Goal: Transaction & Acquisition: Obtain resource

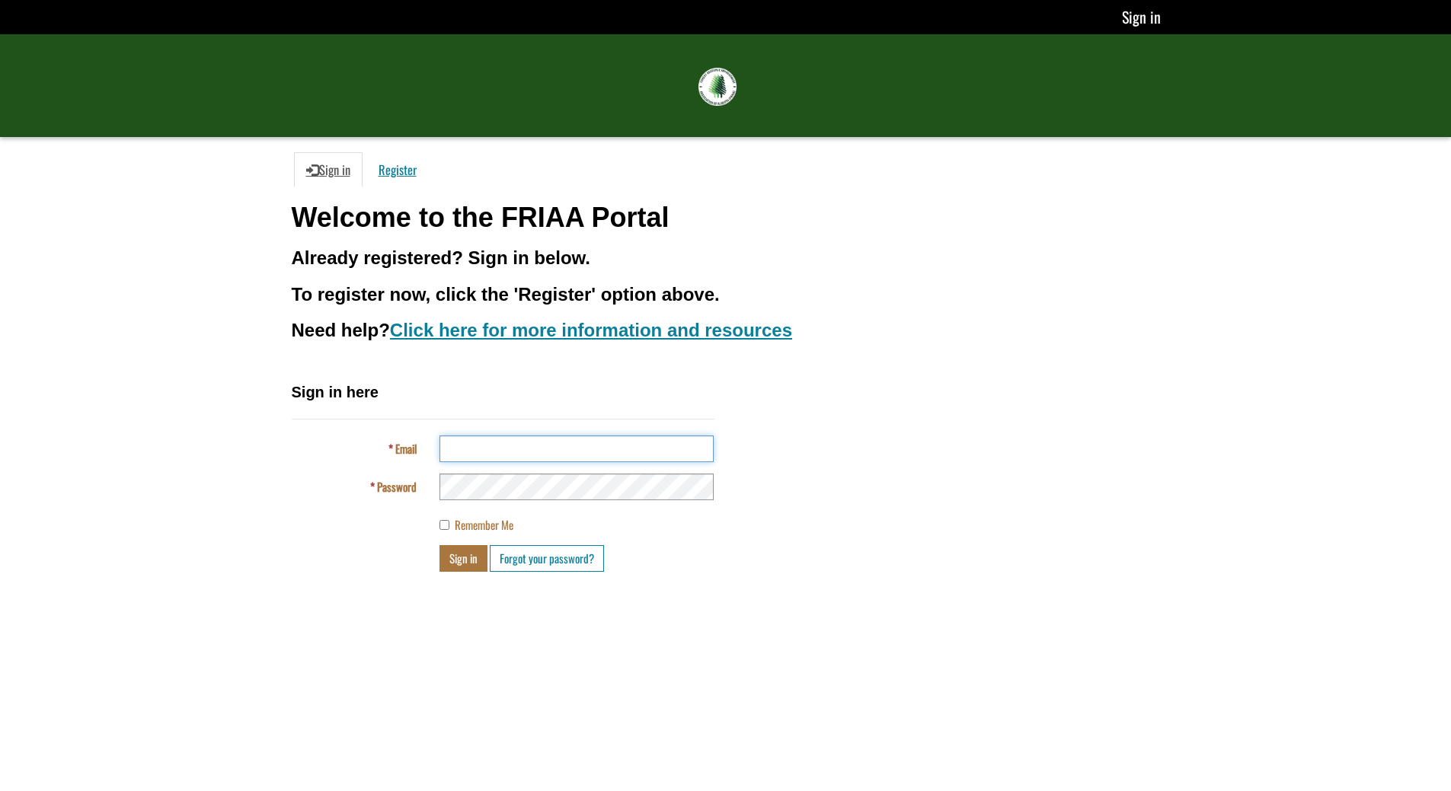
click at [465, 456] on input "Email" at bounding box center [576, 449] width 274 height 27
type input "**********"
click at [1148, 23] on link "Sign in" at bounding box center [1140, 17] width 40 height 24
click at [530, 465] on div "Sign in here Email Password Remember Me Sign in Forgot your password?" at bounding box center [503, 477] width 423 height 190
click at [532, 455] on input "Email" at bounding box center [576, 449] width 274 height 27
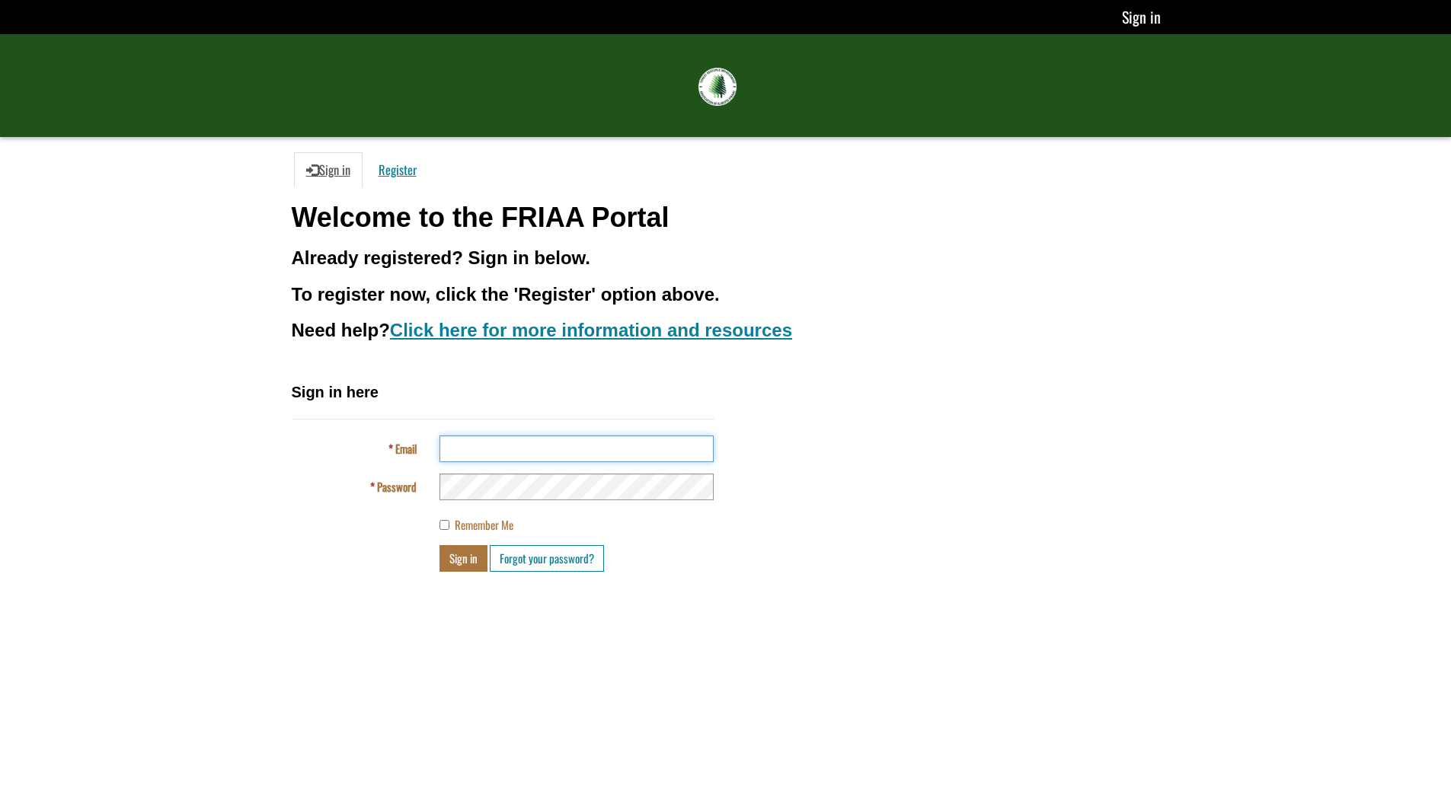
type input "**********"
click at [858, 489] on div "**********" at bounding box center [725, 483] width 891 height 202
click at [457, 556] on button "Sign in" at bounding box center [463, 558] width 48 height 27
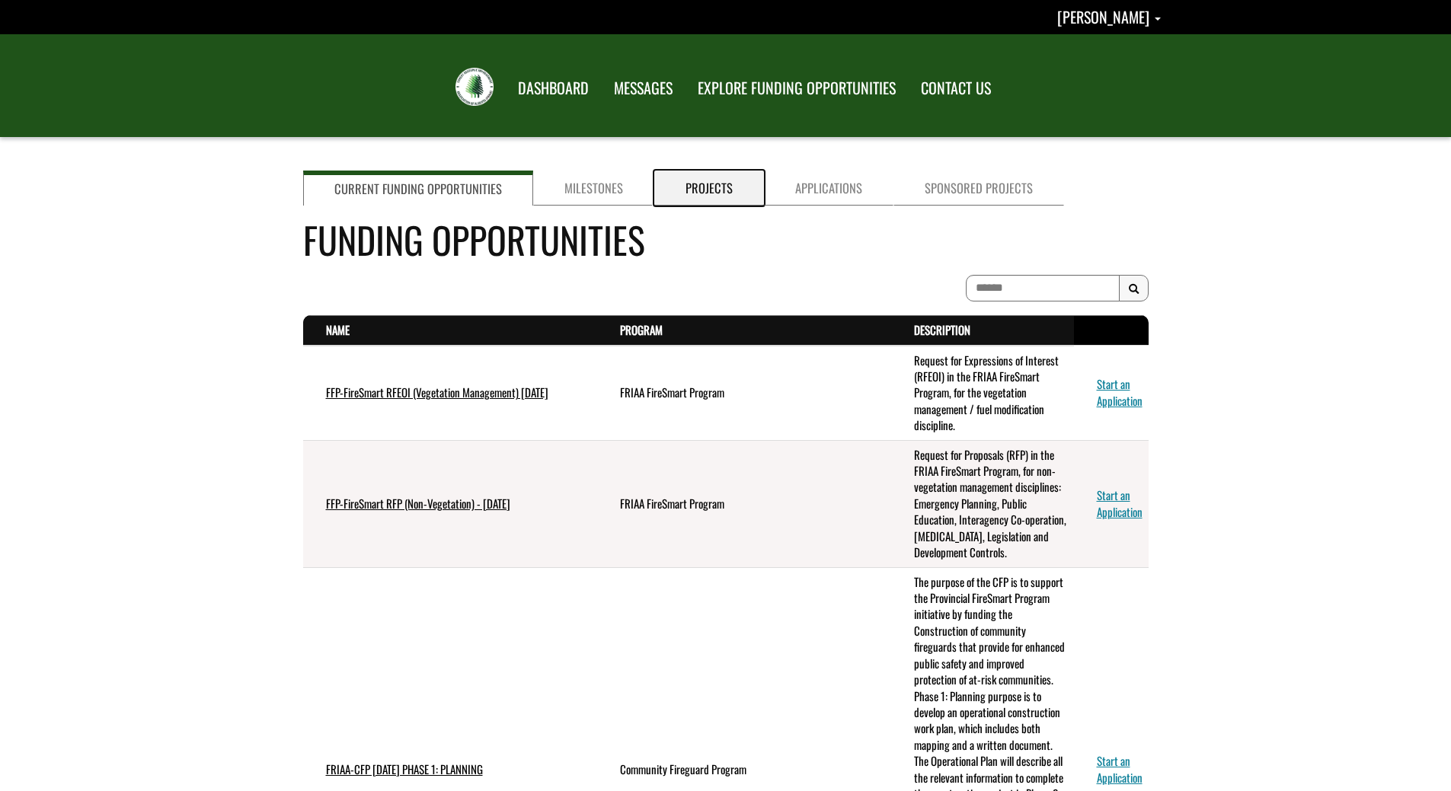
click at [728, 189] on link "Projects" at bounding box center [709, 188] width 110 height 35
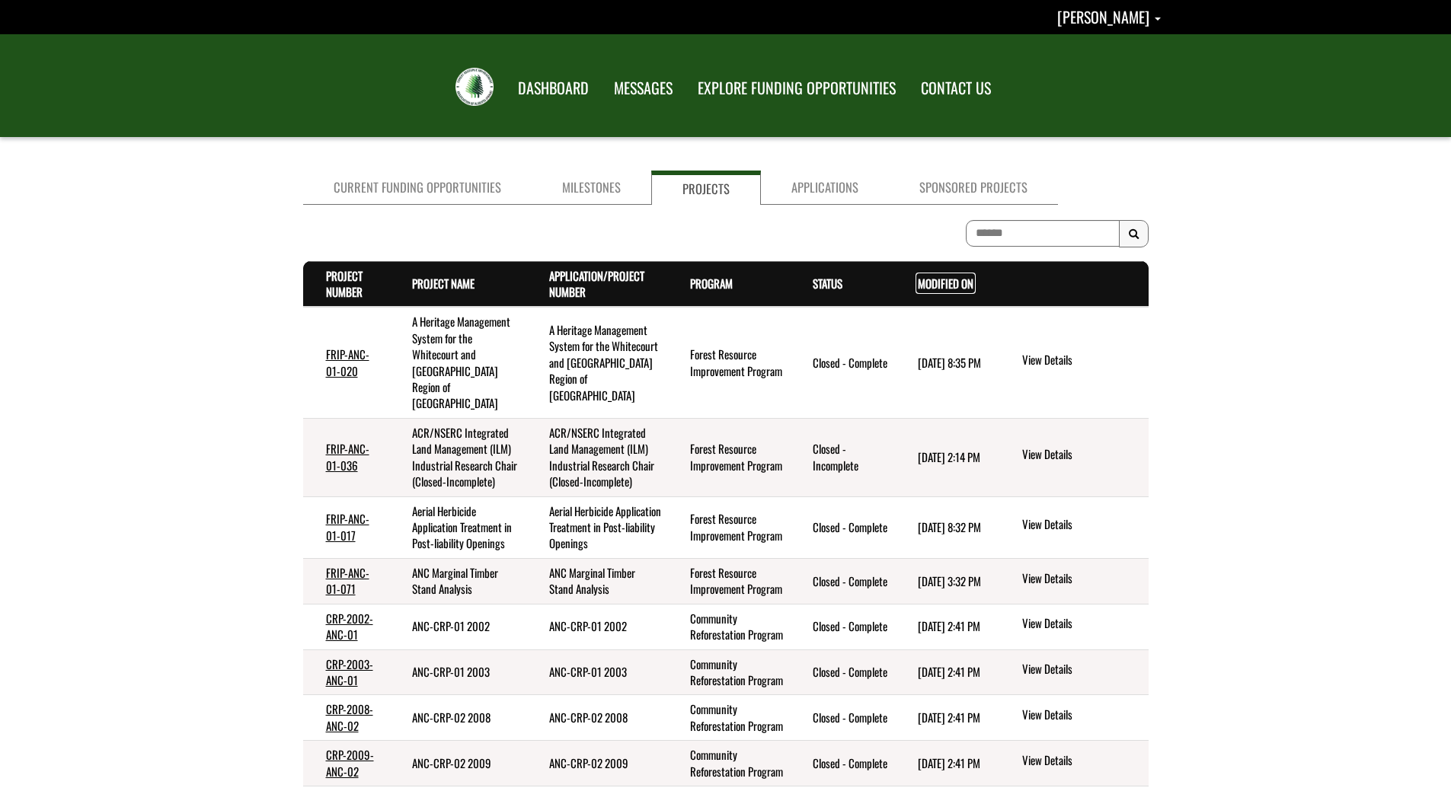
click at [966, 285] on link "Modified On . sort descending" at bounding box center [946, 283] width 56 height 17
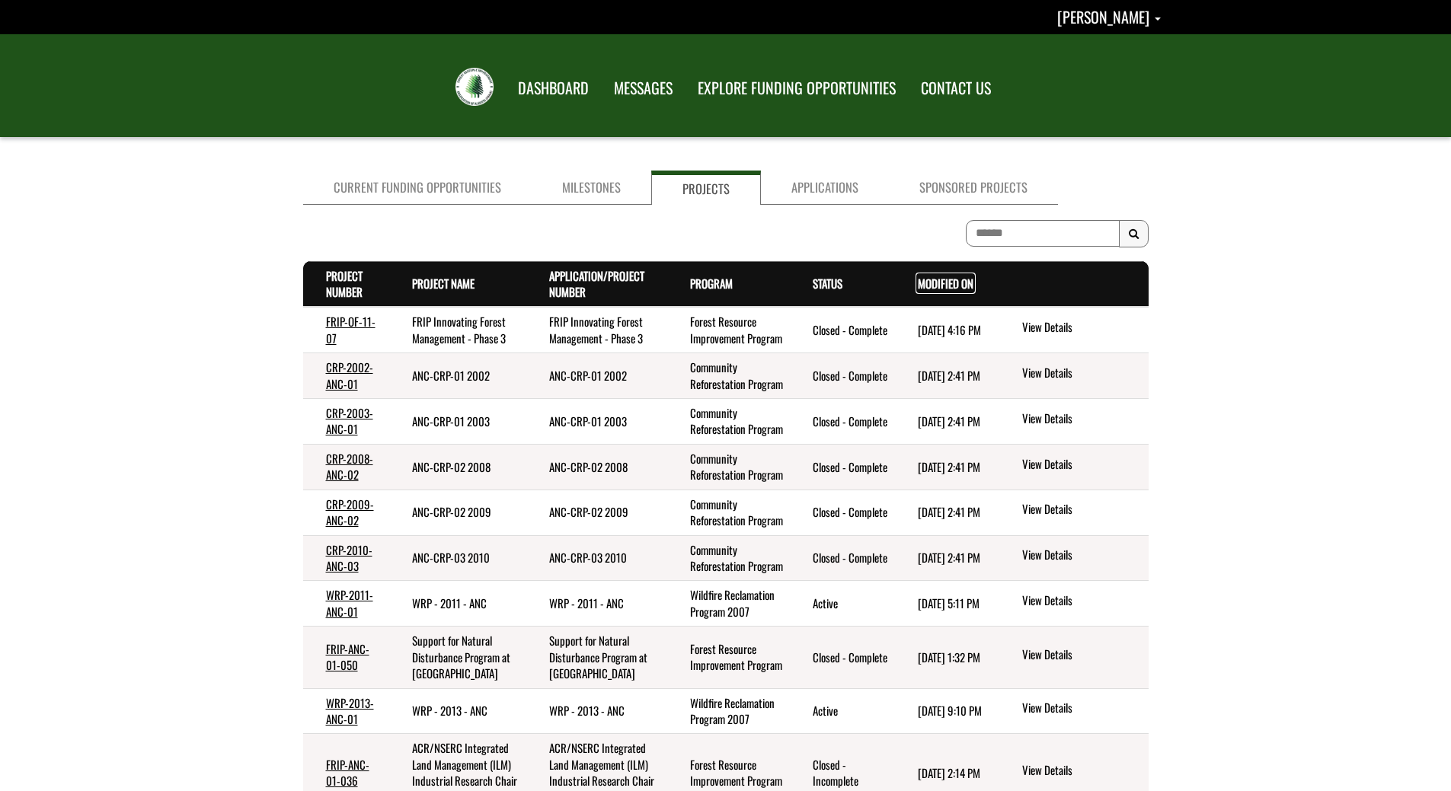
click at [959, 280] on link "Modified On . sort descending" at bounding box center [946, 283] width 56 height 17
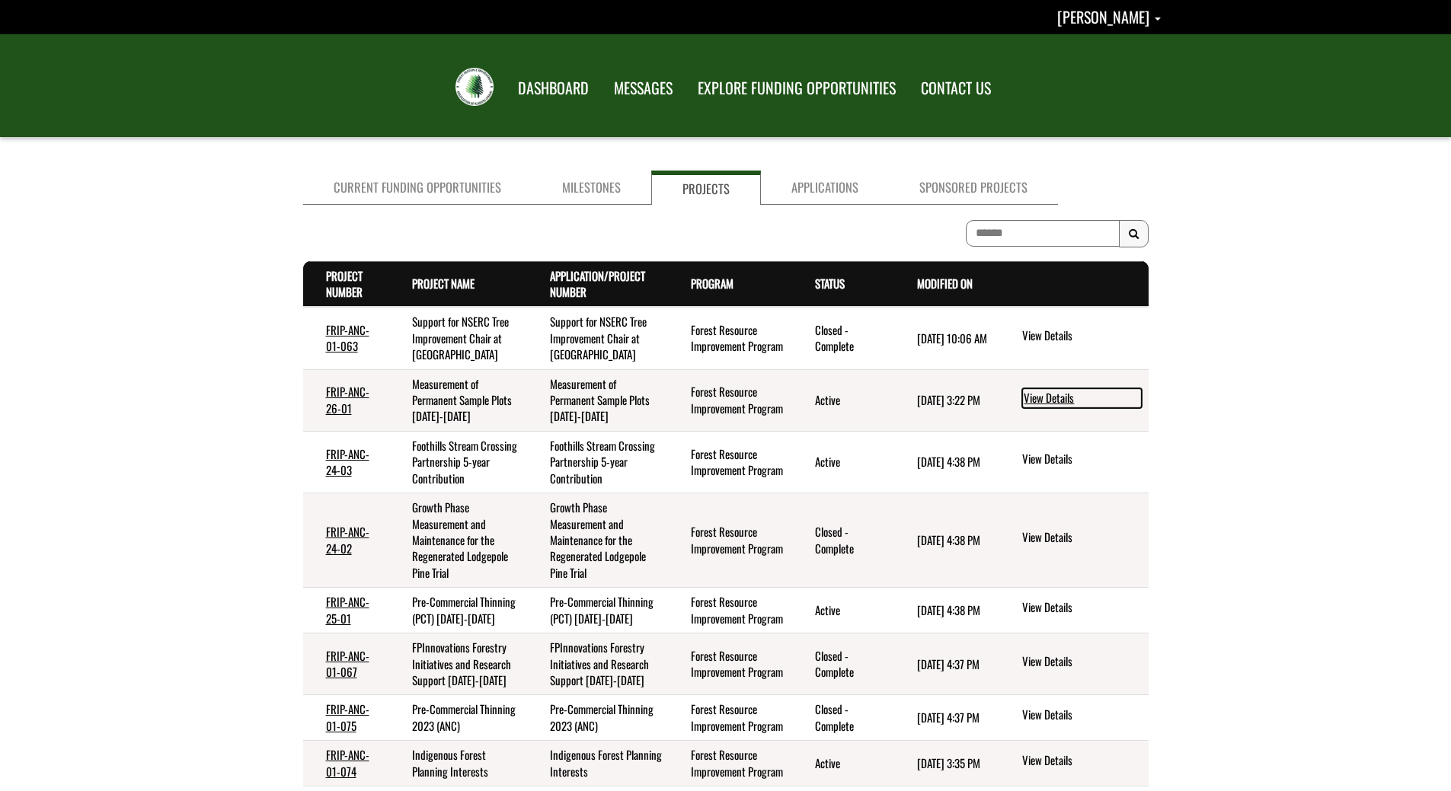
click at [1065, 395] on link "View Details" at bounding box center [1082, 398] width 120 height 20
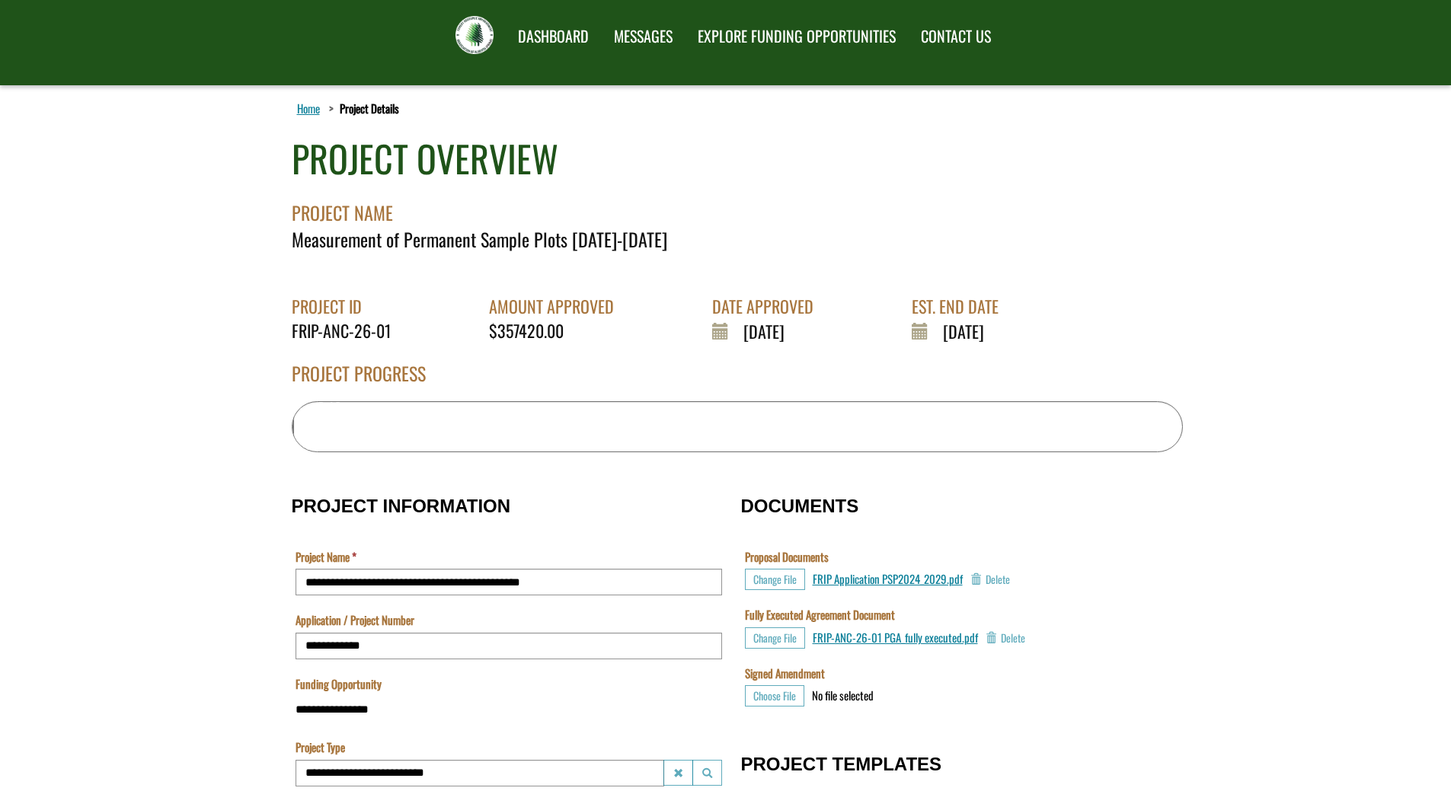
scroll to position [76, 0]
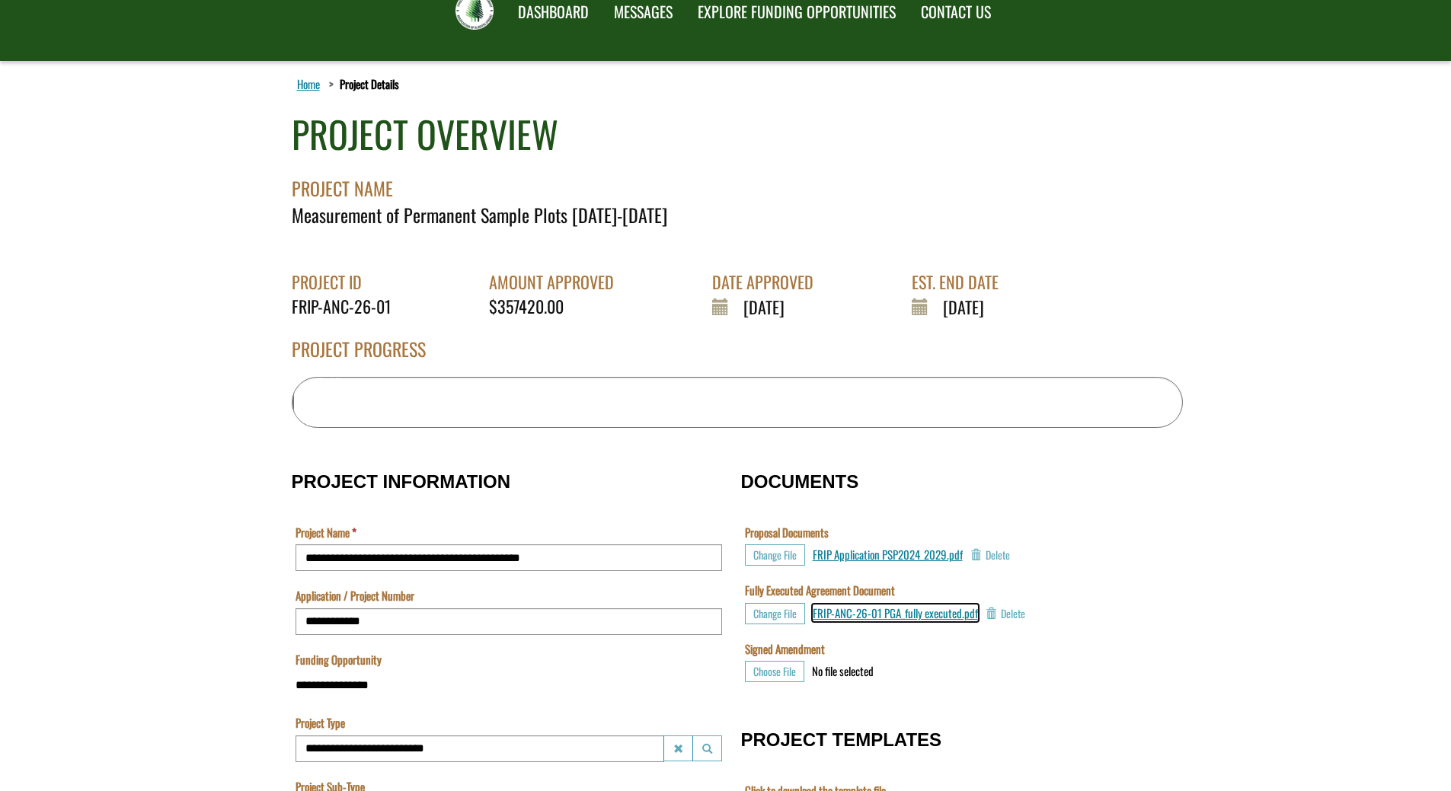
click at [877, 612] on span "FRIP-ANC-26-01 PGA_fully executed.pdf" at bounding box center [895, 613] width 165 height 17
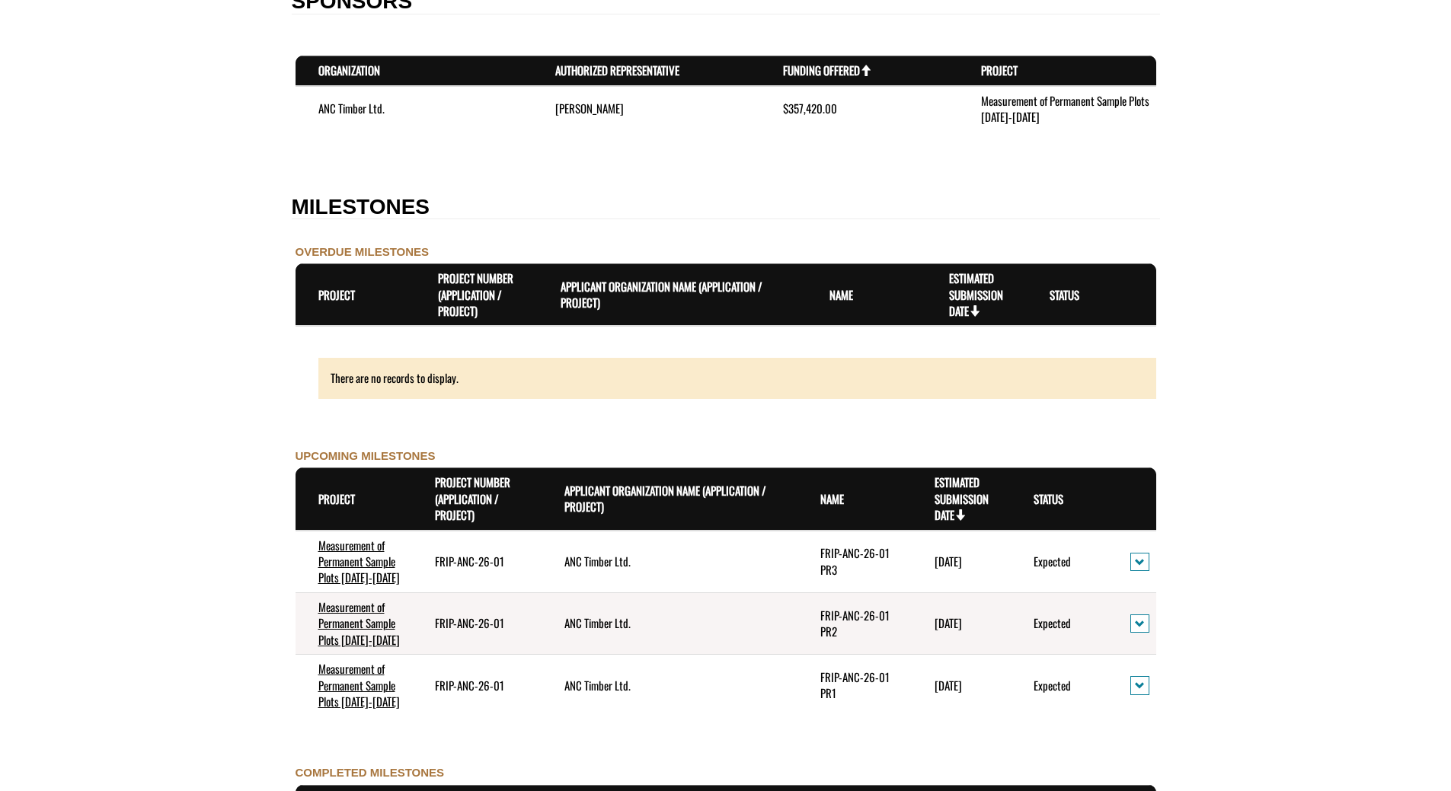
scroll to position [1295, 0]
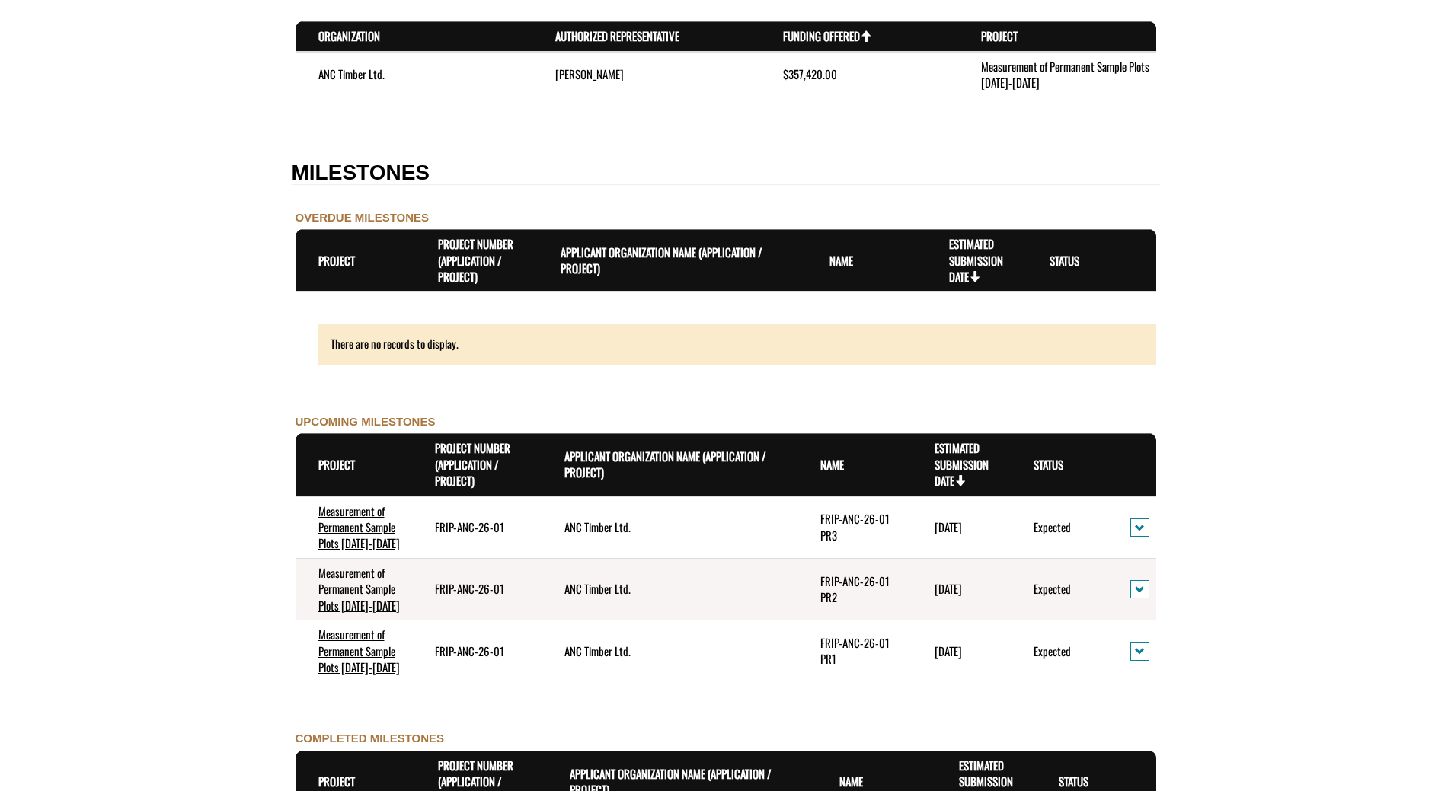
click at [580, 72] on td "[PERSON_NAME]" at bounding box center [646, 75] width 228 height 46
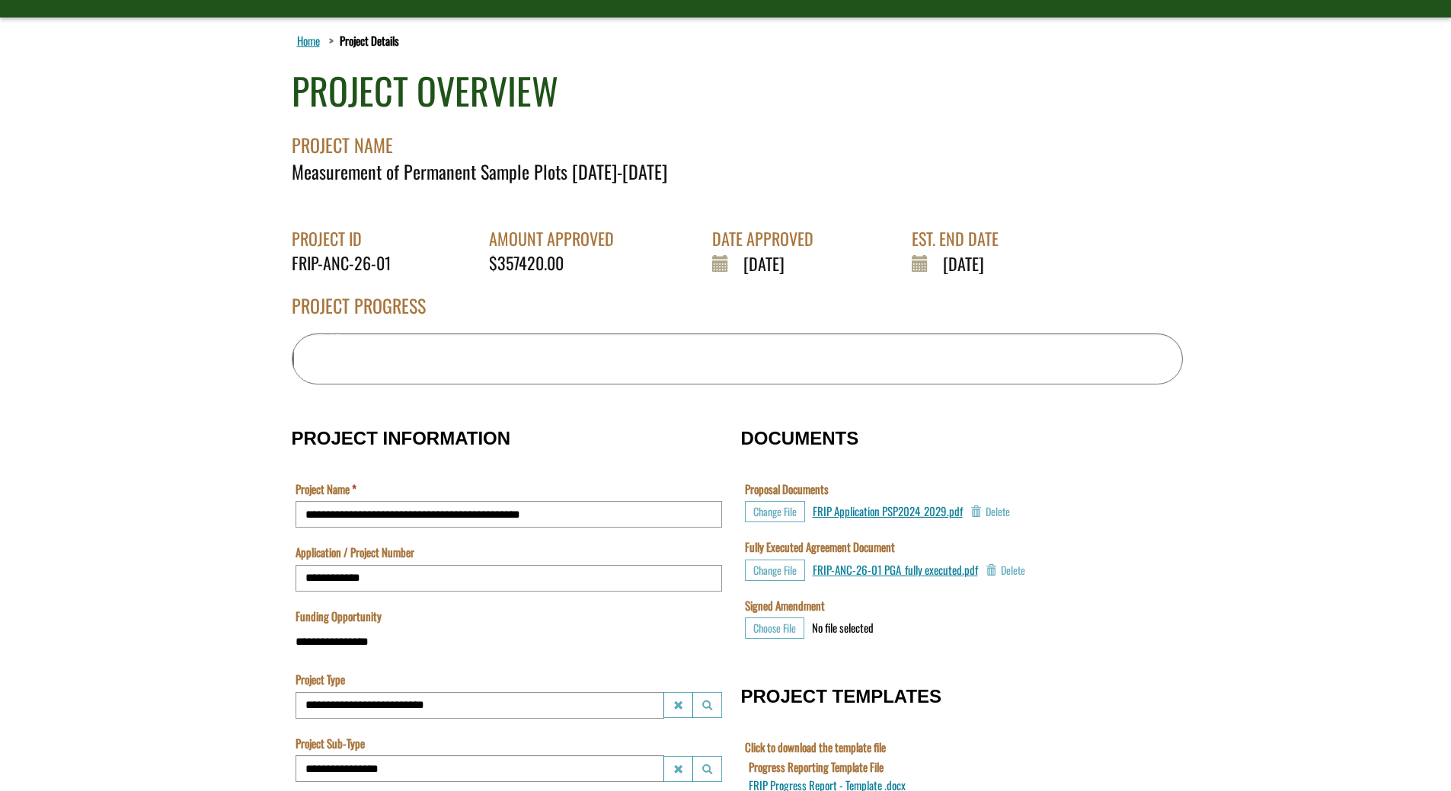
scroll to position [0, 0]
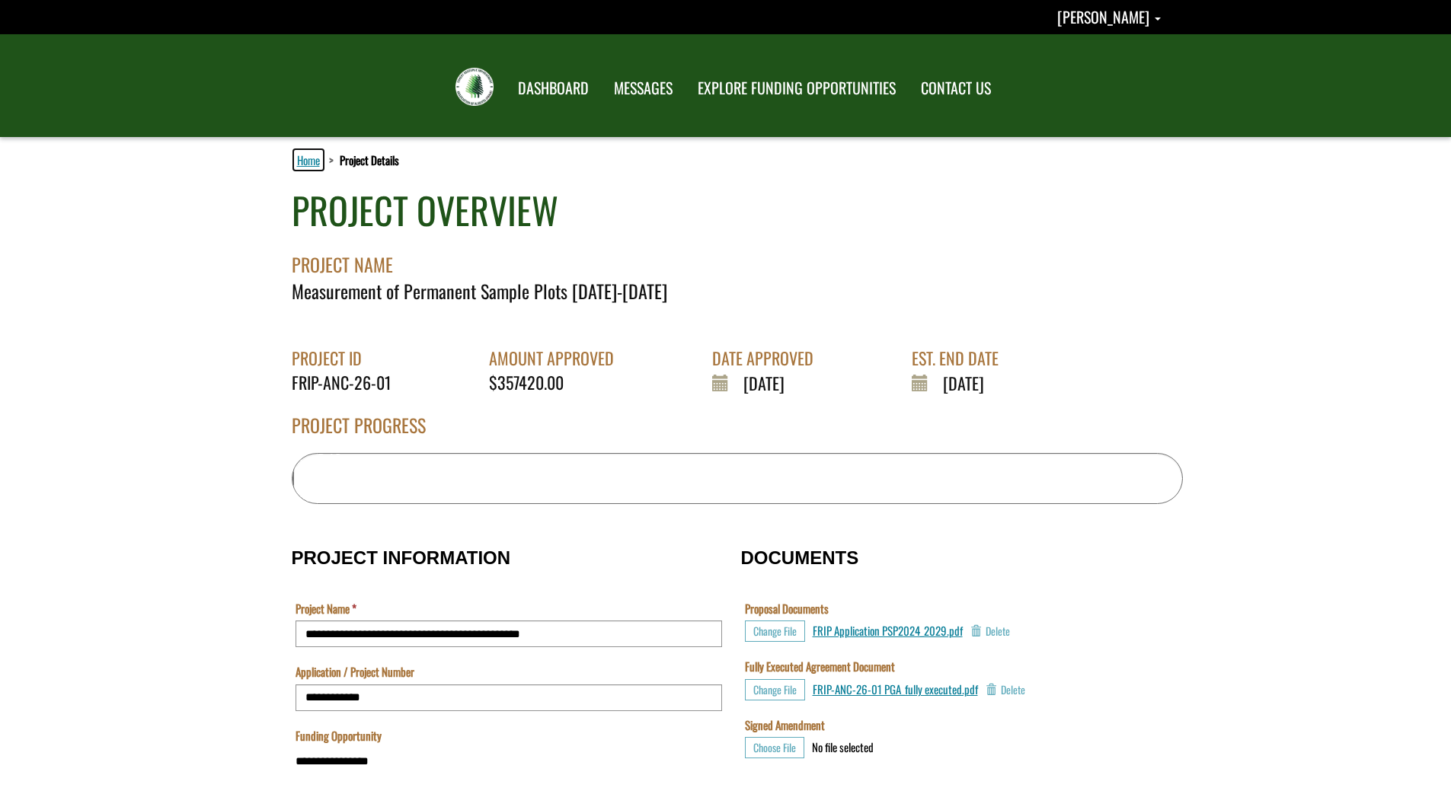
click at [315, 158] on link "Home" at bounding box center [308, 160] width 29 height 20
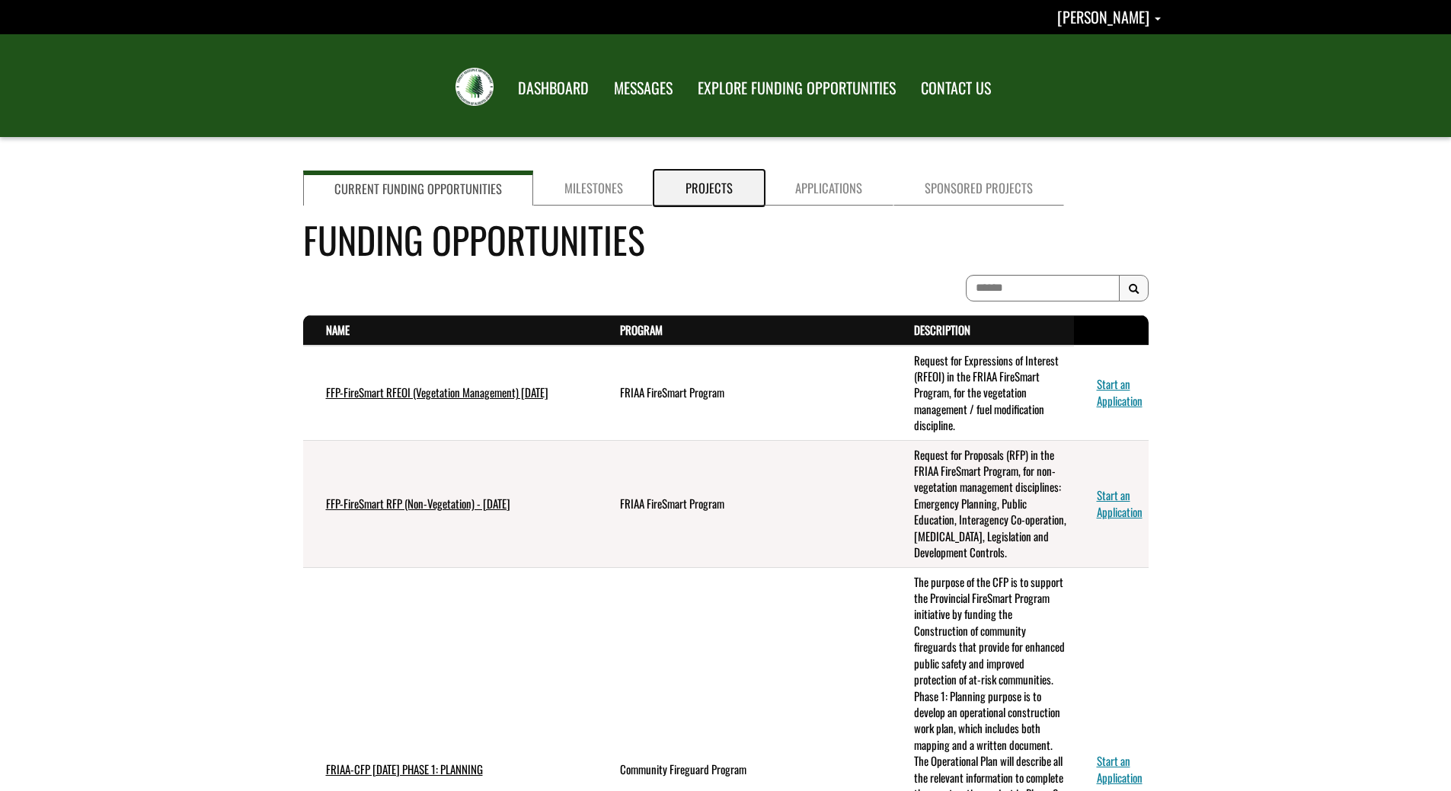
click at [711, 198] on link "Projects" at bounding box center [709, 188] width 110 height 35
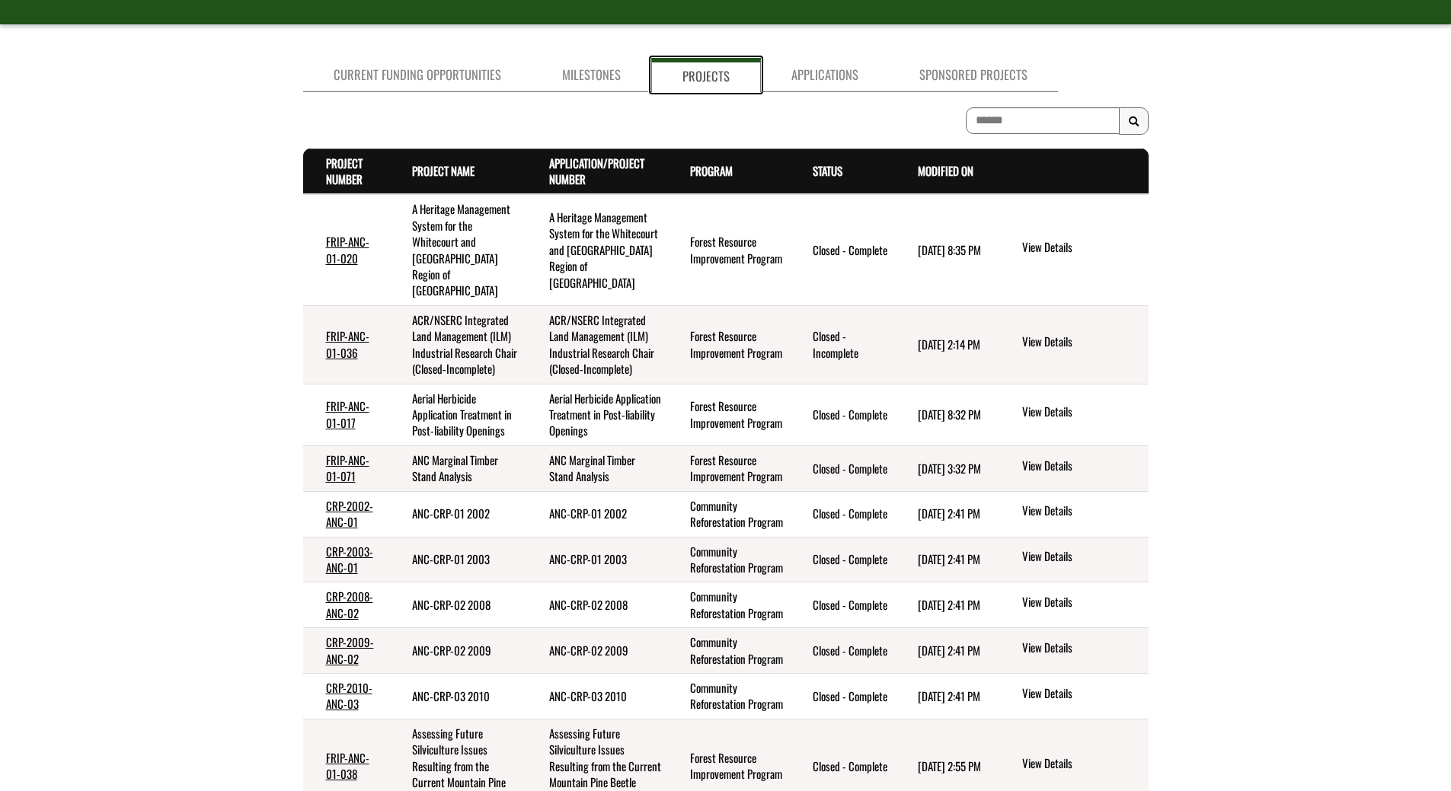
scroll to position [152, 0]
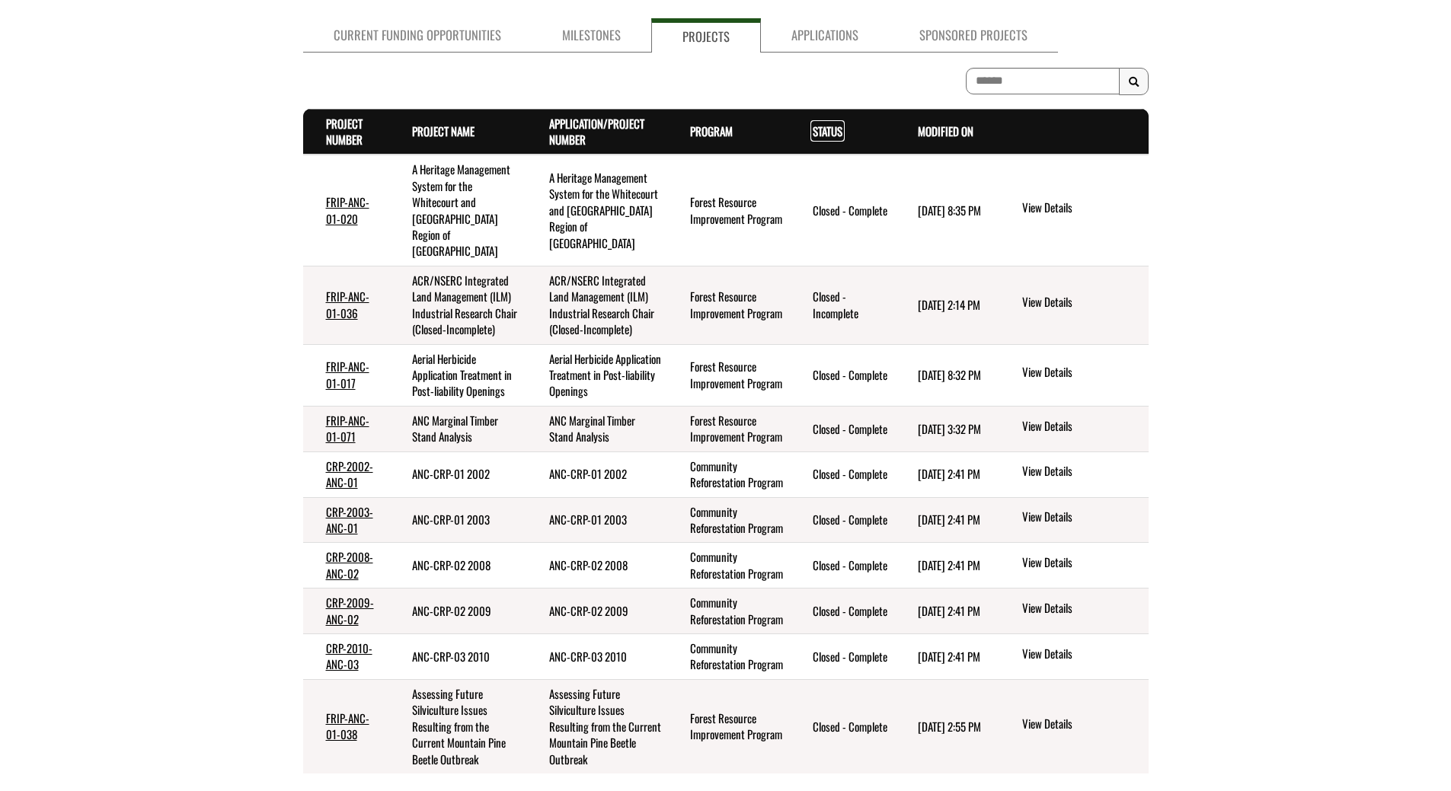
click at [832, 134] on link "Status . sort descending" at bounding box center [828, 131] width 30 height 17
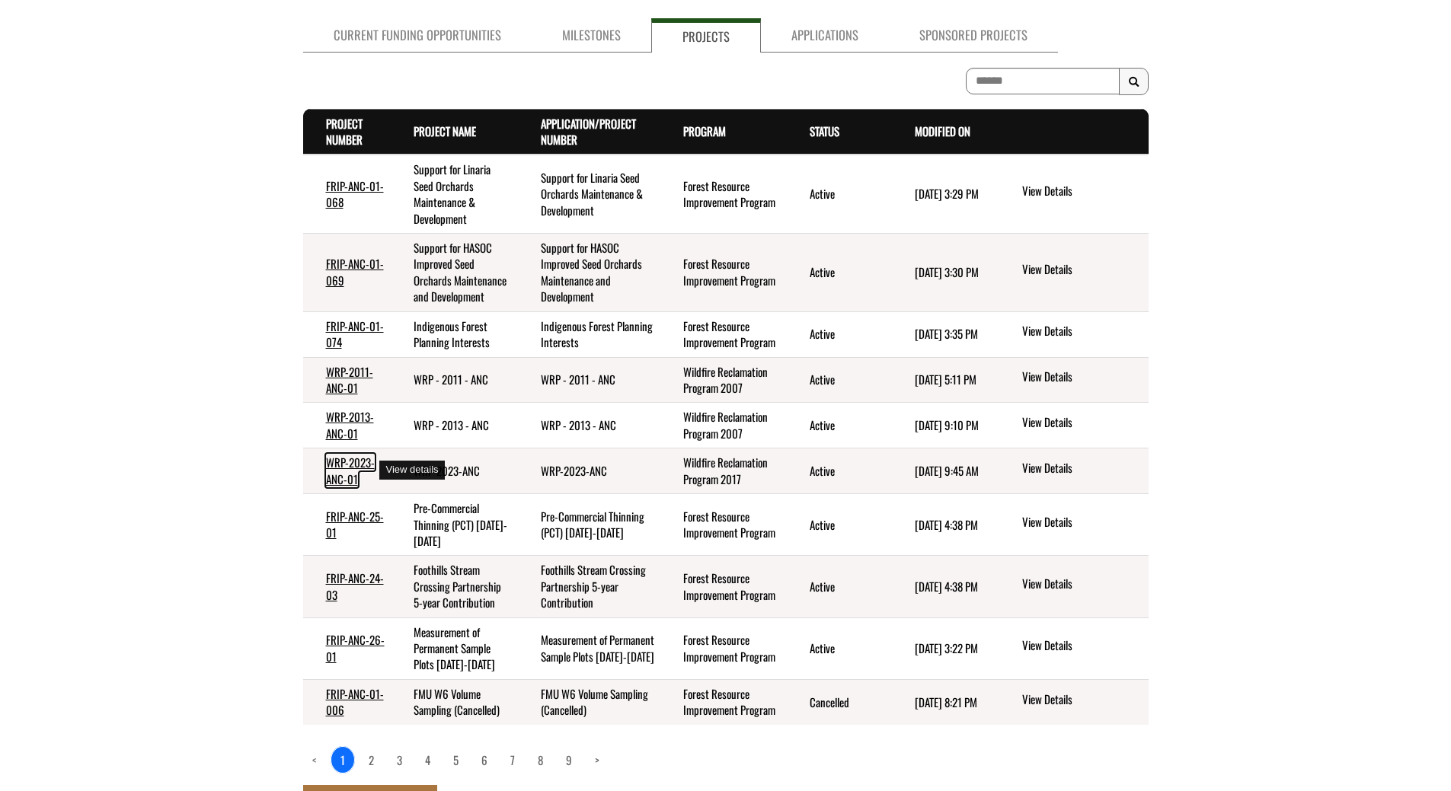
click at [337, 473] on link "WRP-2023-ANC-01" at bounding box center [350, 470] width 49 height 33
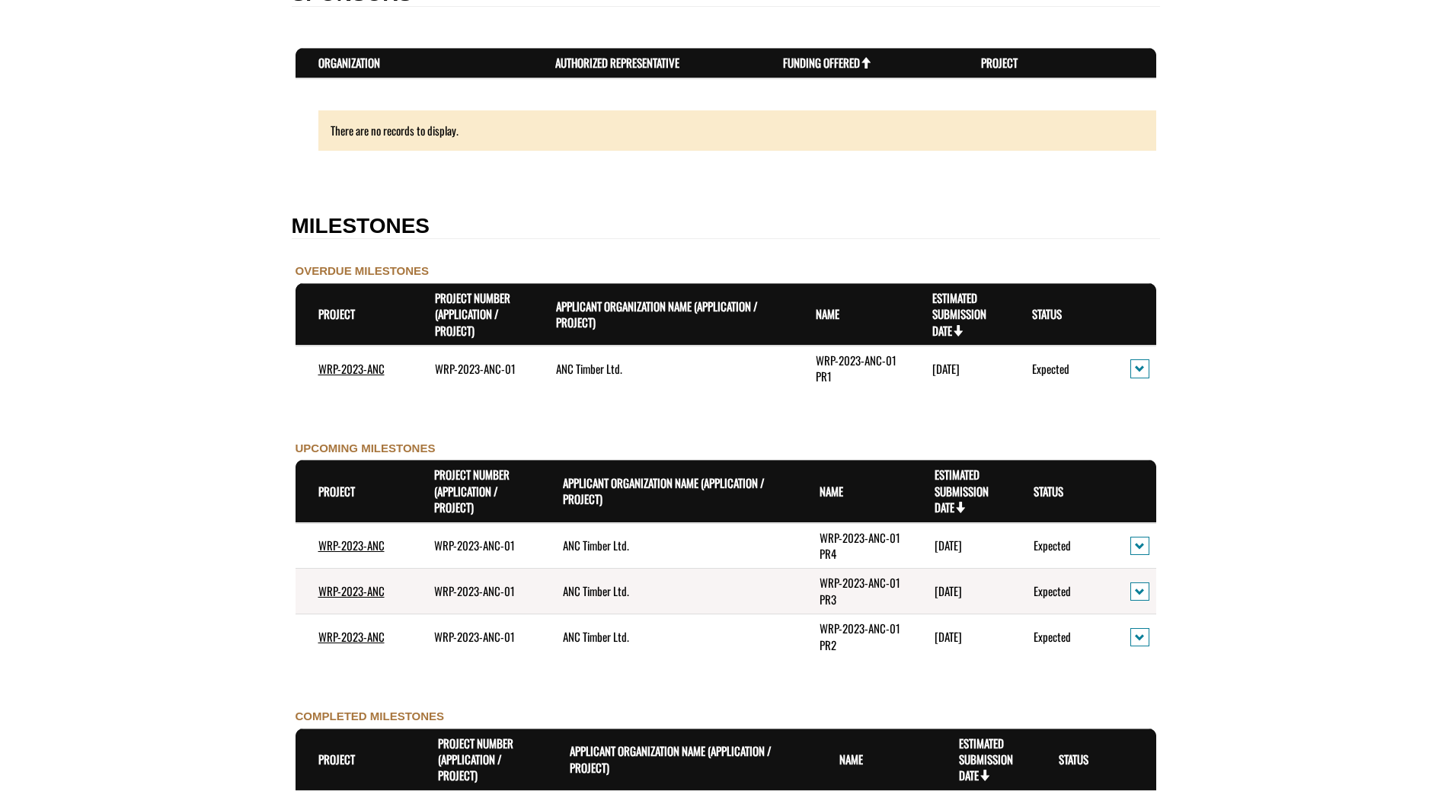
scroll to position [1295, 0]
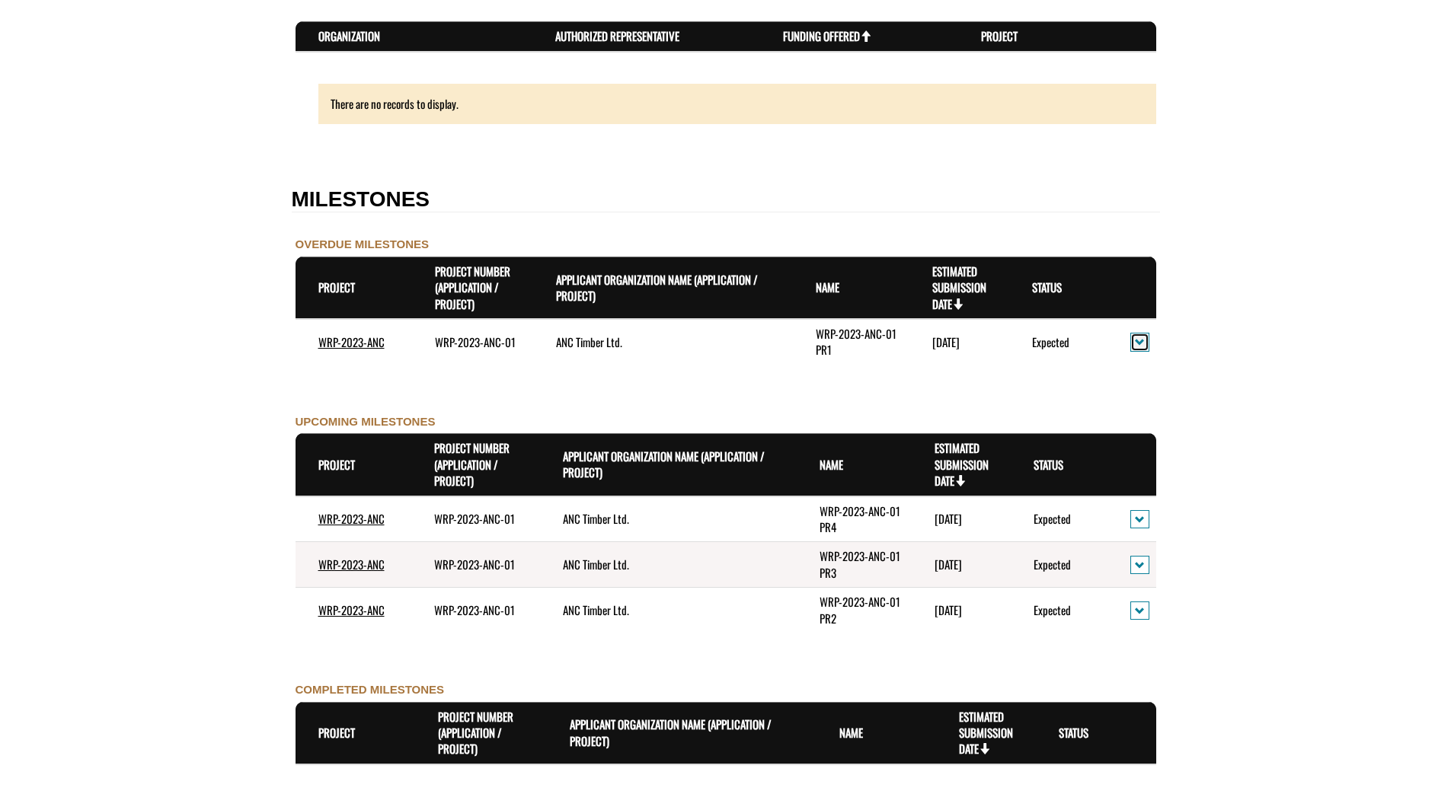
click at [1142, 347] on span "action menu" at bounding box center [1140, 342] width 10 height 11
click at [1145, 372] on link "View Details" at bounding box center [1192, 368] width 118 height 21
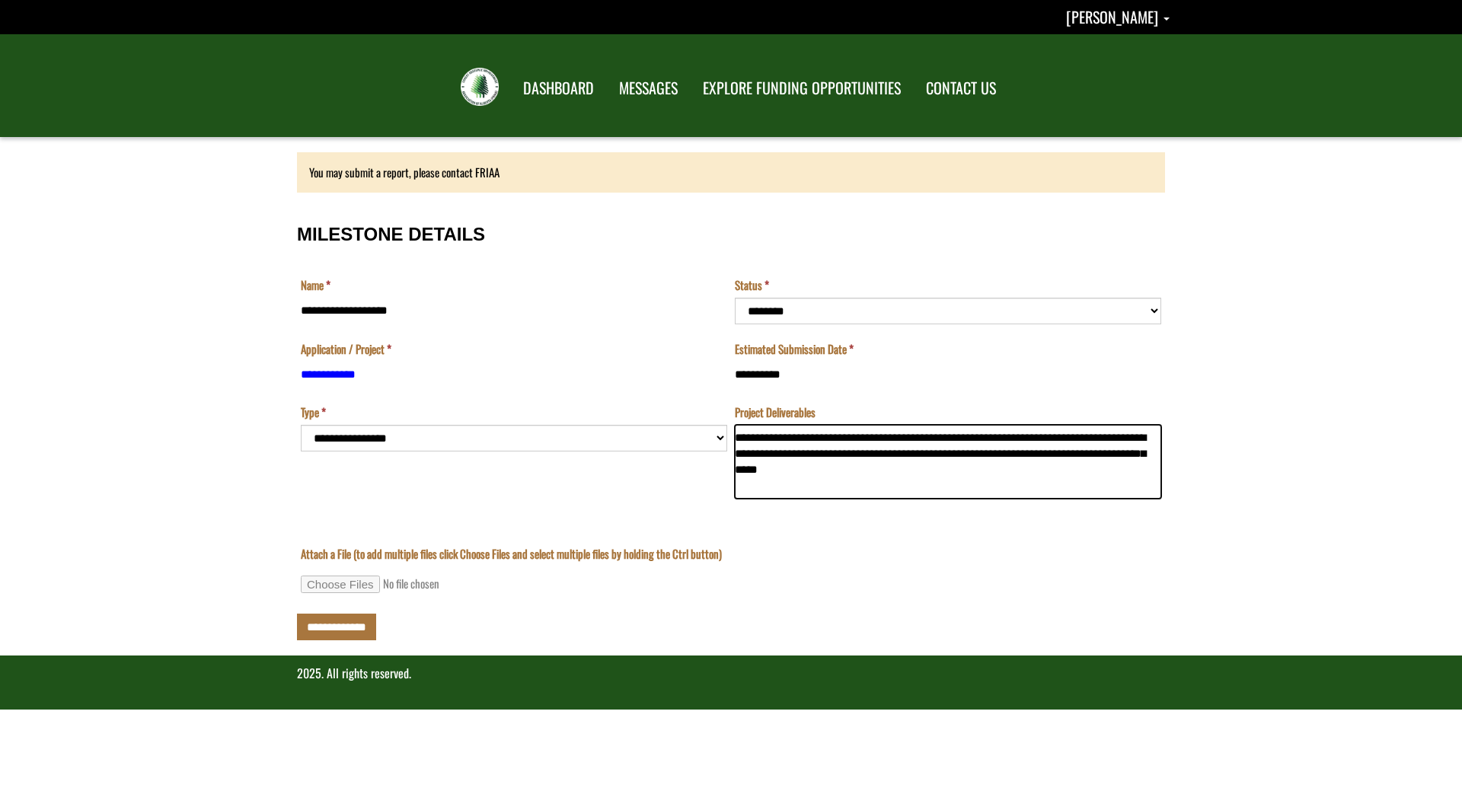
click at [739, 449] on textarea "**********" at bounding box center [948, 462] width 426 height 75
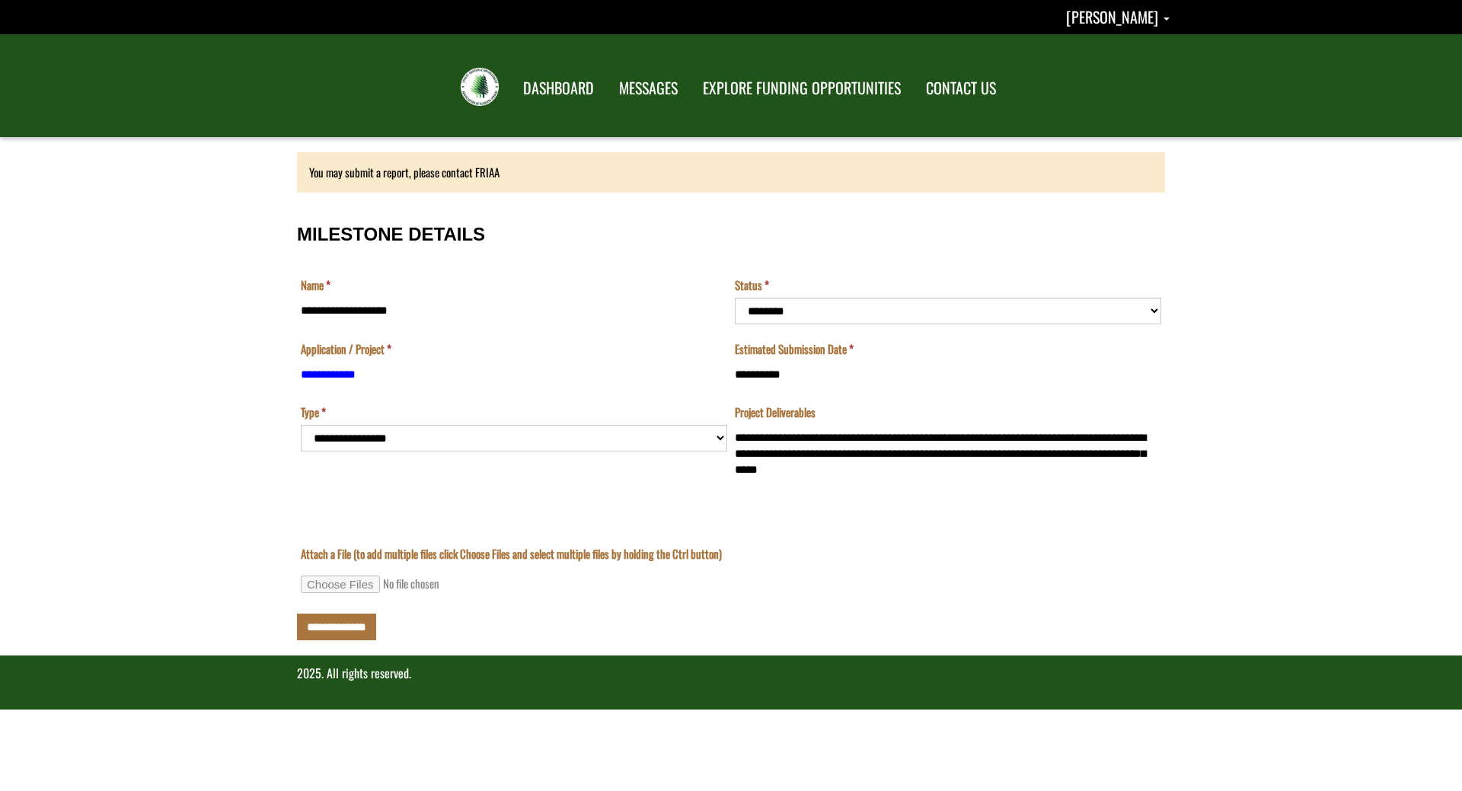
click at [831, 550] on div "Attach a File (to add multiple files click Choose Files and select multiple fil…" at bounding box center [731, 560] width 861 height 29
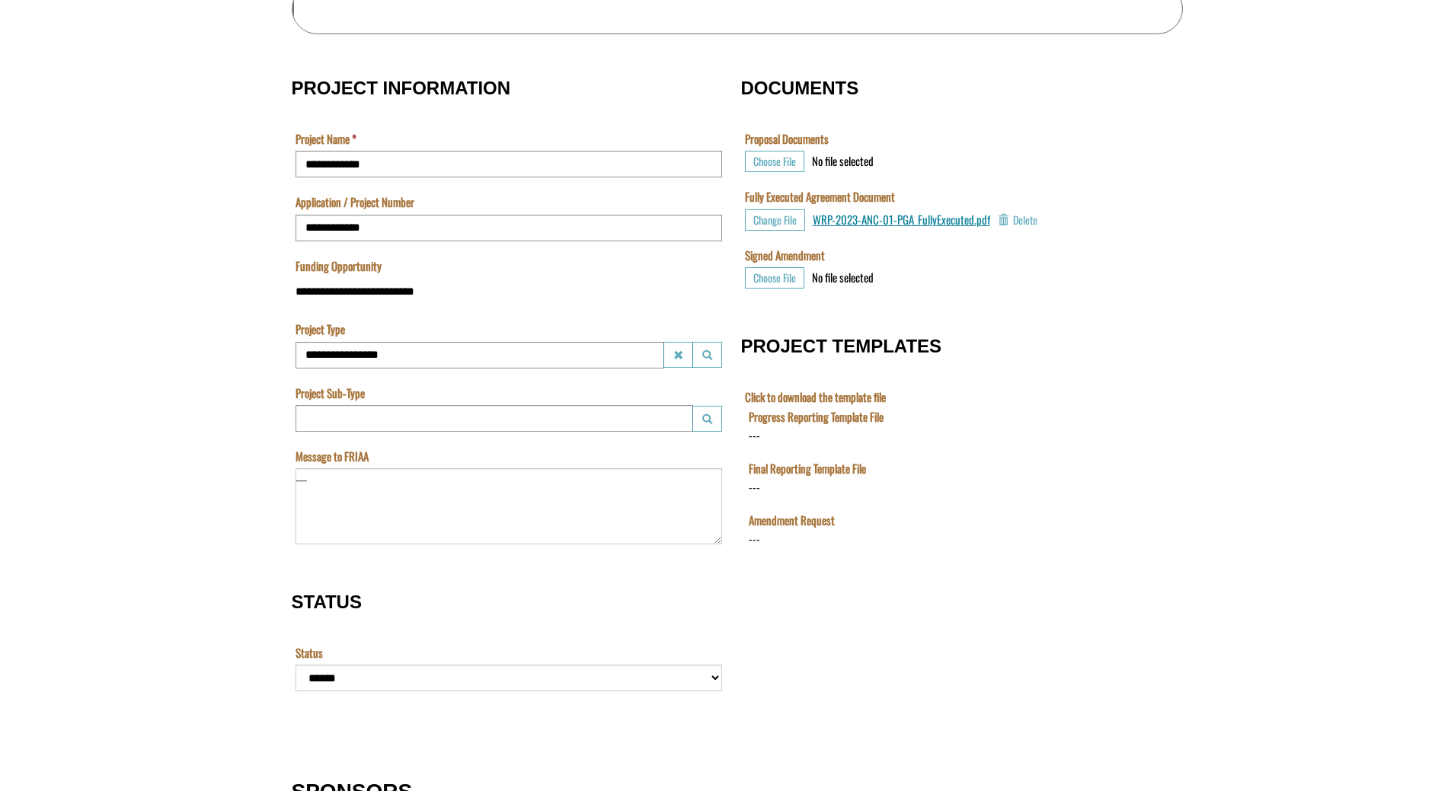
scroll to position [447, 0]
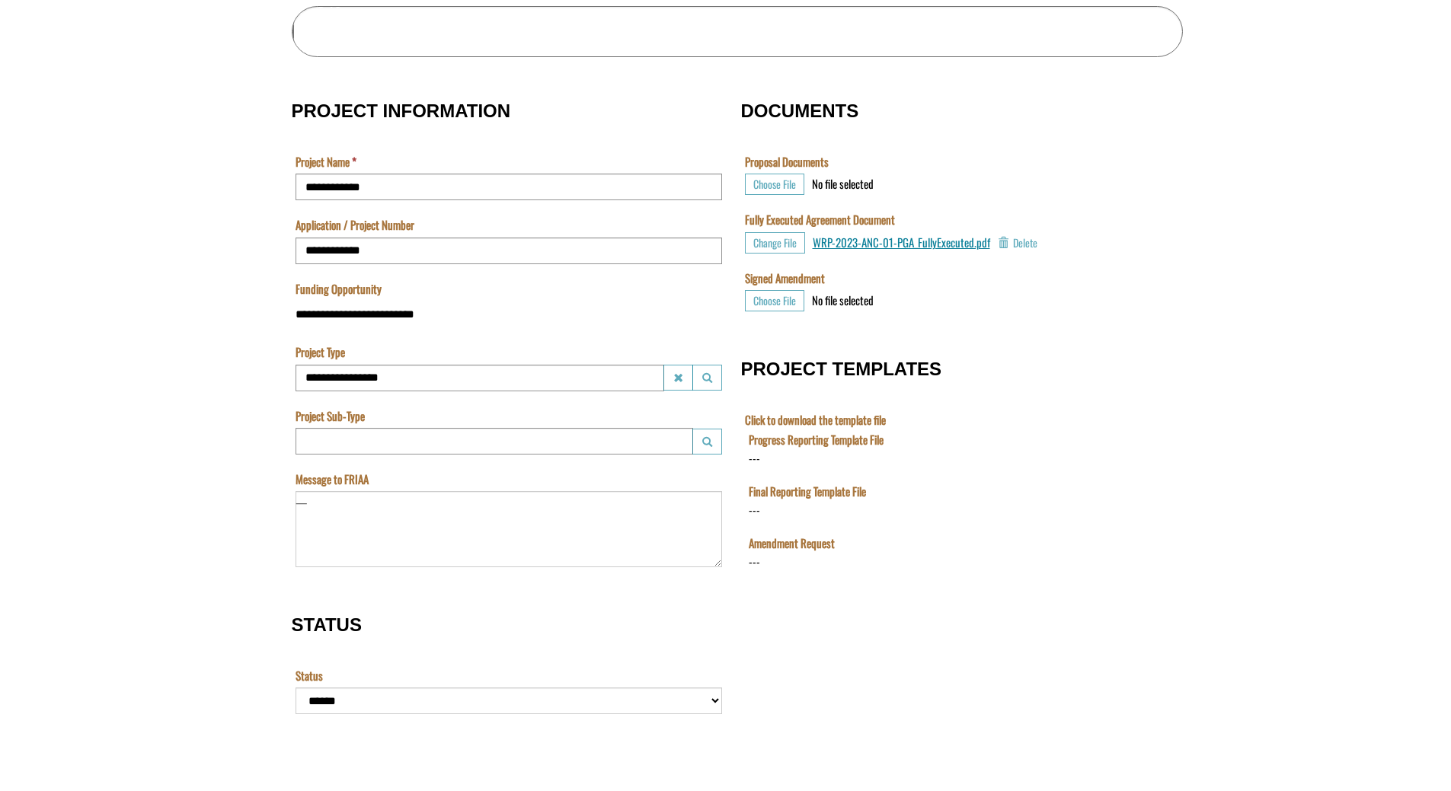
click at [812, 441] on label "Progress Reporting Template File" at bounding box center [815, 440] width 135 height 16
click at [749, 456] on div "---" at bounding box center [753, 458] width 11 height 16
click at [775, 420] on label "Click to download the template file" at bounding box center [815, 420] width 141 height 16
click at [764, 456] on div "--- Delete" at bounding box center [908, 457] width 320 height 18
click at [744, 459] on td "Progress Reporting Template File Choose File --- Delete" at bounding box center [949, 458] width 411 height 52
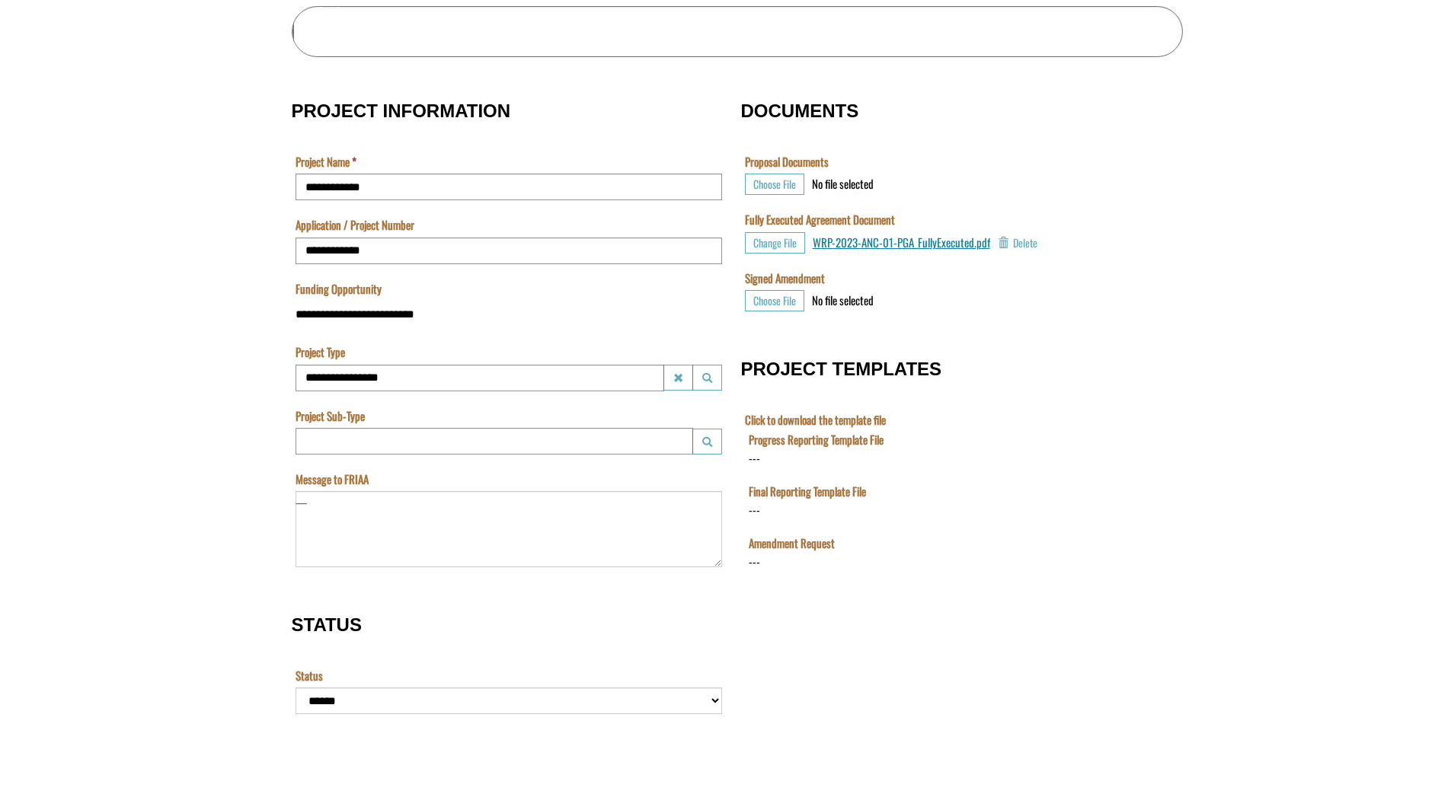
click at [755, 455] on div "---" at bounding box center [753, 458] width 11 height 16
click at [759, 455] on div "--- Delete" at bounding box center [908, 457] width 320 height 18
click at [755, 455] on div "---" at bounding box center [753, 458] width 11 height 16
click at [762, 420] on label "Click to download the template file" at bounding box center [815, 420] width 141 height 16
click at [768, 437] on label "Progress Reporting Template File" at bounding box center [815, 440] width 135 height 16
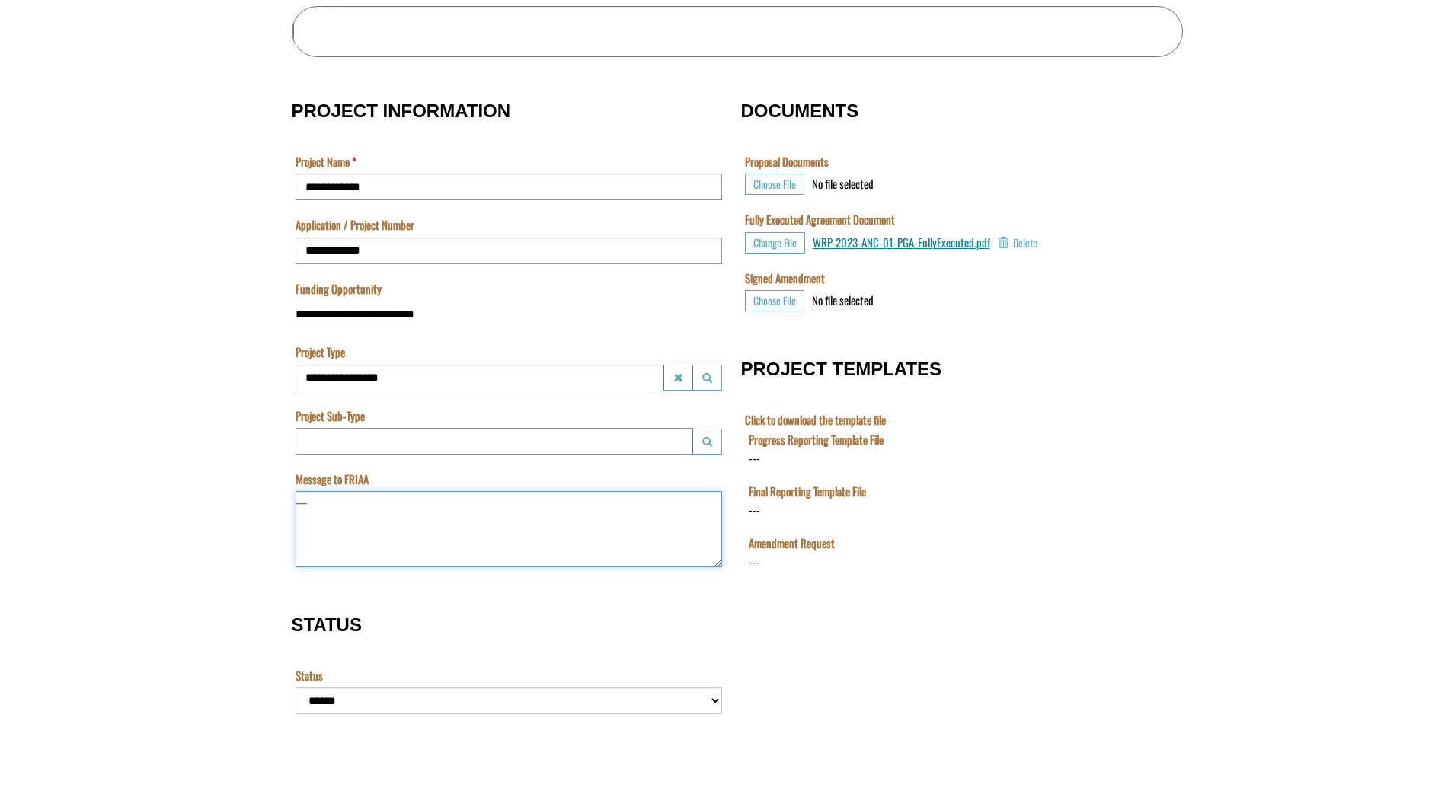
click at [312, 504] on textarea "Message to FRIAA" at bounding box center [508, 529] width 426 height 76
click at [421, 375] on input "**********" at bounding box center [479, 378] width 369 height 27
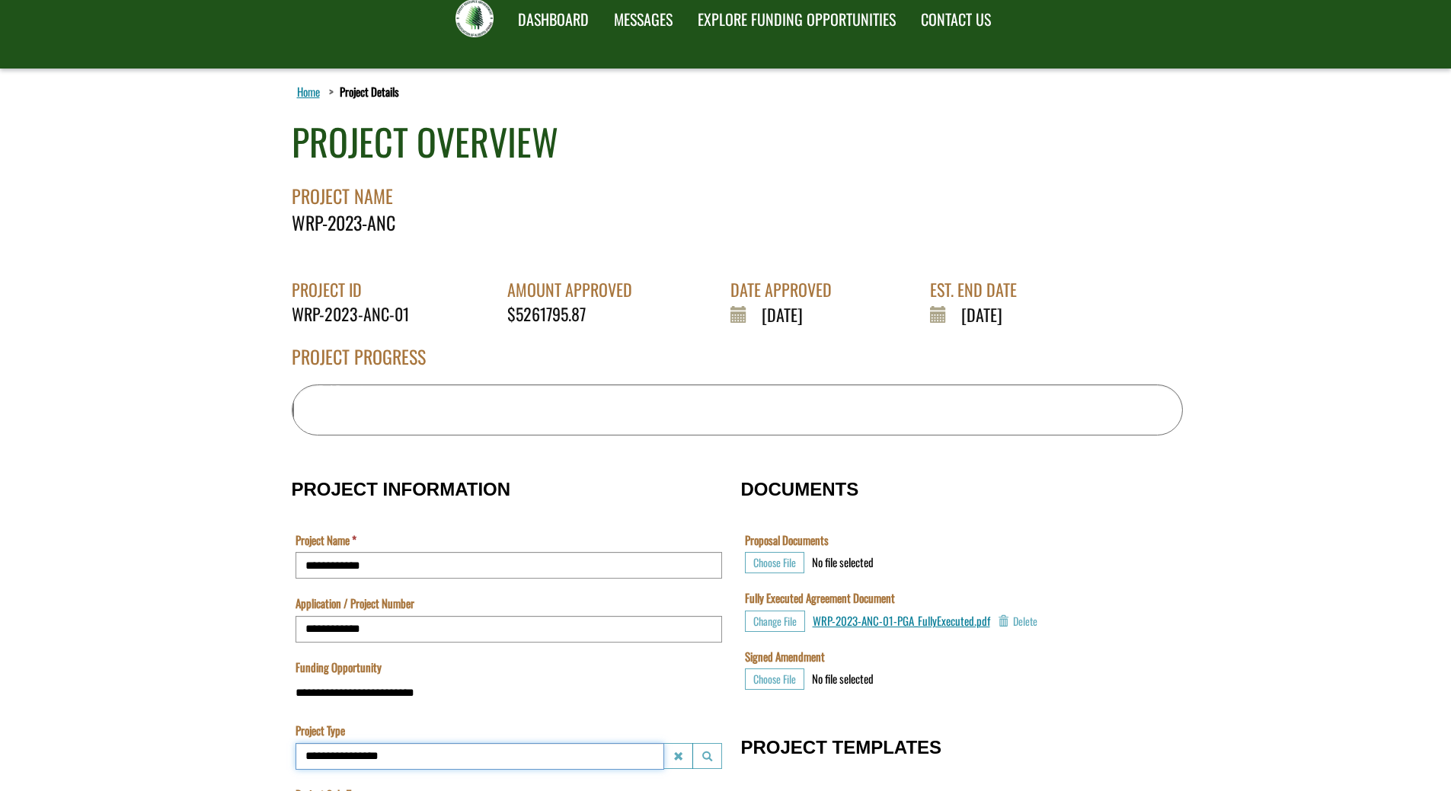
scroll to position [0, 0]
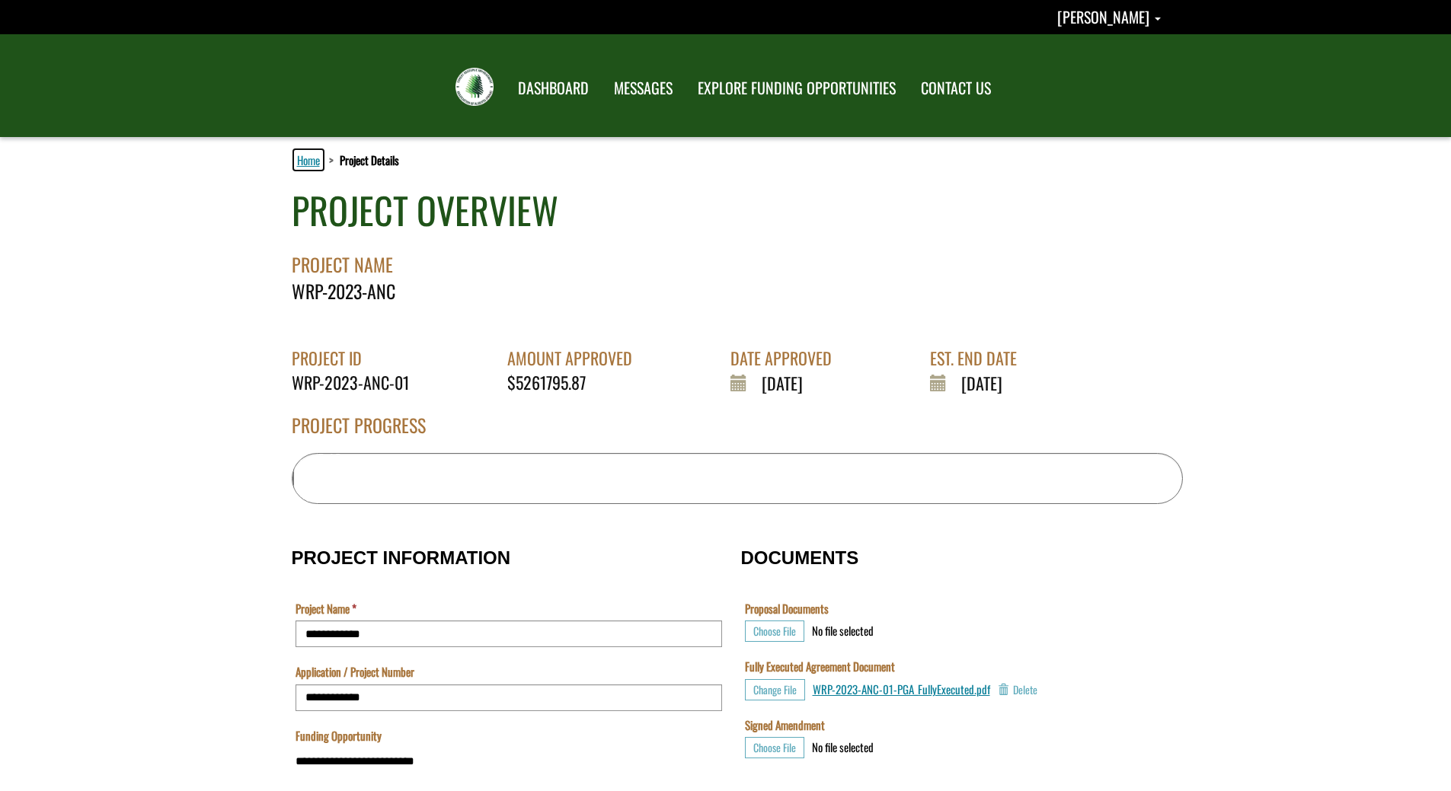
click at [321, 168] on link "Home" at bounding box center [308, 160] width 29 height 20
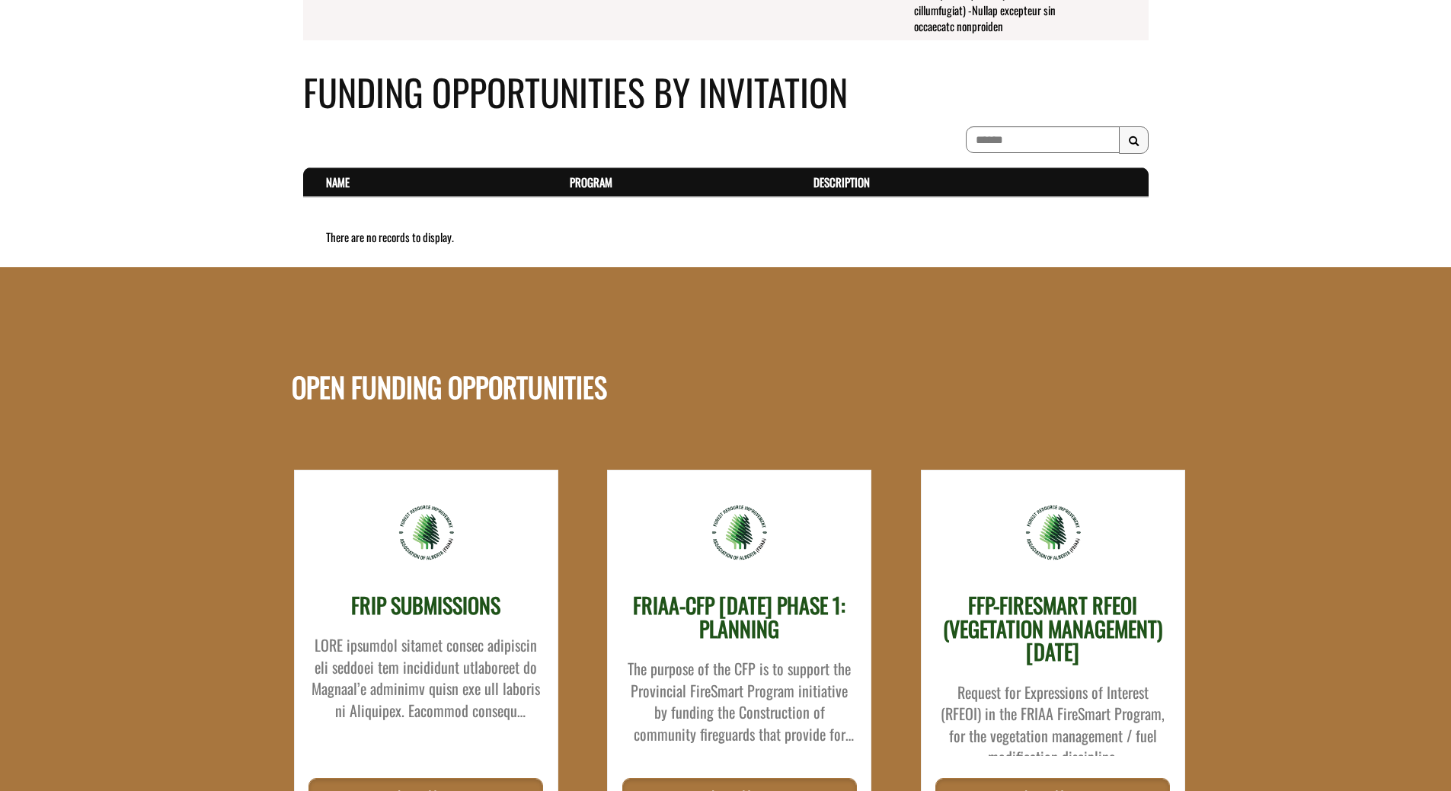
scroll to position [1803, 0]
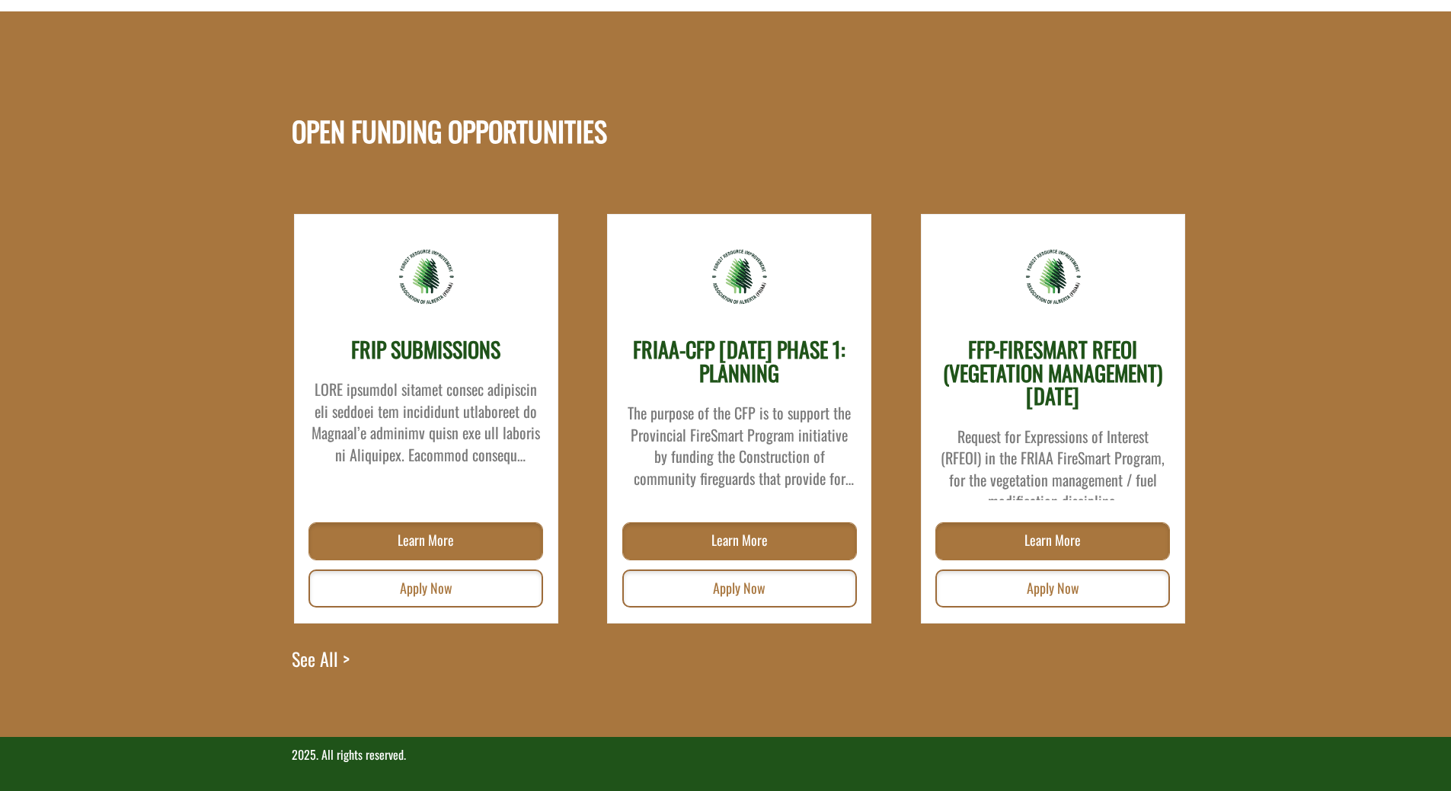
click at [453, 356] on h3 "FRIP SUBMISSIONS" at bounding box center [425, 350] width 149 height 24
click at [423, 547] on link "Learn More" at bounding box center [425, 541] width 235 height 38
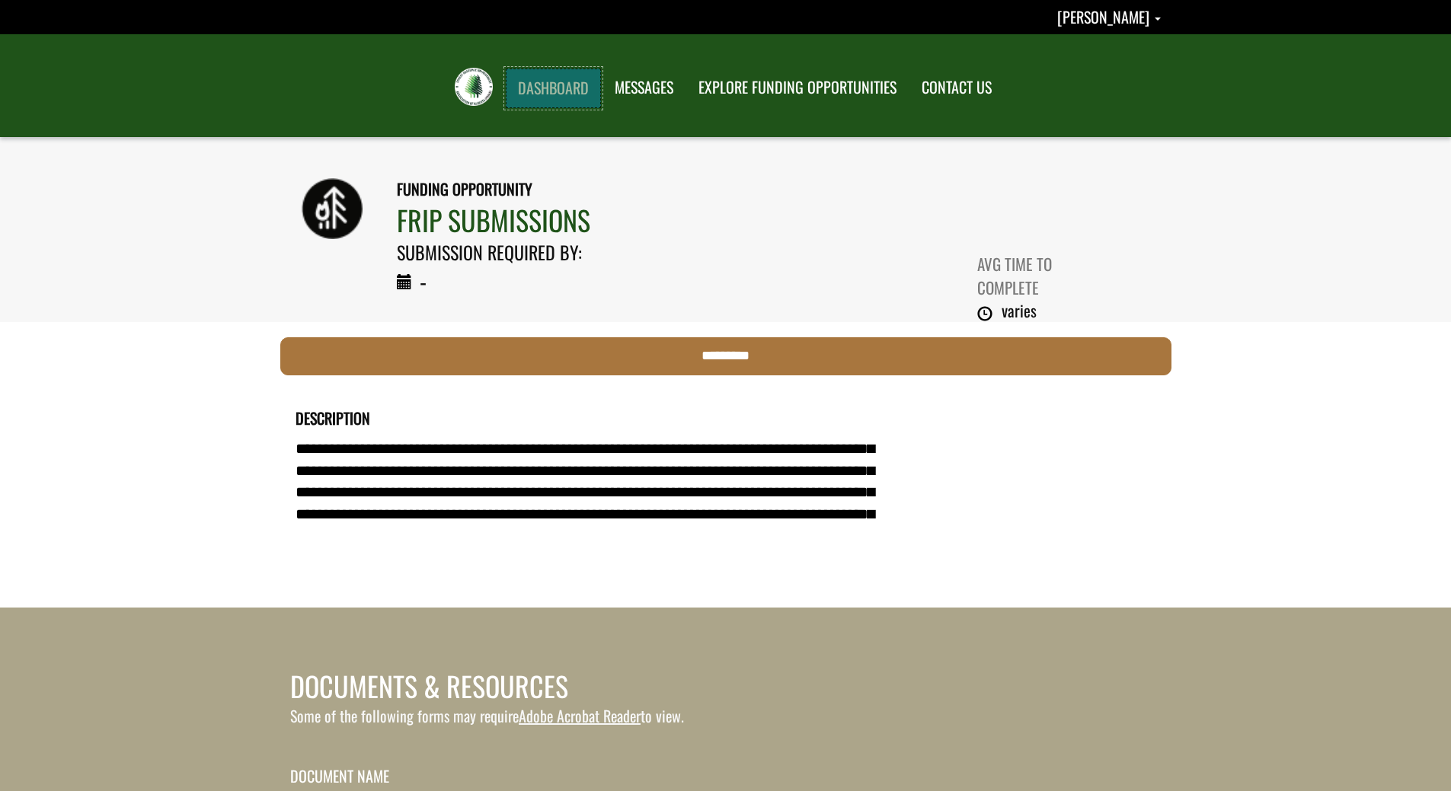
click at [554, 84] on link "DASHBOARD" at bounding box center [553, 89] width 95 height 40
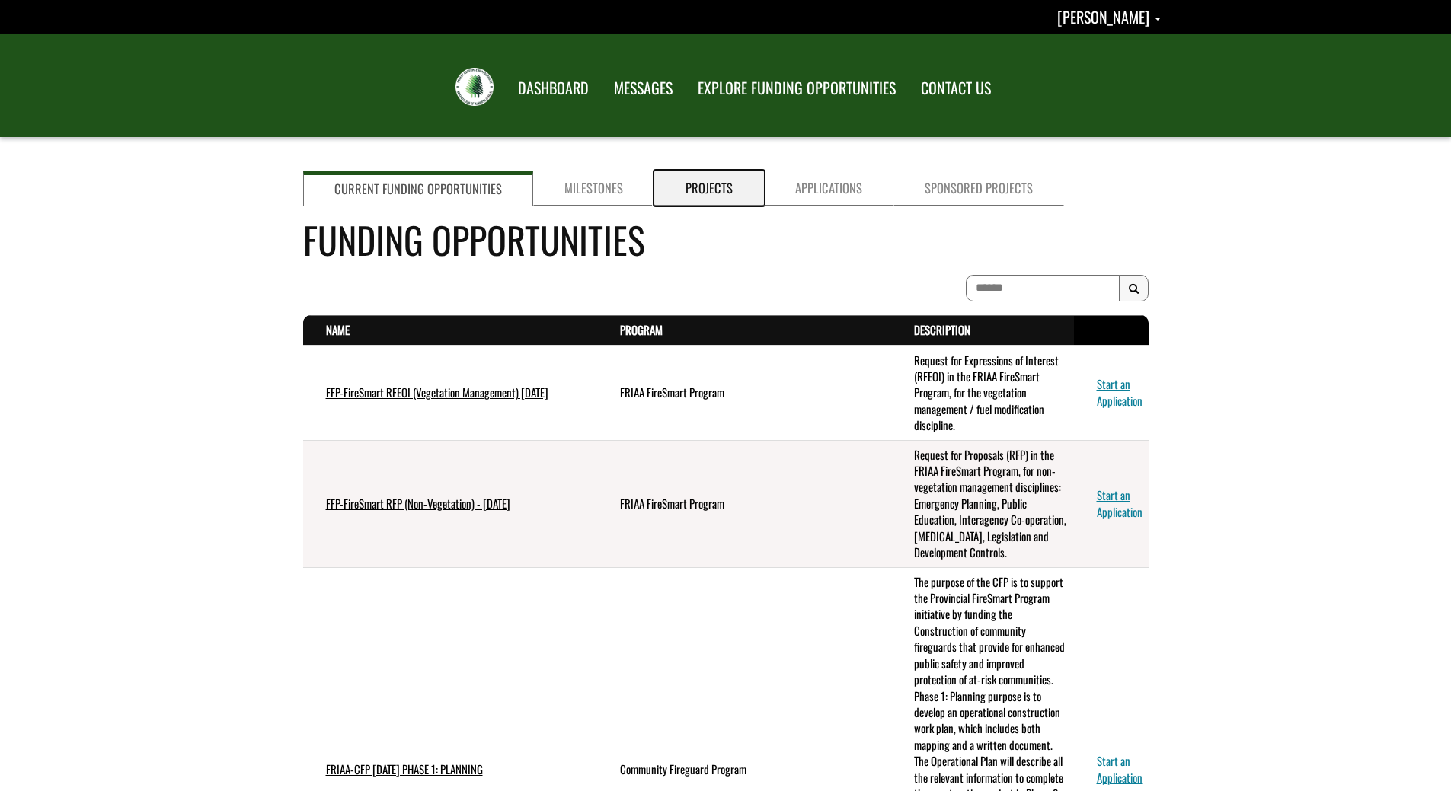
click at [673, 187] on link "Projects" at bounding box center [709, 188] width 110 height 35
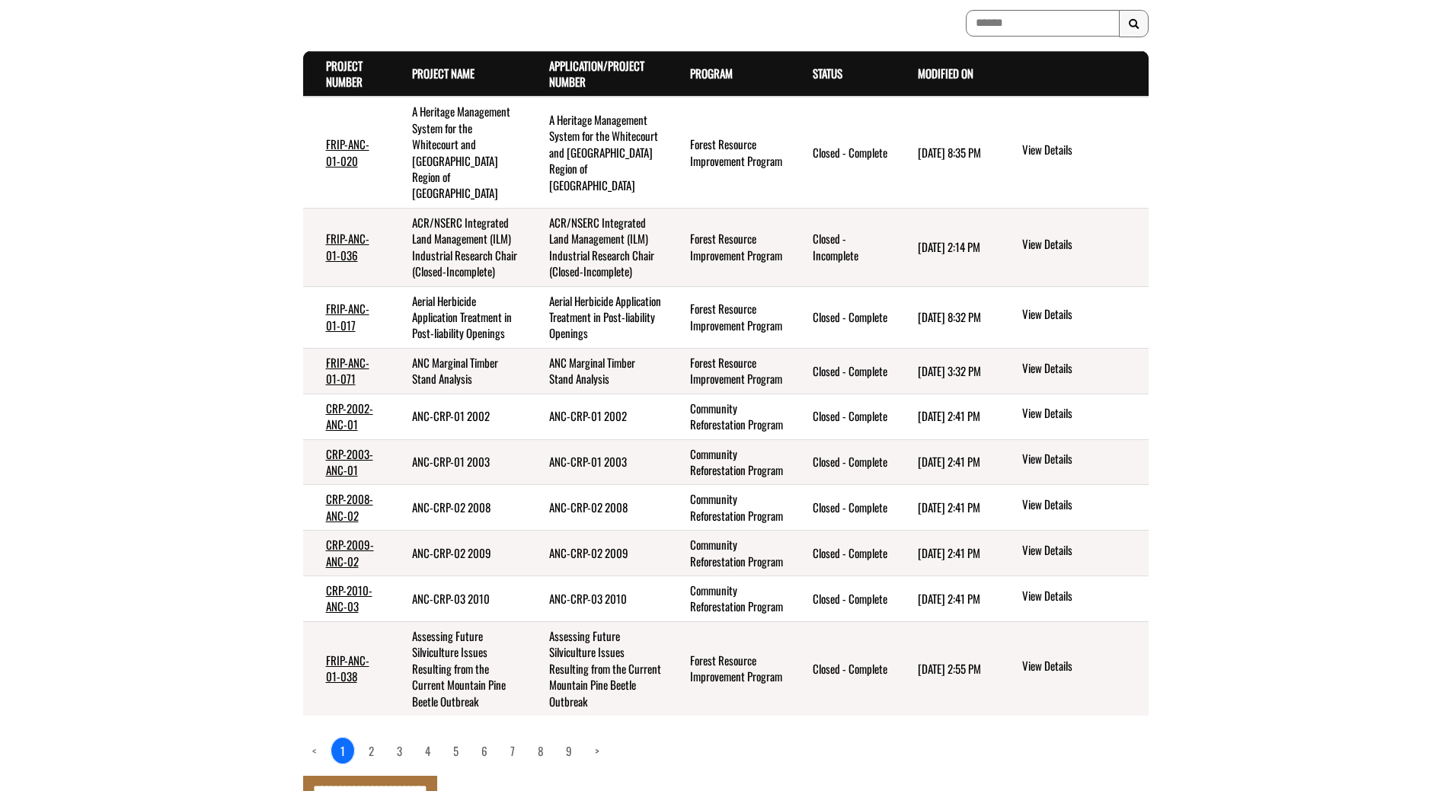
scroll to position [315, 0]
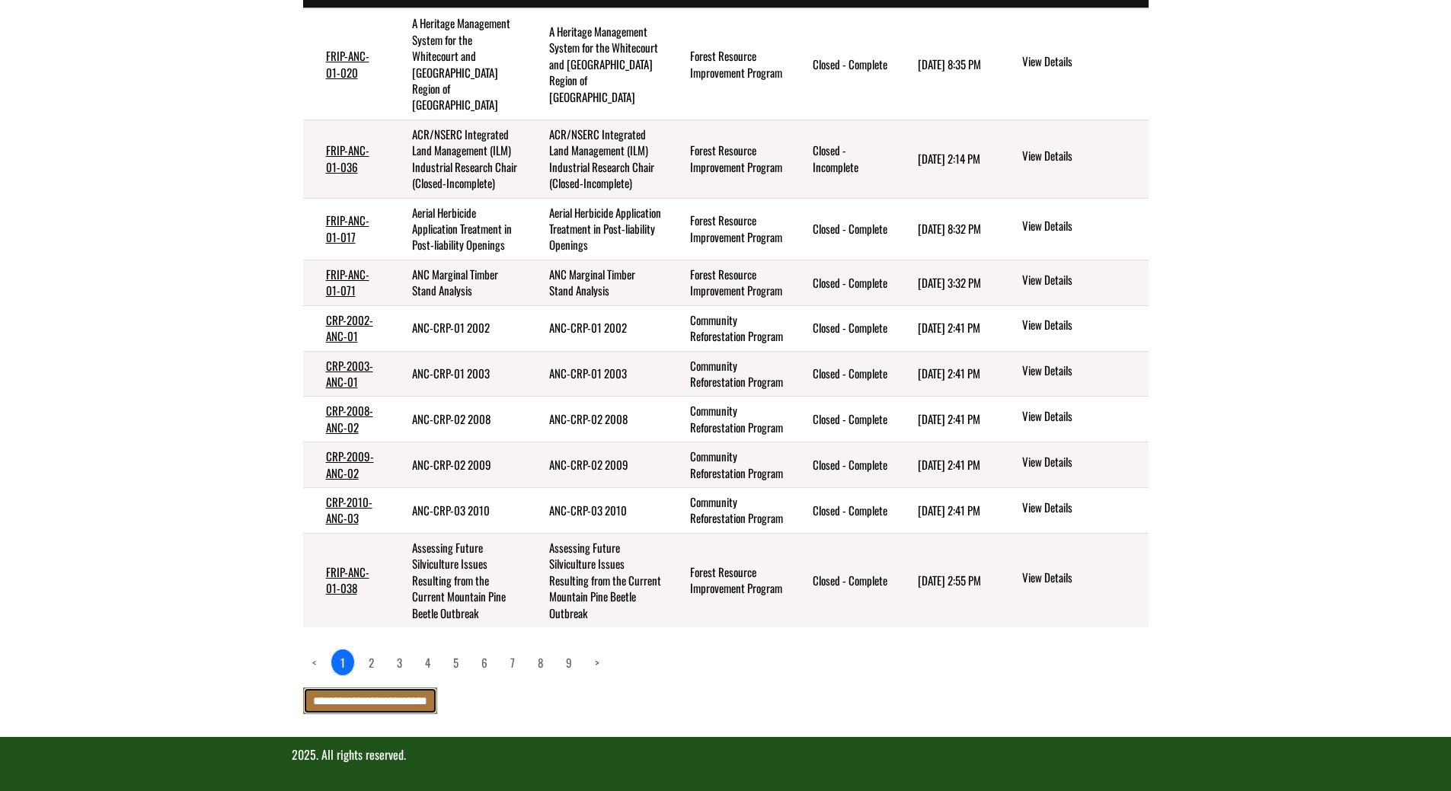
click at [408, 702] on input "**********" at bounding box center [370, 701] width 134 height 27
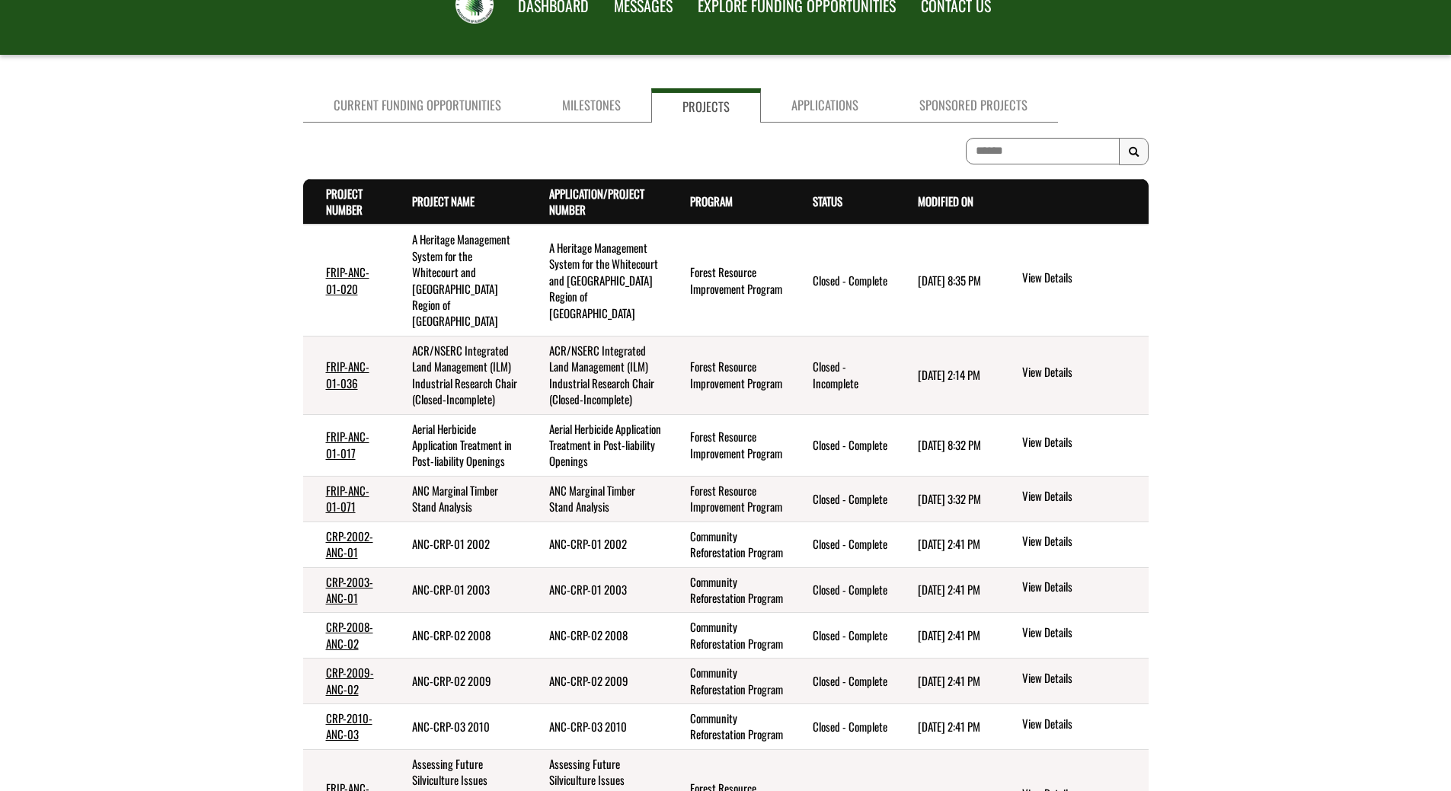
scroll to position [0, 0]
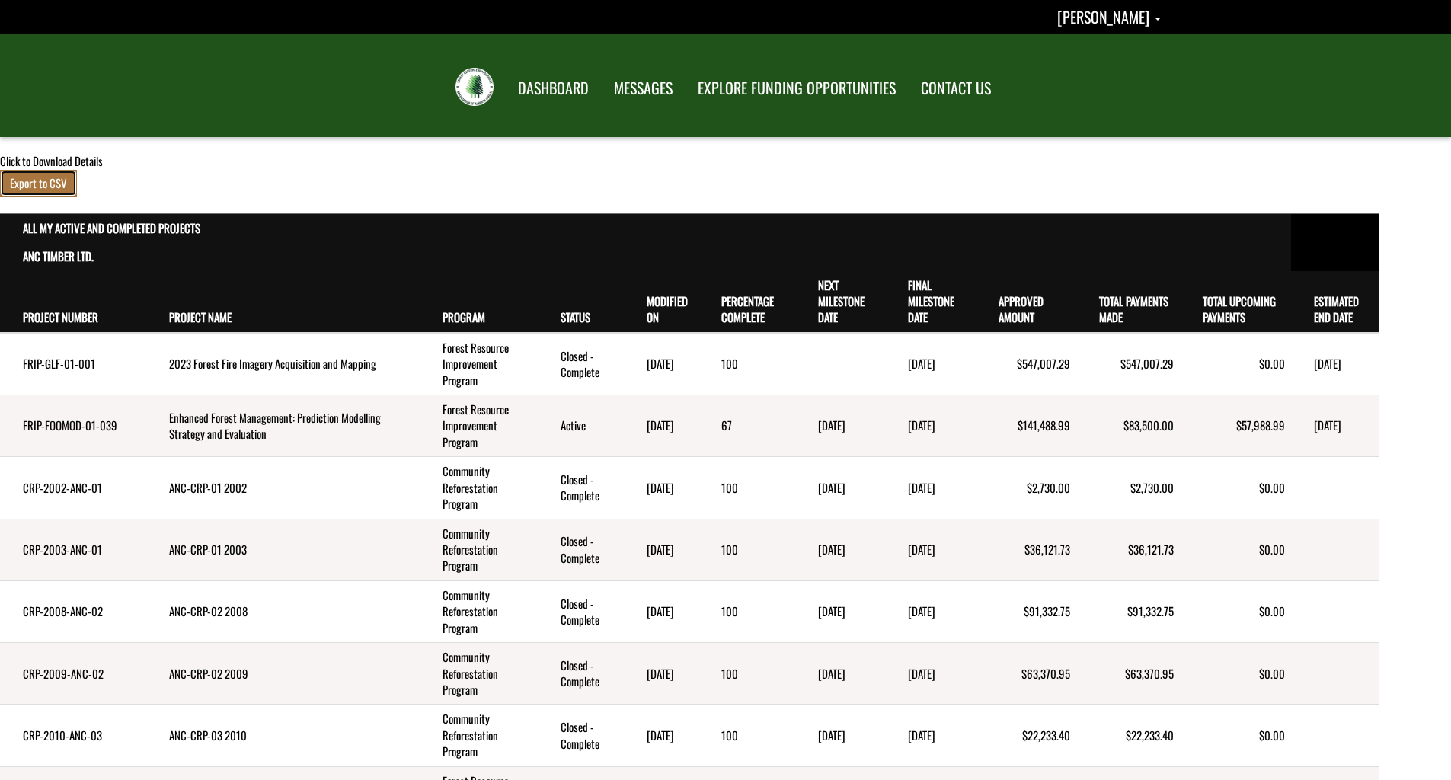
click at [29, 190] on button "Export to CSV" at bounding box center [38, 183] width 77 height 27
click at [1078, 15] on span "[PERSON_NAME]" at bounding box center [1102, 16] width 92 height 23
click at [48, 252] on th "ANC Timber Ltd." at bounding box center [645, 256] width 1291 height 28
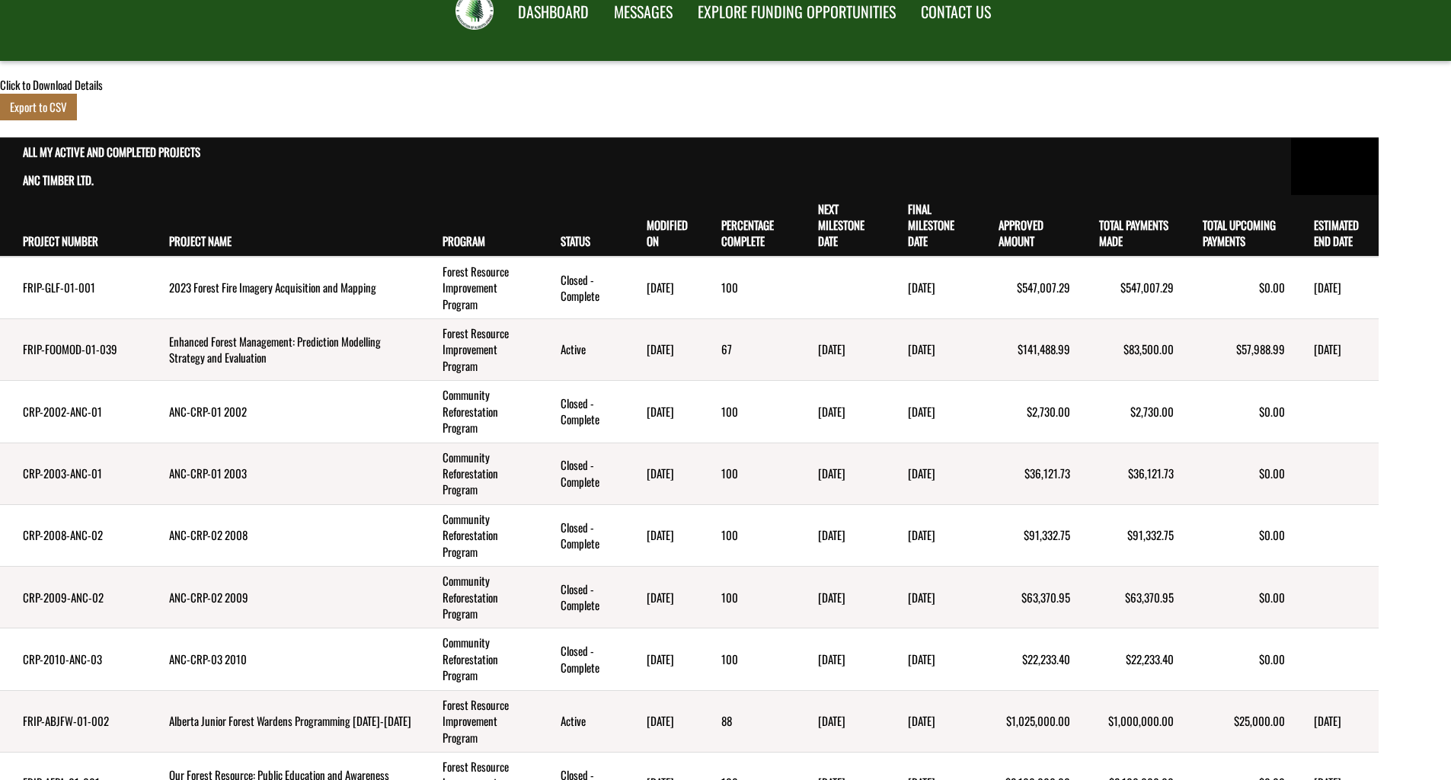
click at [549, 238] on th "Status" at bounding box center [581, 226] width 86 height 62
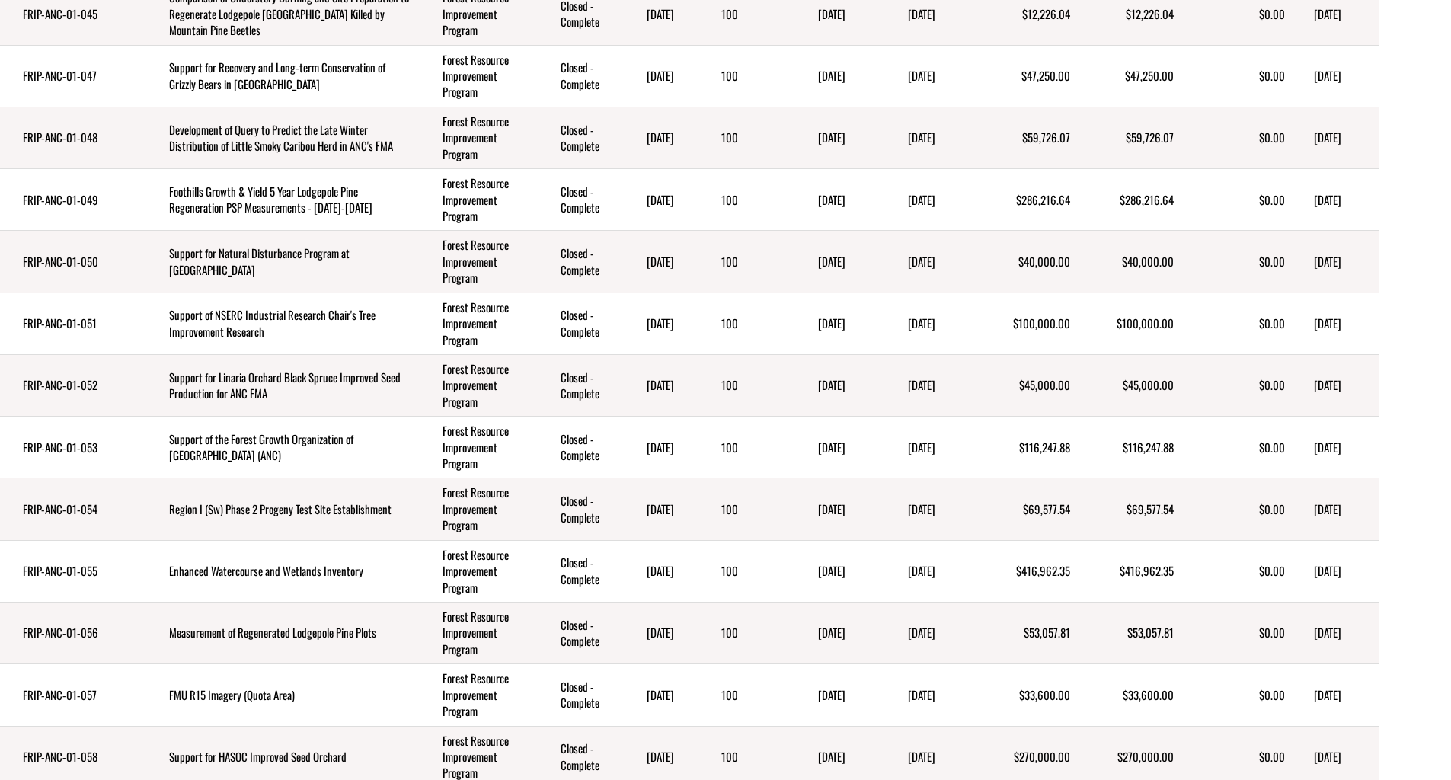
scroll to position [3579, 0]
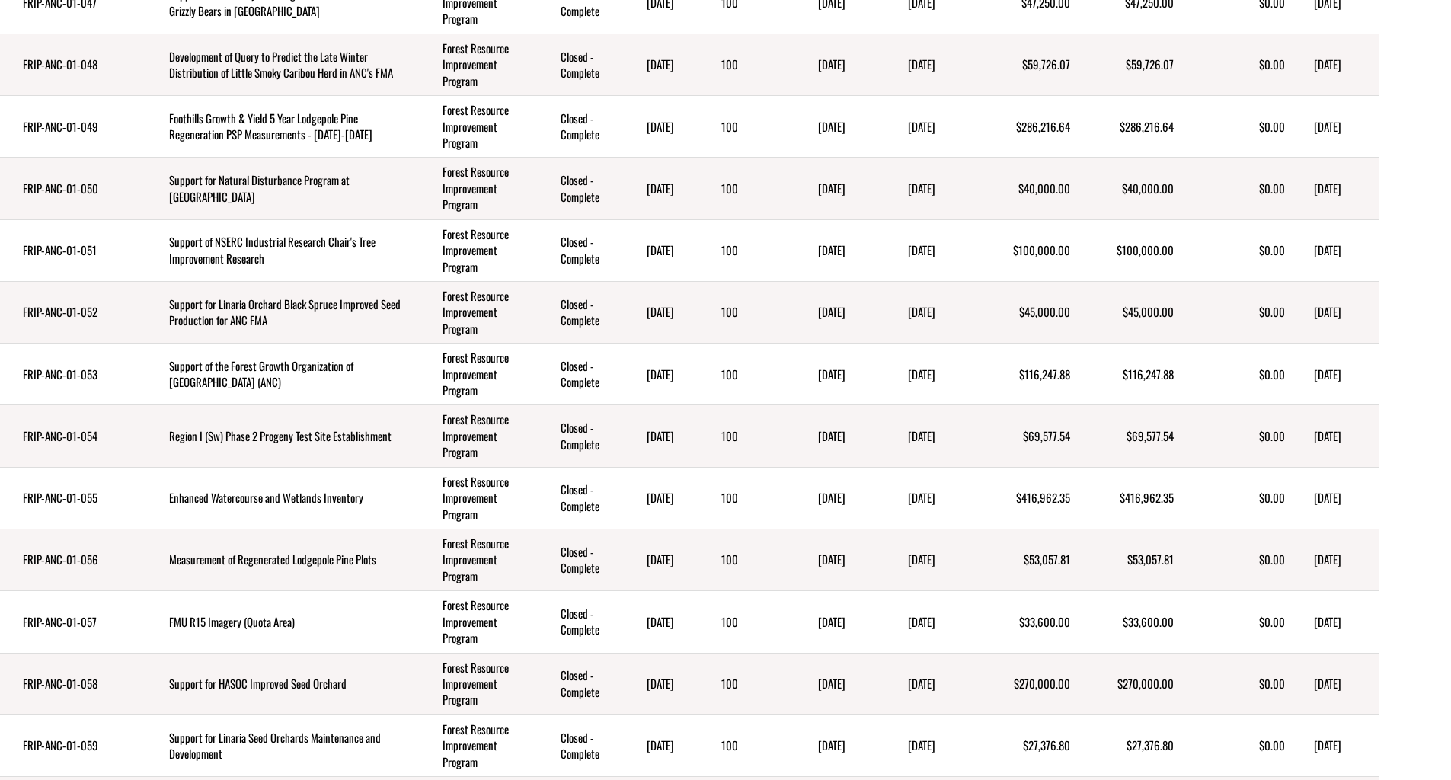
drag, startPoint x: 929, startPoint y: 28, endPoint x: 839, endPoint y: 32, distance: 90.7
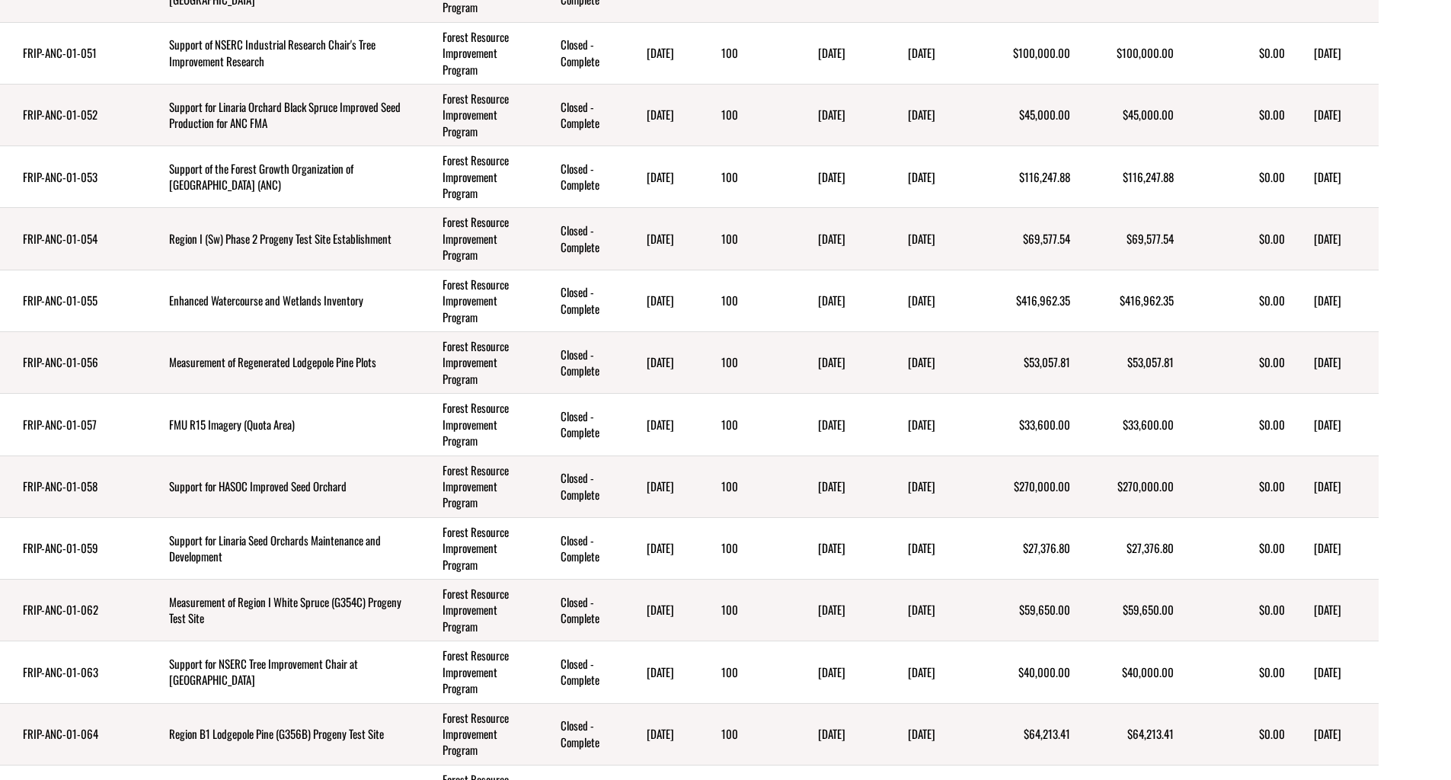
scroll to position [4341, 0]
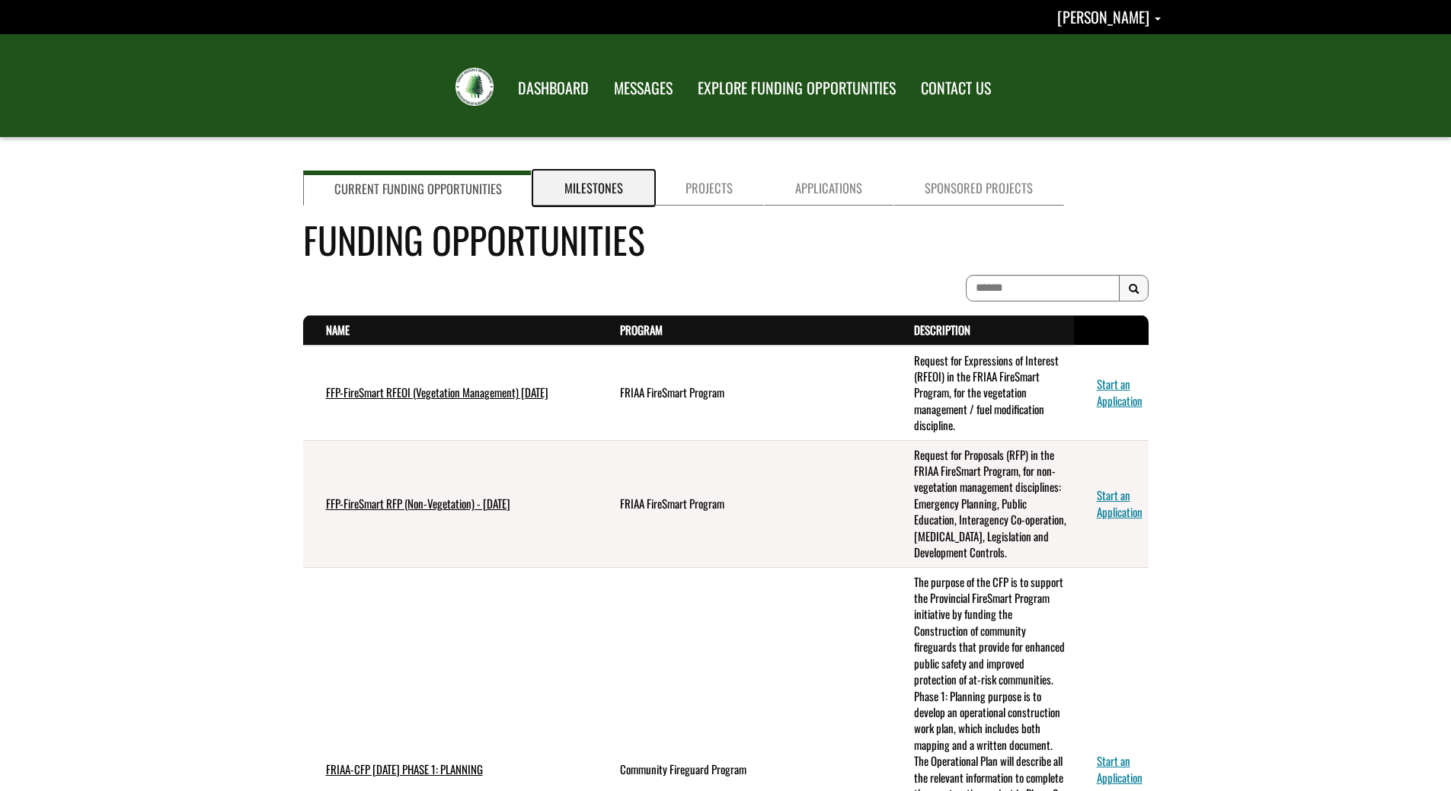
click at [596, 188] on link "Milestones" at bounding box center [593, 188] width 121 height 35
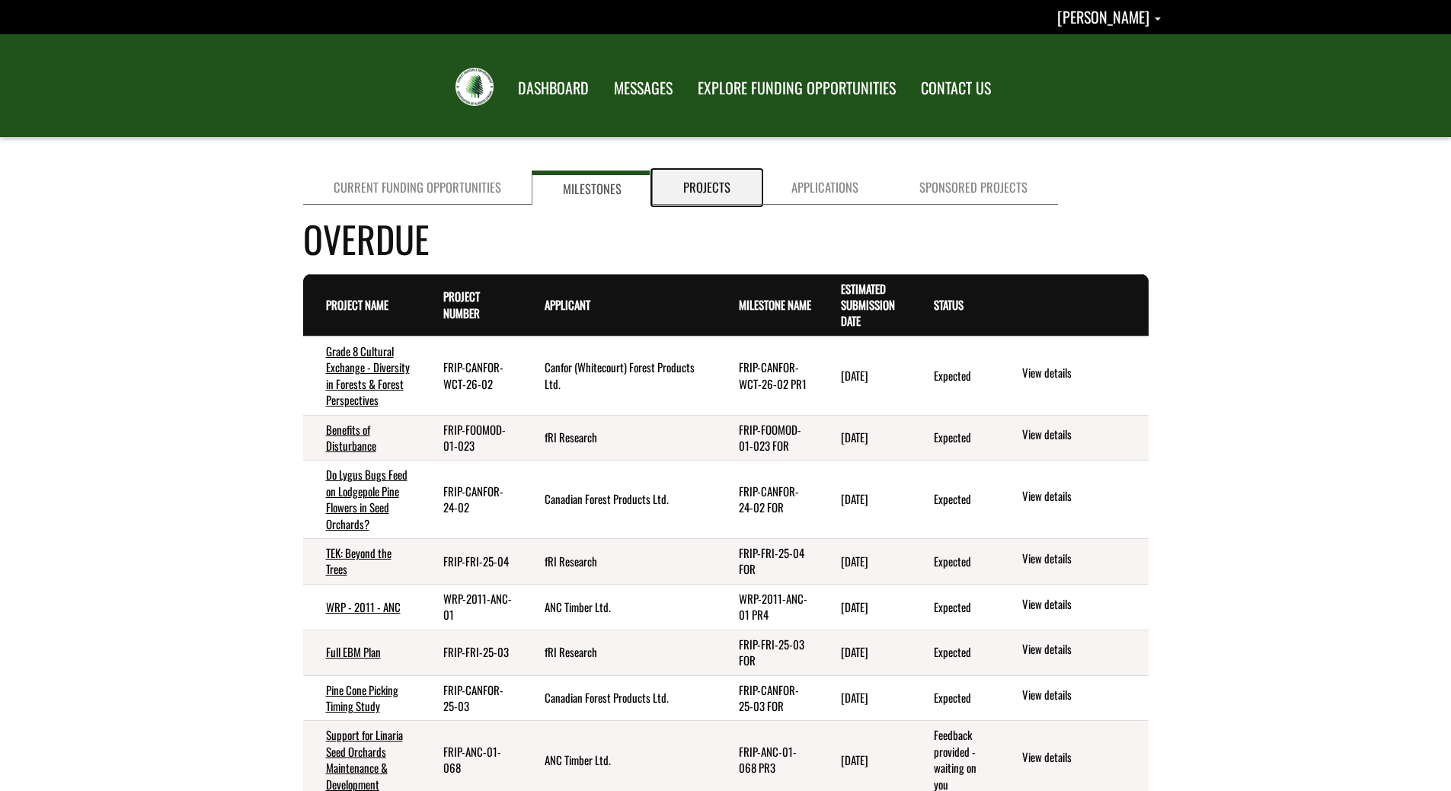
click at [711, 195] on link "Projects" at bounding box center [707, 188] width 108 height 34
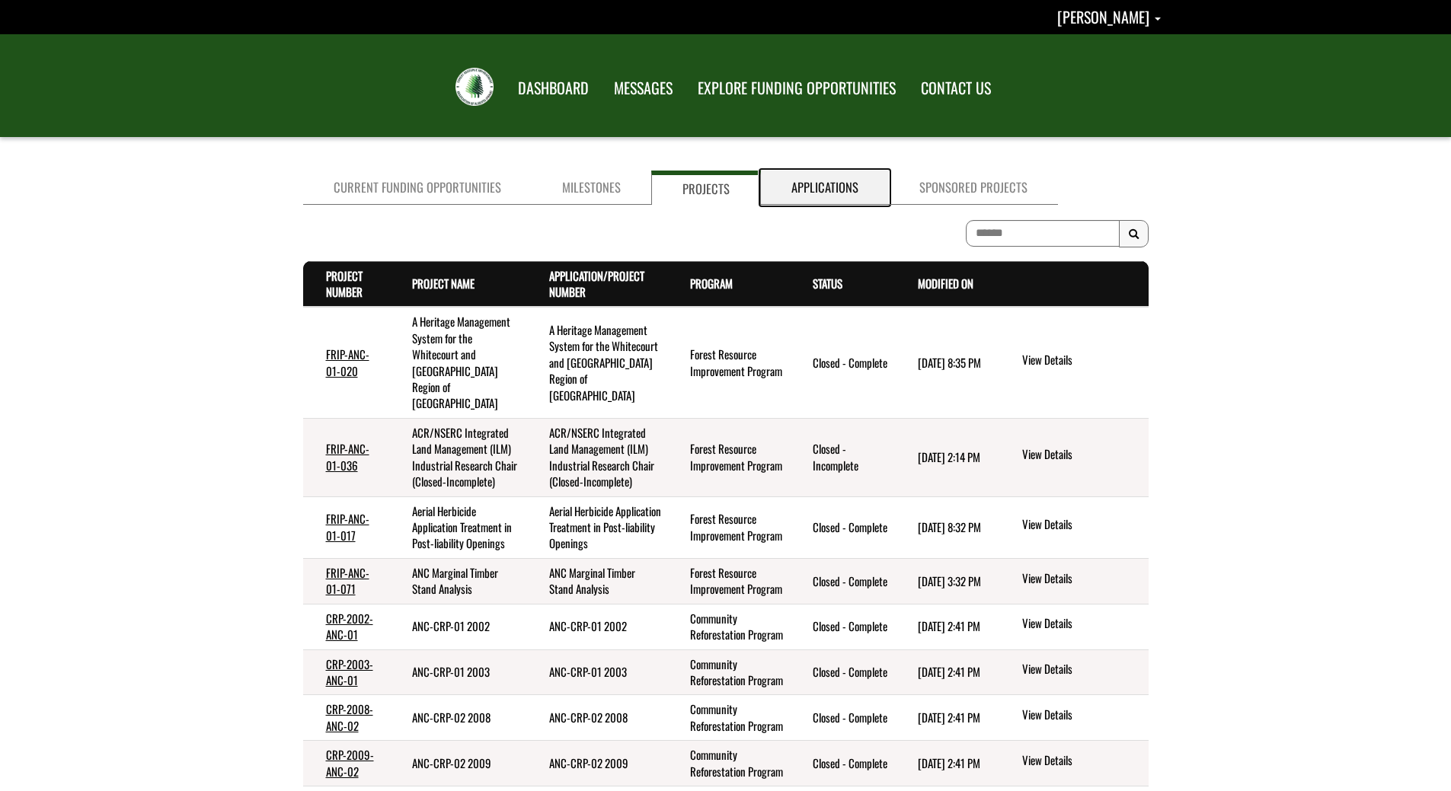
click at [788, 190] on link "Applications" at bounding box center [825, 188] width 128 height 34
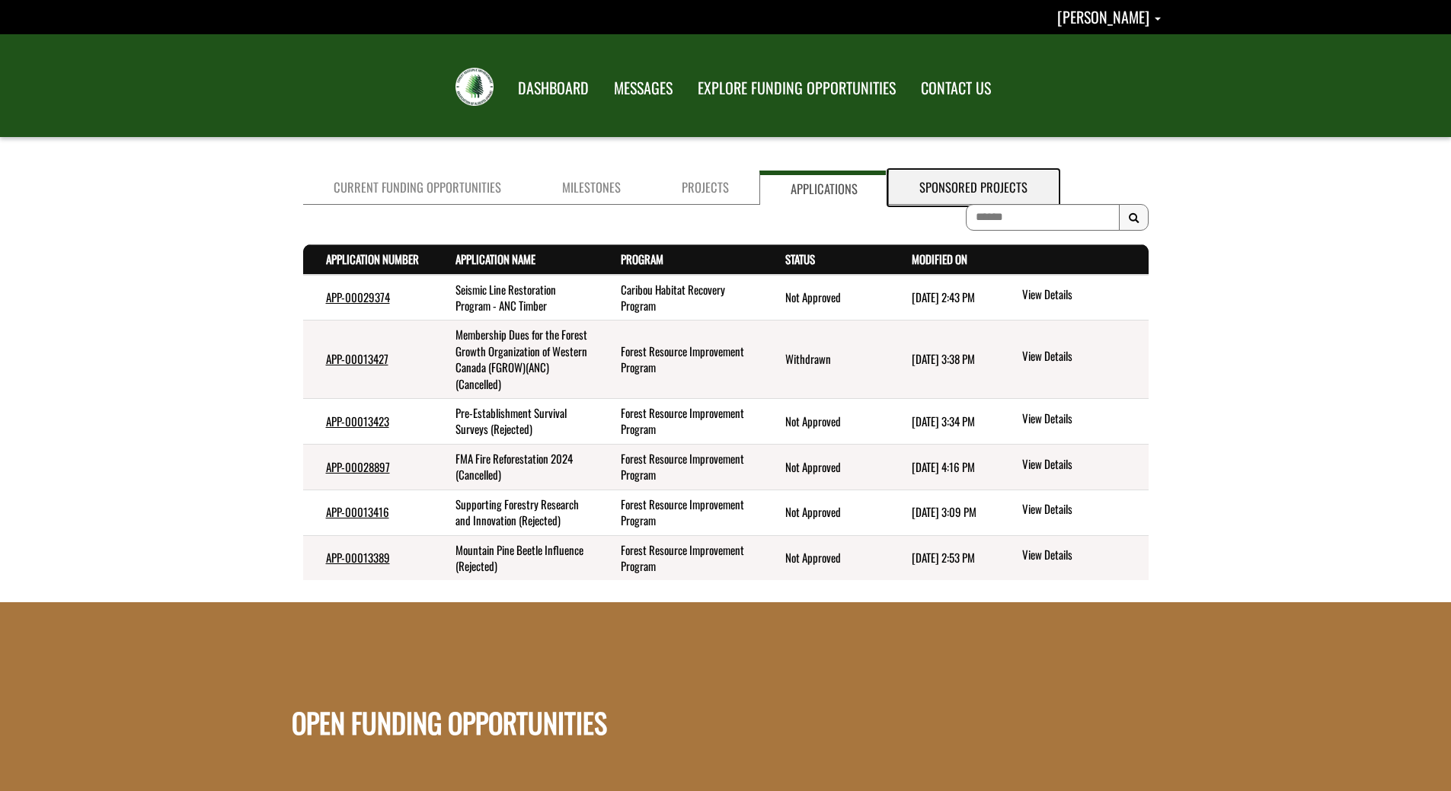
click at [917, 188] on link "Sponsored Projects" at bounding box center [973, 188] width 169 height 34
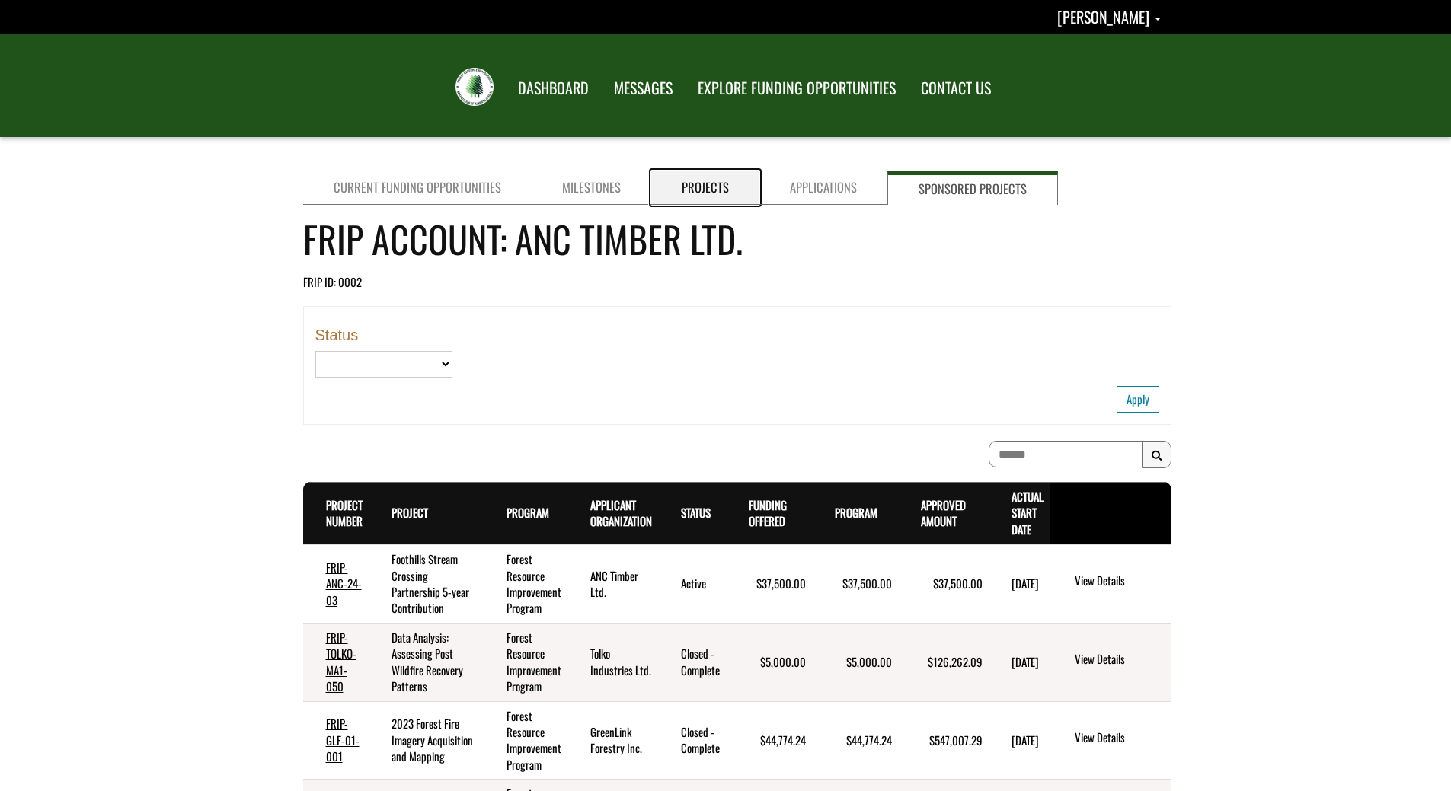
click at [677, 180] on link "Projects" at bounding box center [705, 188] width 108 height 34
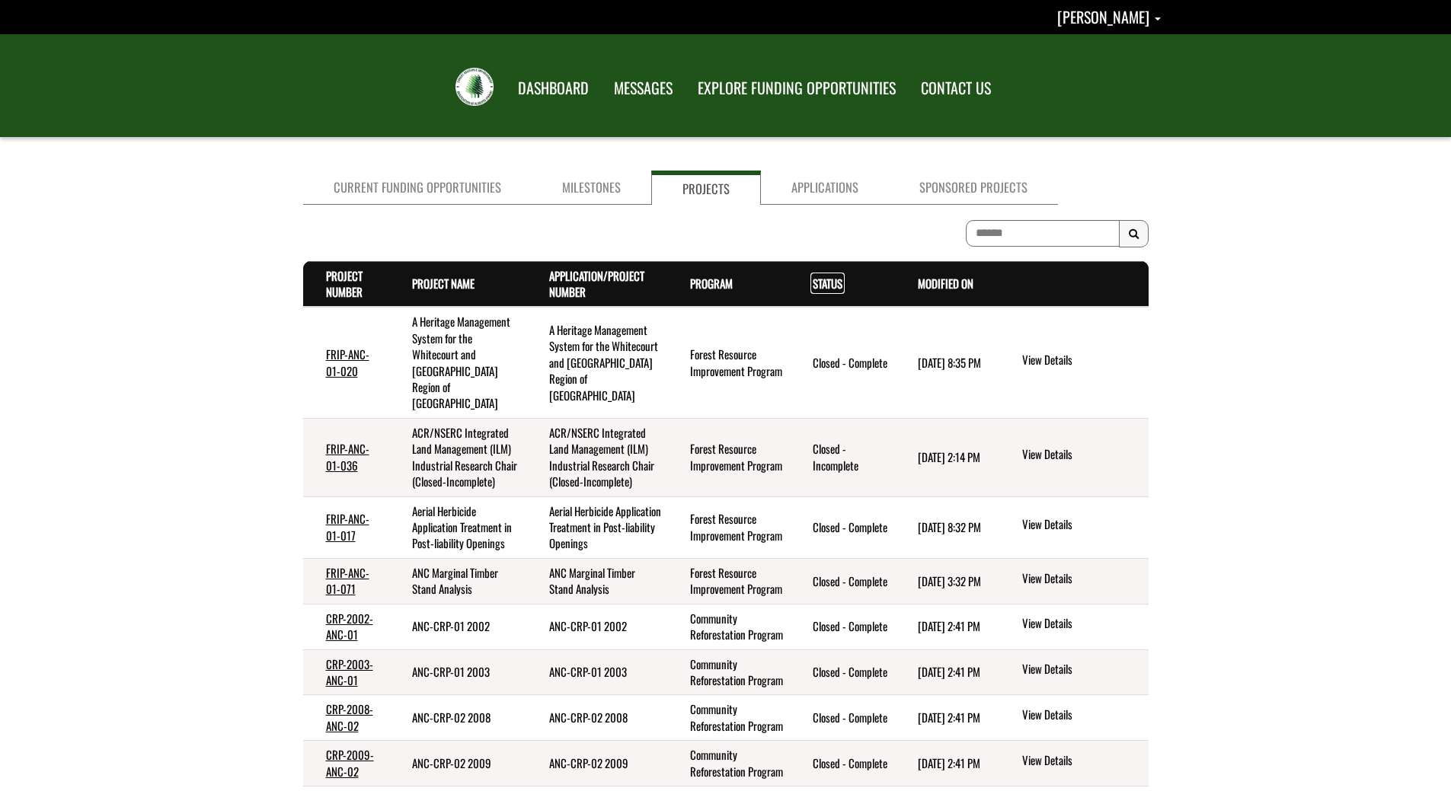
click at [826, 281] on link "Status . sort descending" at bounding box center [828, 283] width 30 height 17
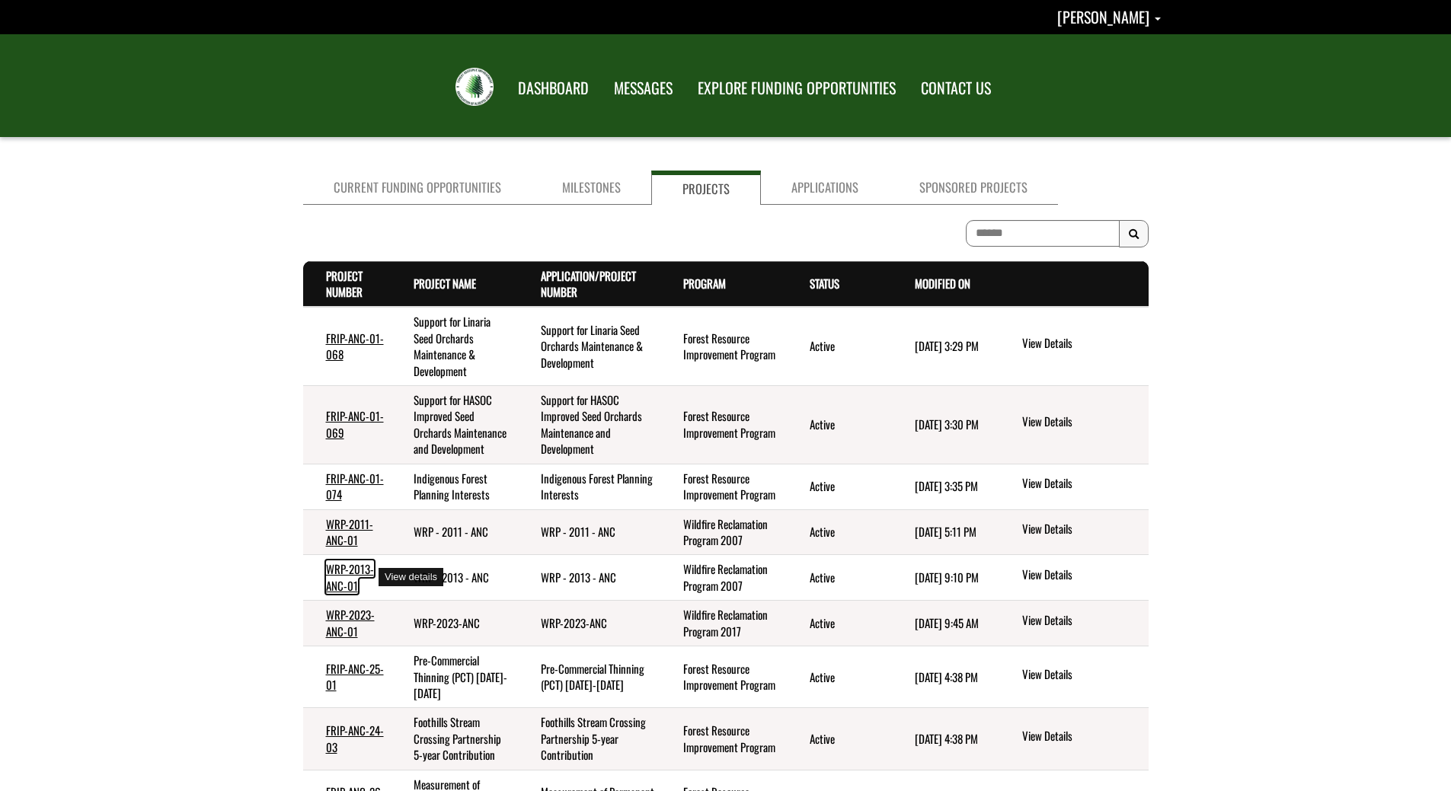
click at [334, 576] on link "WRP-2013-ANC-01" at bounding box center [350, 577] width 48 height 33
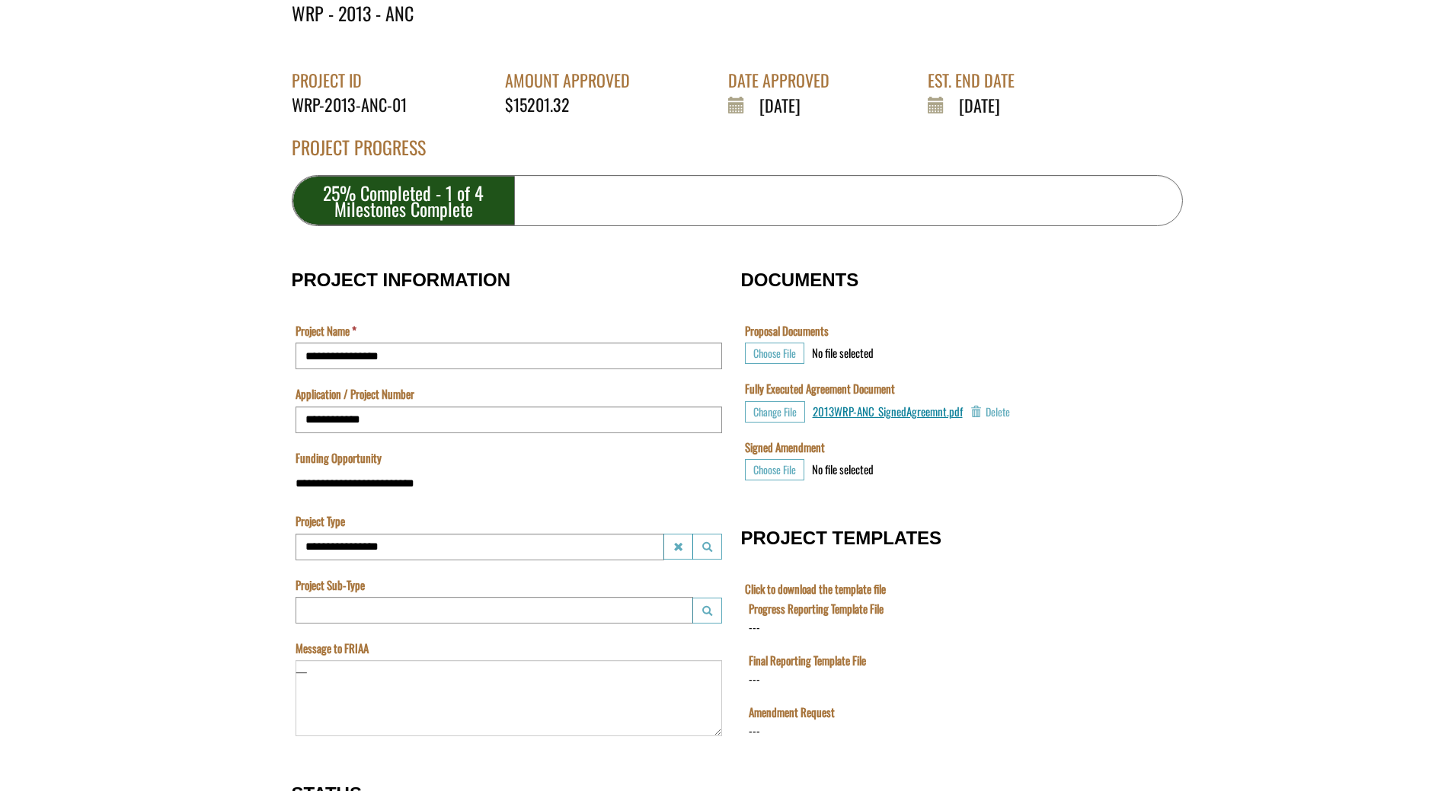
scroll to position [305, 0]
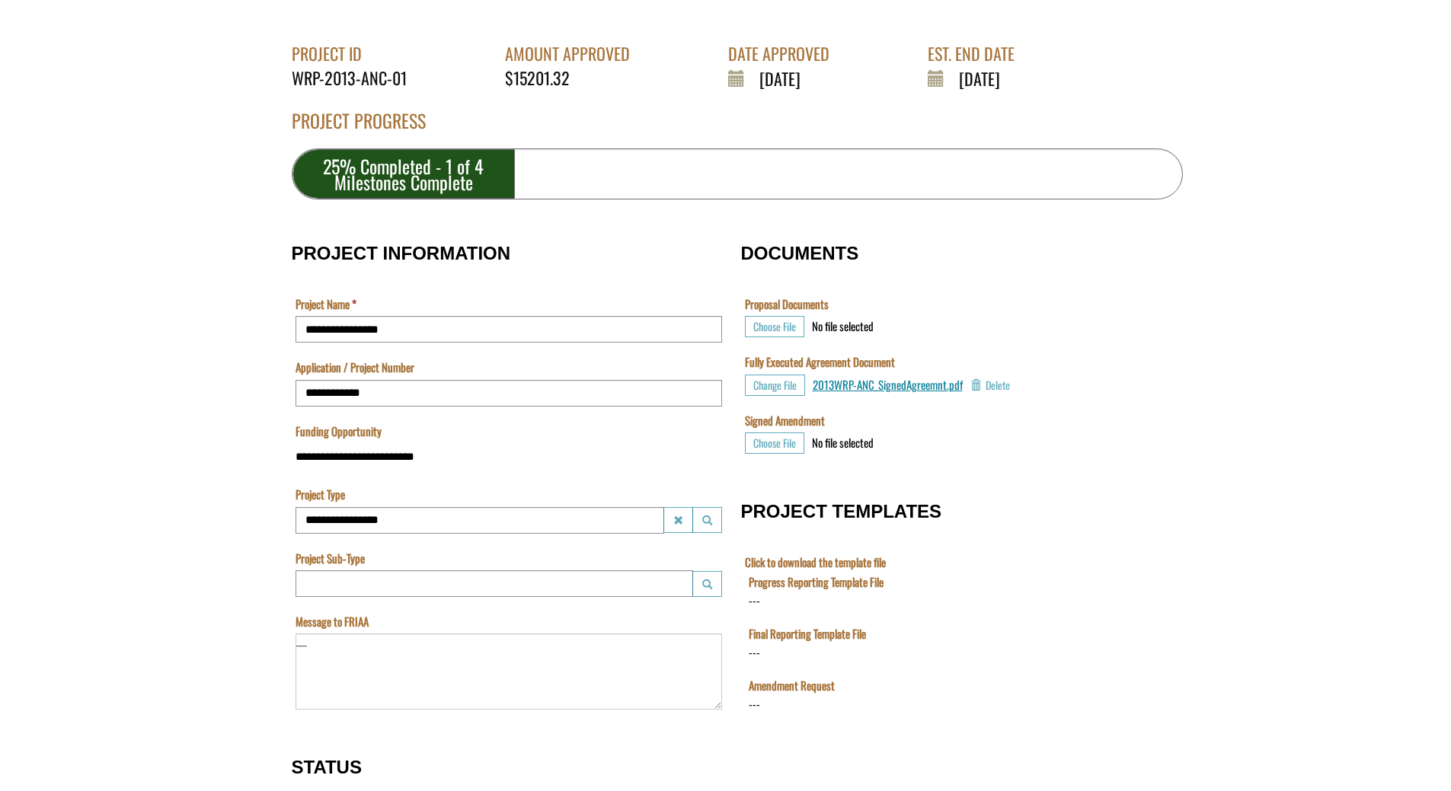
click at [756, 602] on div "---" at bounding box center [753, 601] width 11 height 16
drag, startPoint x: 743, startPoint y: 602, endPoint x: 18, endPoint y: 21, distance: 929.2
click at [743, 602] on td "Click to download the template file" at bounding box center [950, 651] width 419 height 195
click at [766, 579] on label "Progress Reporting Template File" at bounding box center [815, 582] width 135 height 16
click at [753, 603] on div "---" at bounding box center [753, 601] width 11 height 16
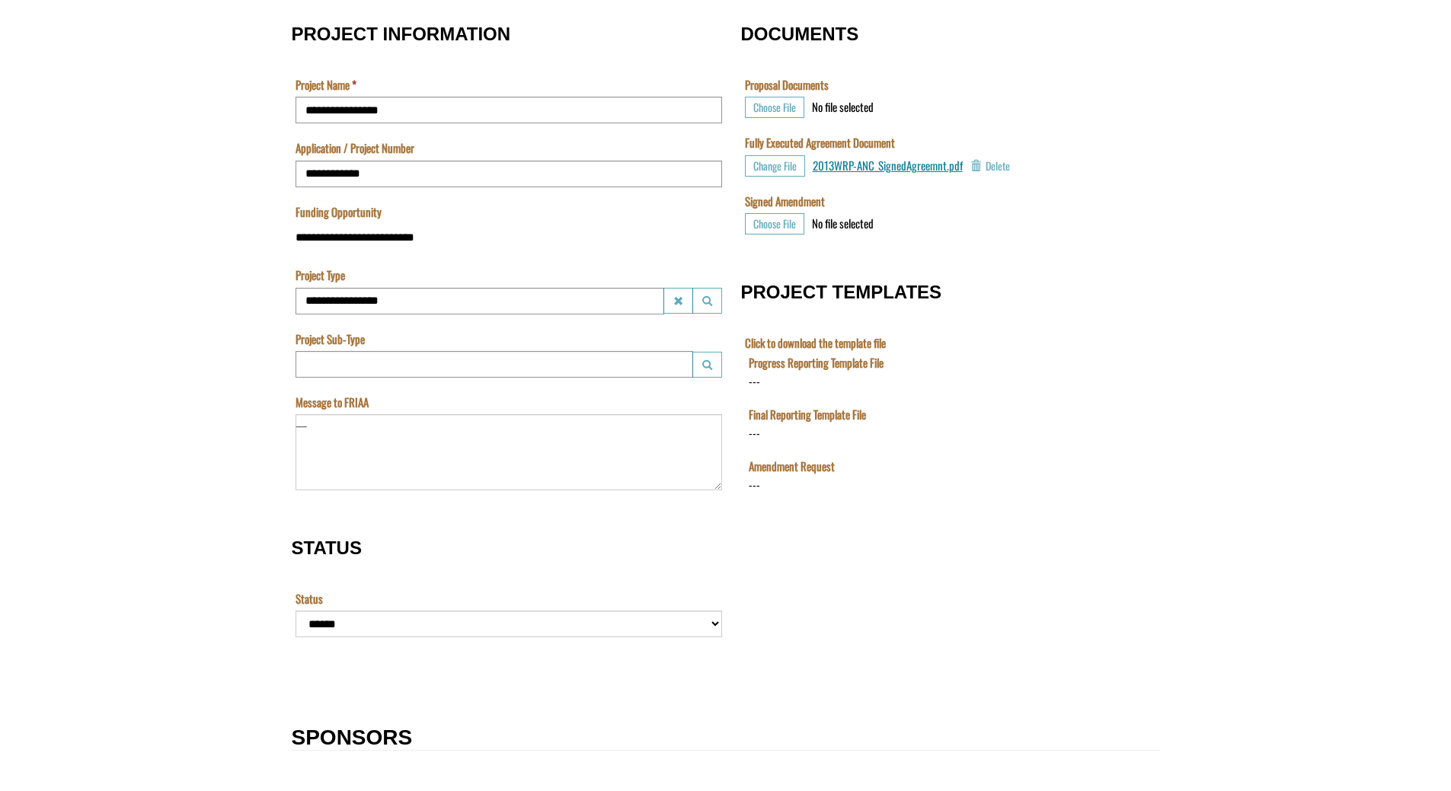
scroll to position [533, 0]
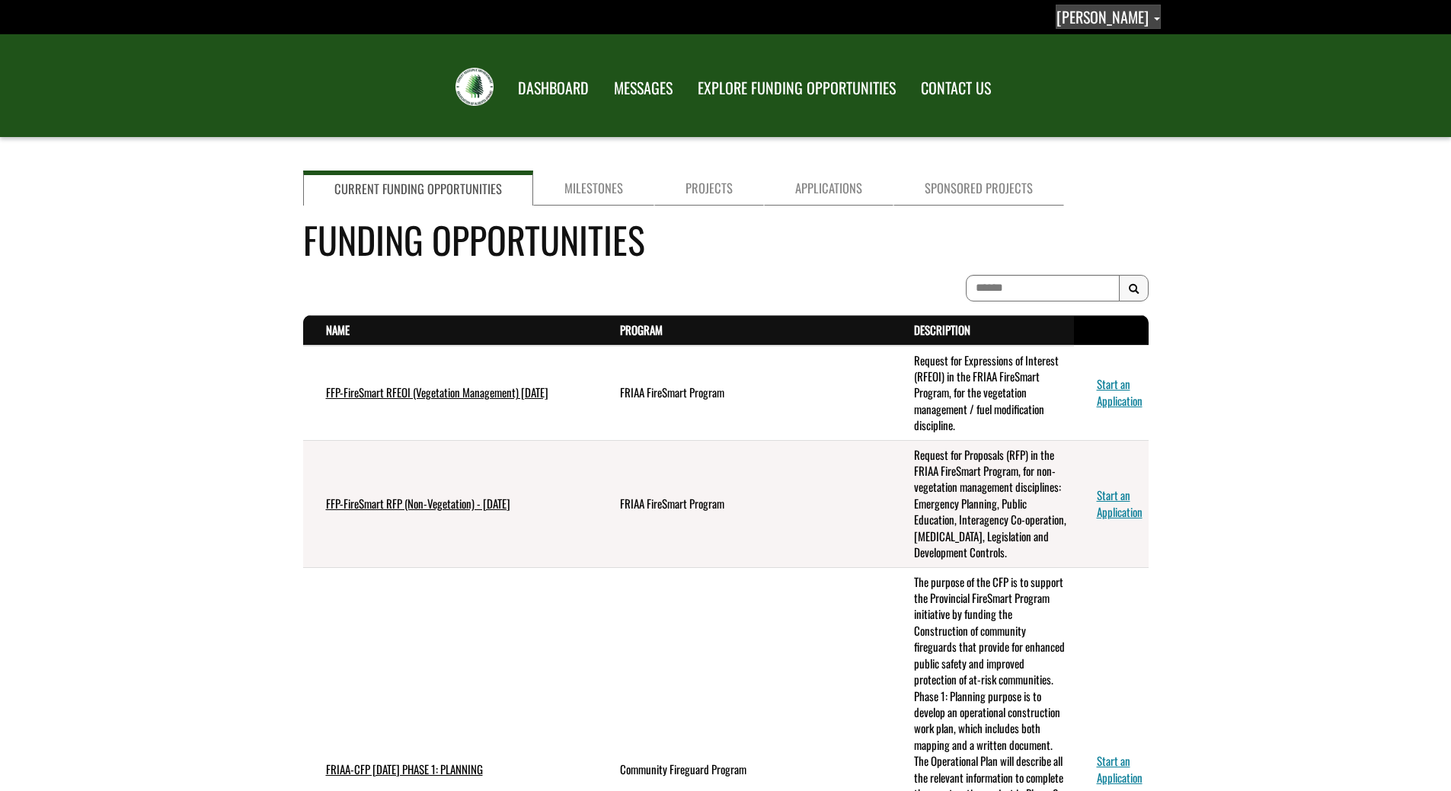
click at [1146, 21] on span "[PERSON_NAME]" at bounding box center [1102, 16] width 92 height 23
click at [1136, 45] on link "Profile" at bounding box center [1100, 44] width 118 height 21
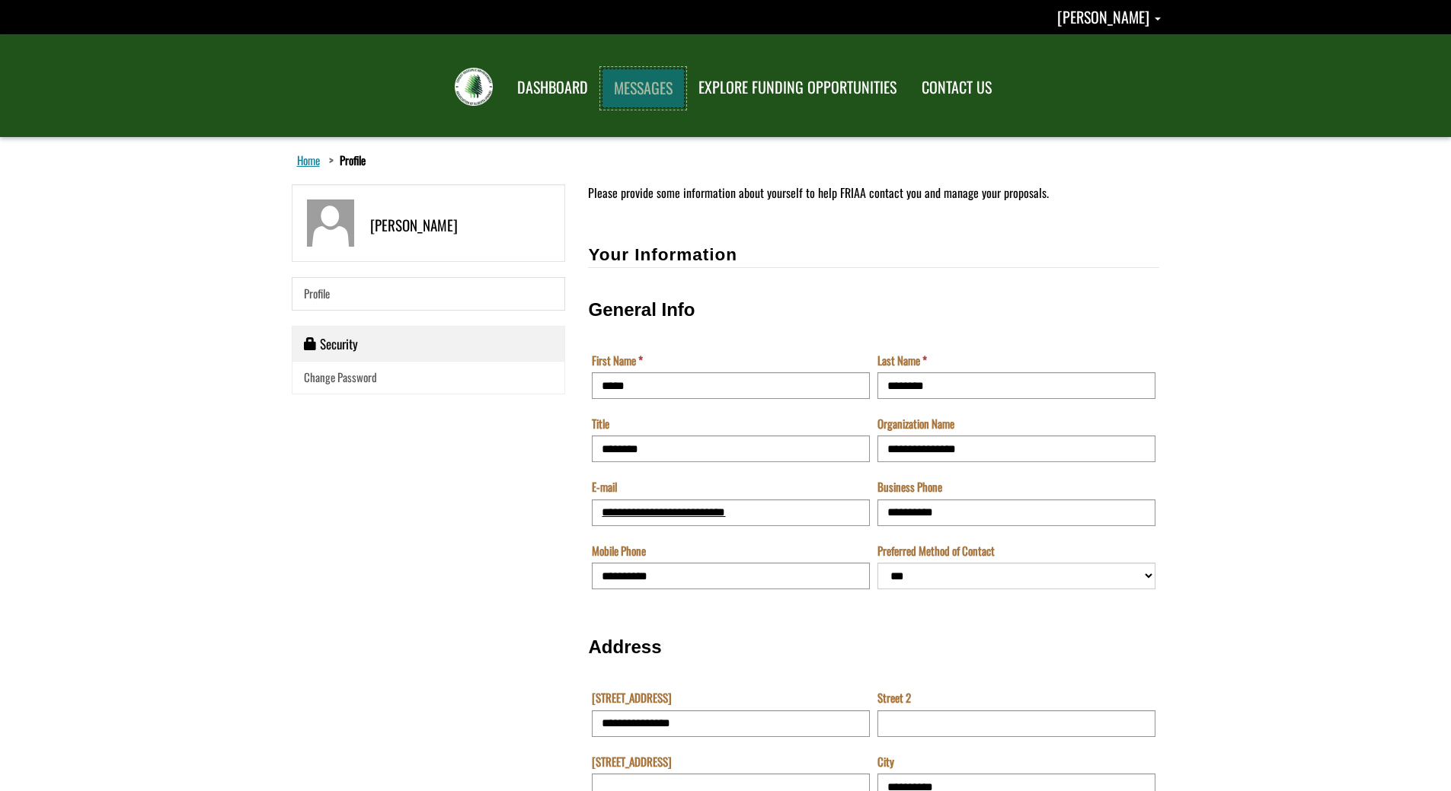
click at [643, 104] on link "MESSAGES" at bounding box center [643, 89] width 83 height 40
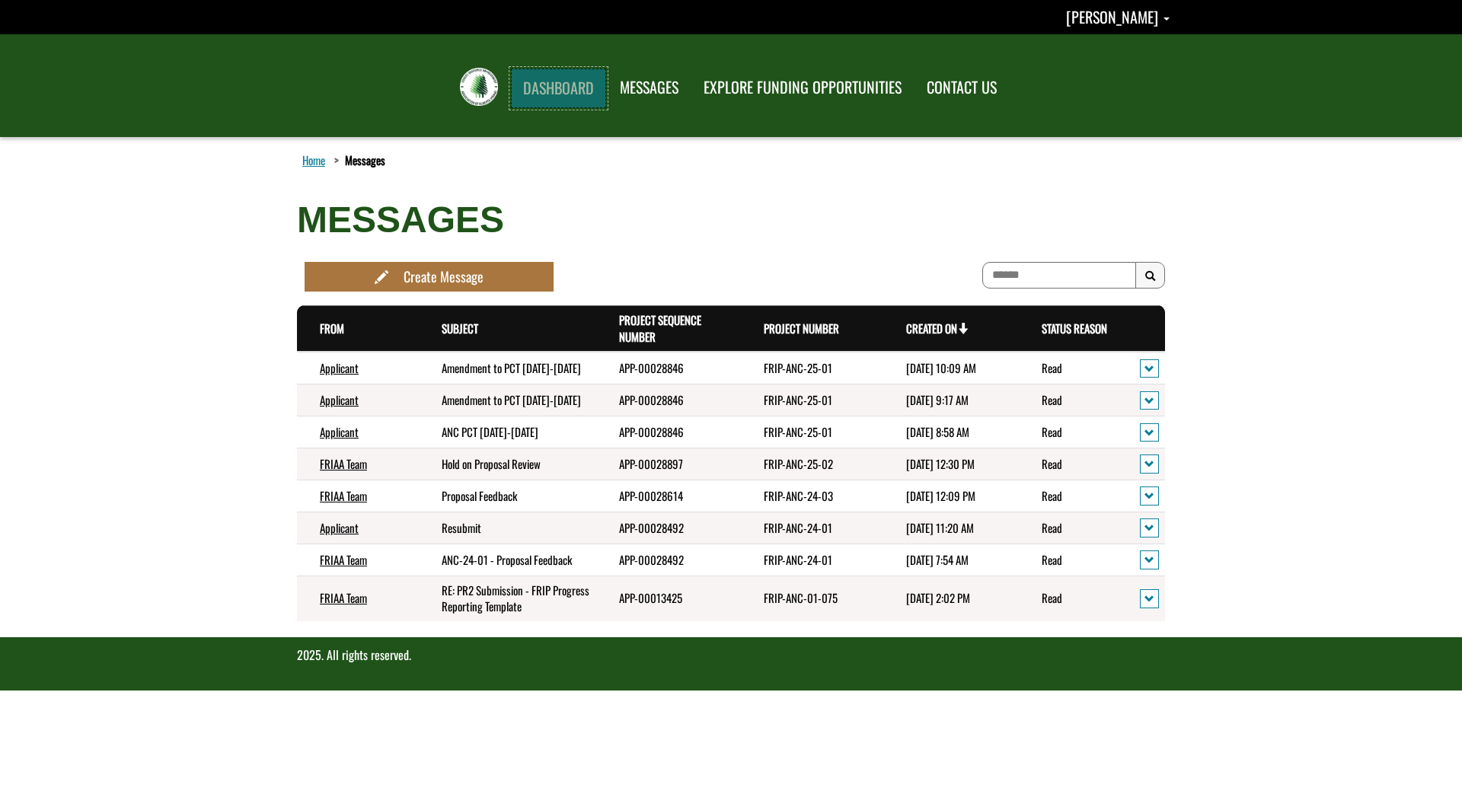
click at [573, 94] on link "DASHBOARD" at bounding box center [558, 89] width 95 height 40
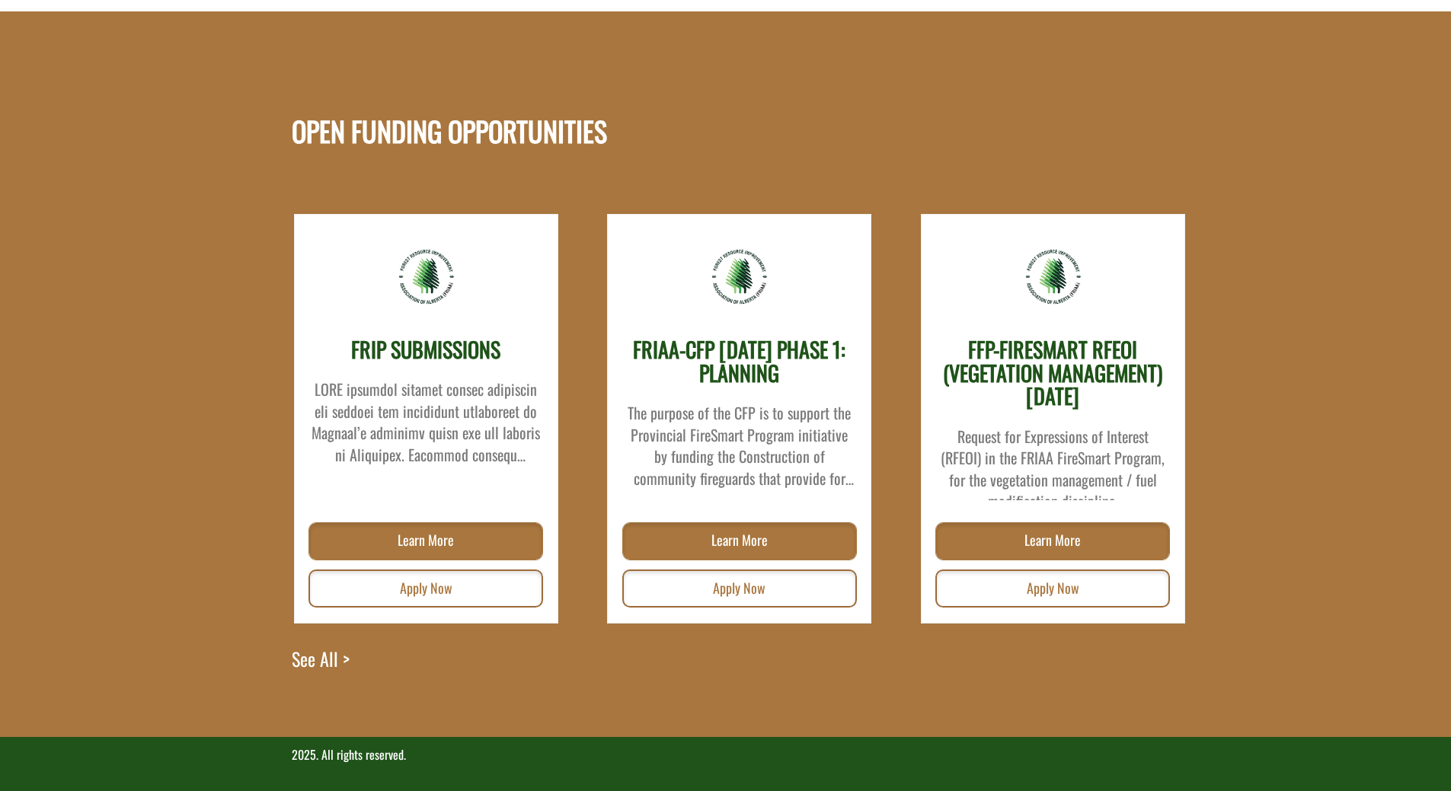
scroll to position [1803, 0]
click at [316, 660] on link "See All >" at bounding box center [321, 691] width 58 height 91
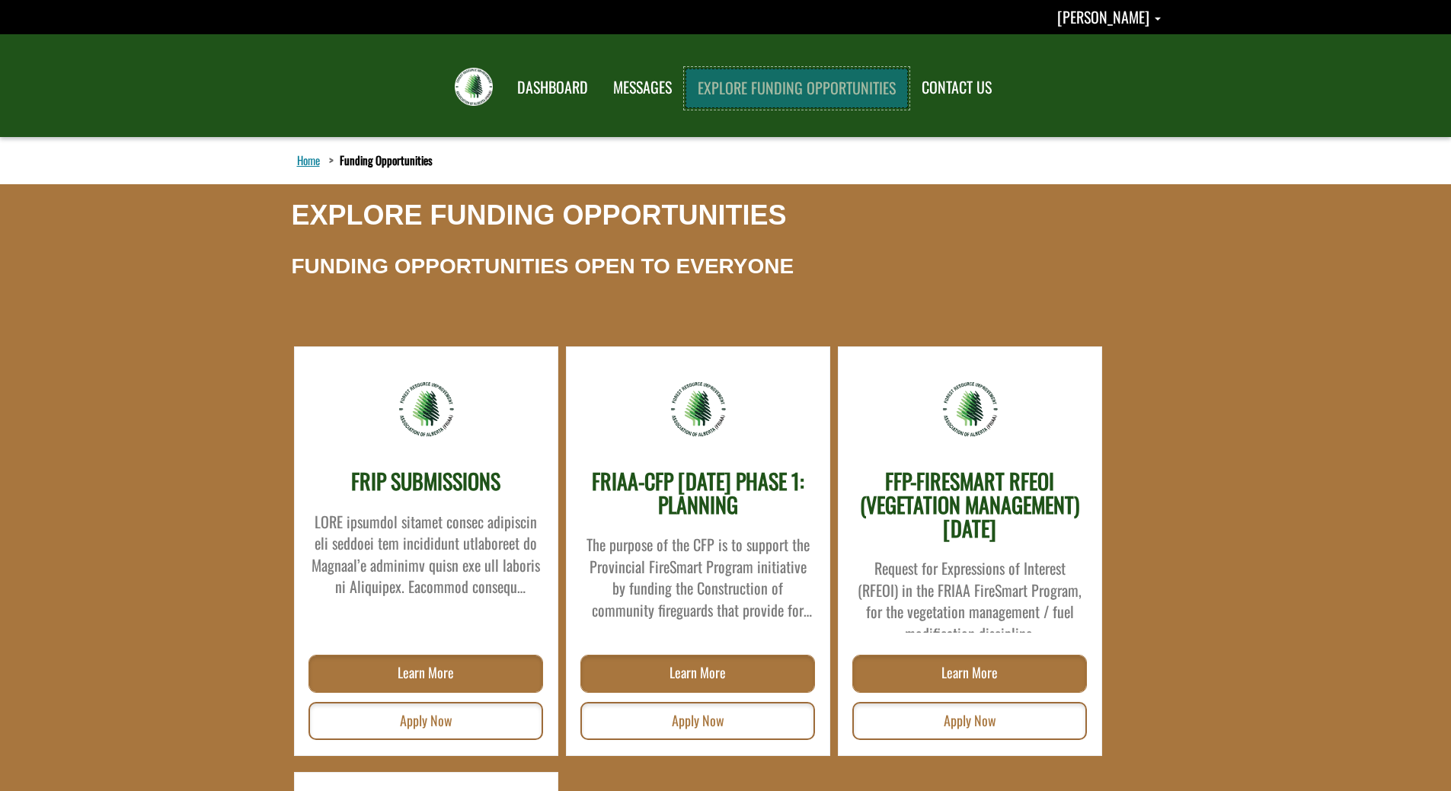
click at [794, 83] on link "EXPLORE FUNDING OPPORTUNITIES" at bounding box center [796, 89] width 222 height 40
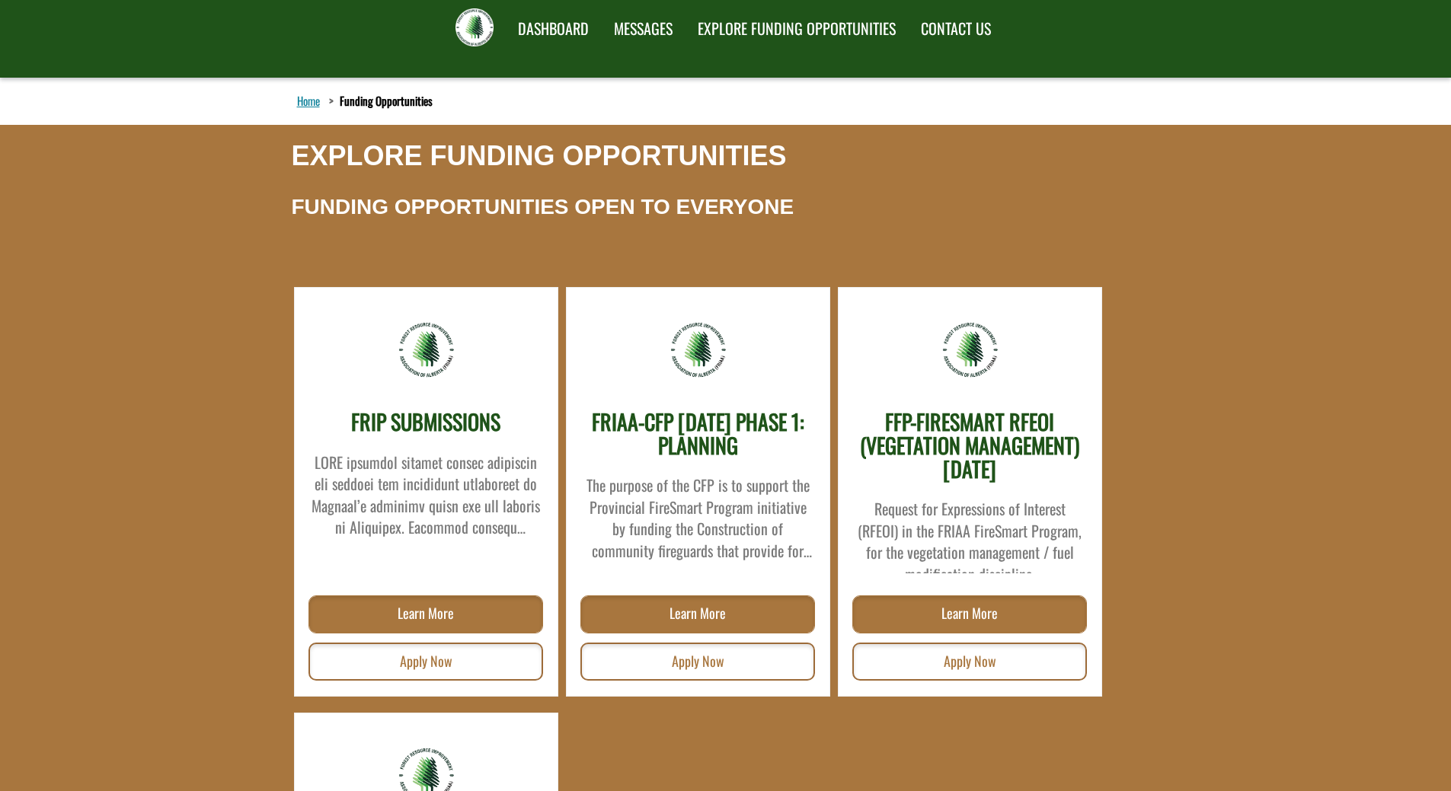
scroll to position [47, 0]
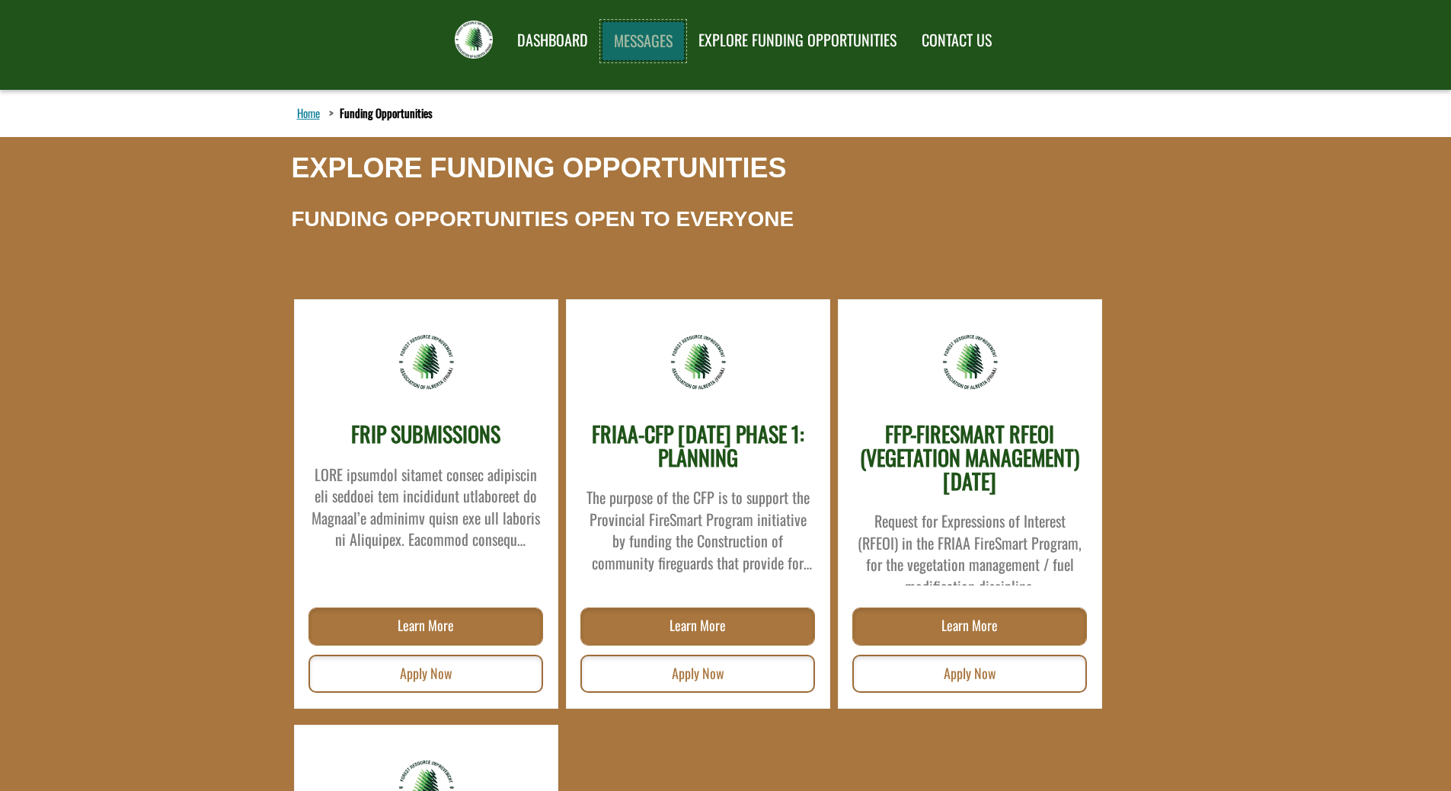
click at [642, 37] on link "MESSAGES" at bounding box center [643, 41] width 83 height 40
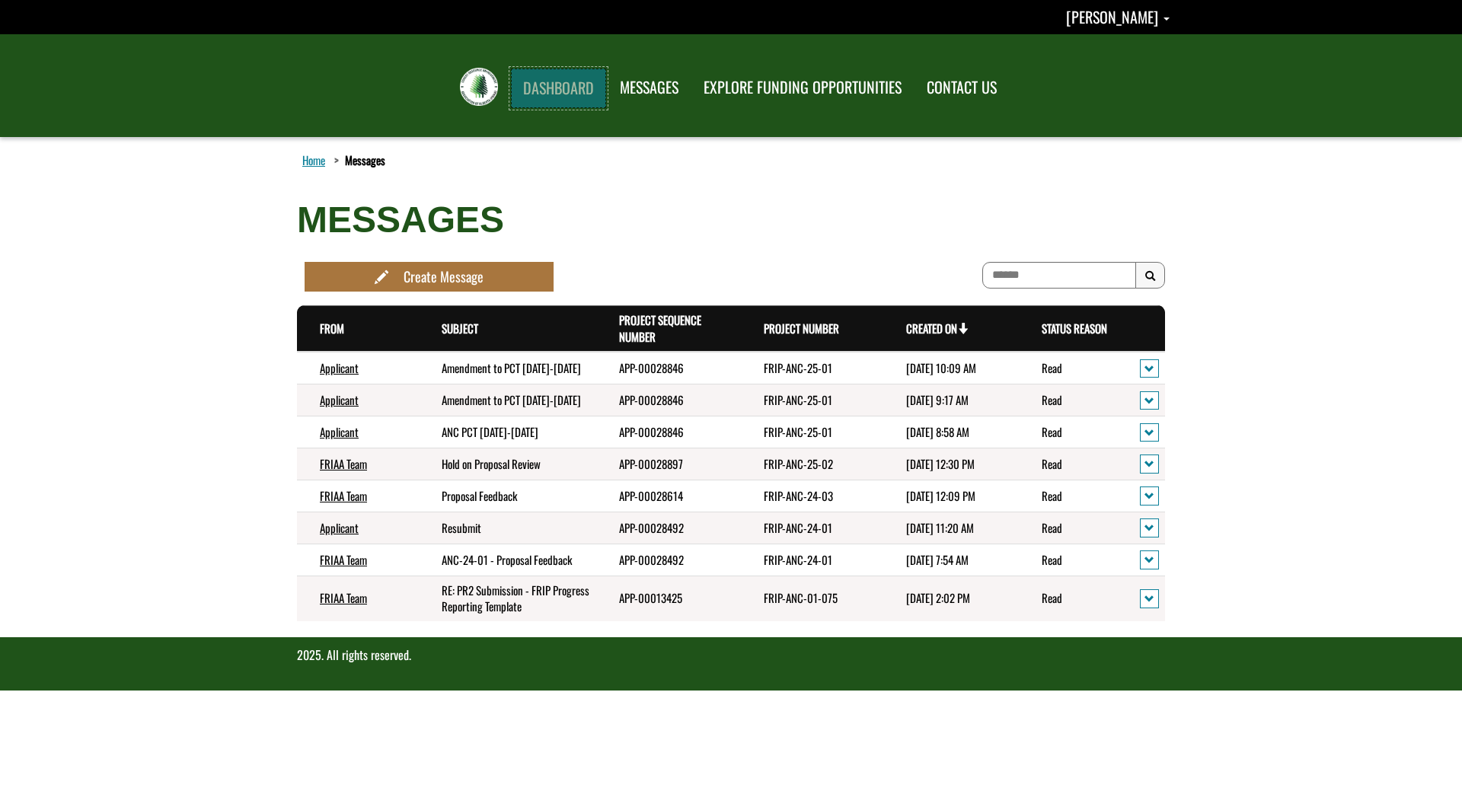
click at [583, 91] on link "DASHBOARD" at bounding box center [558, 89] width 95 height 40
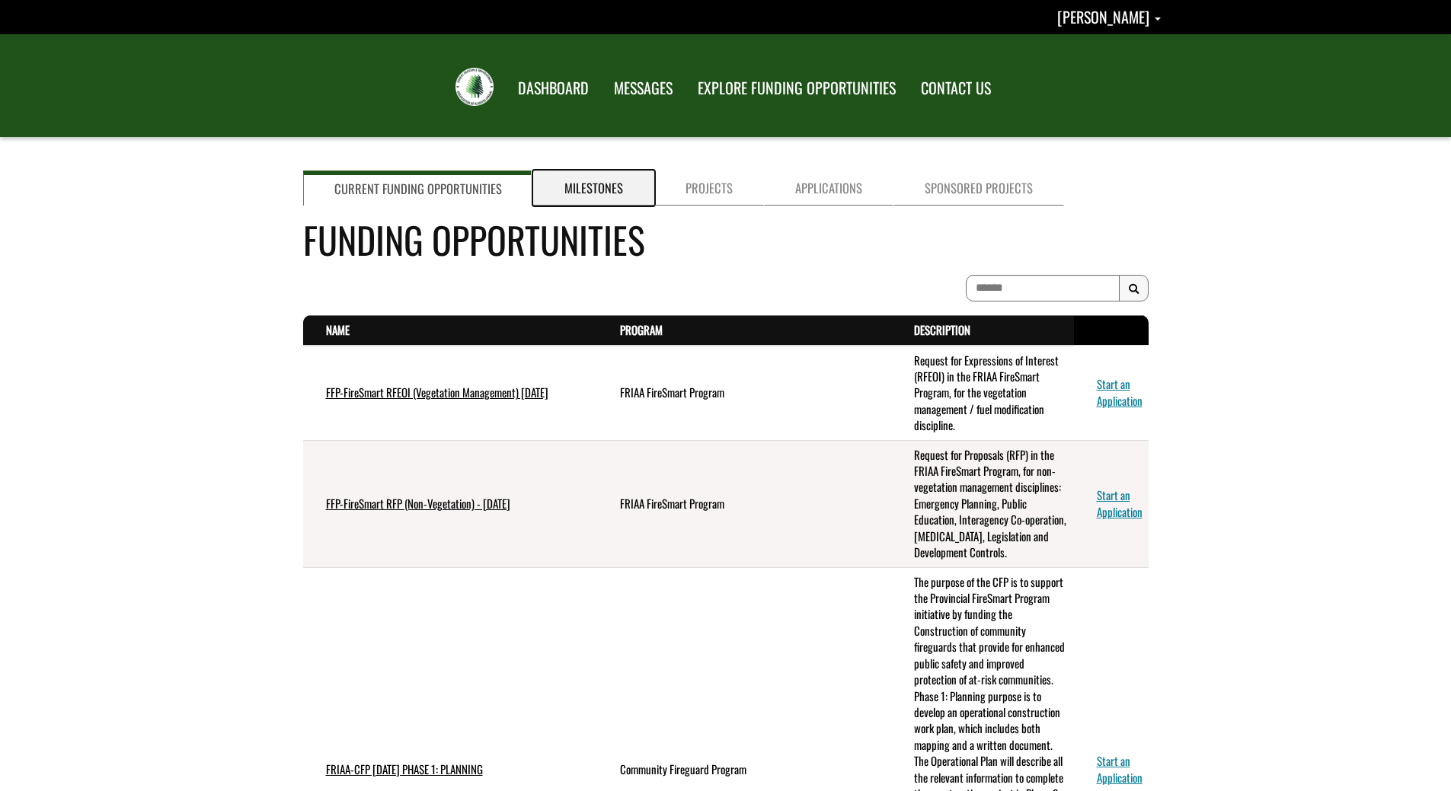
click at [593, 178] on link "Milestones" at bounding box center [593, 188] width 121 height 35
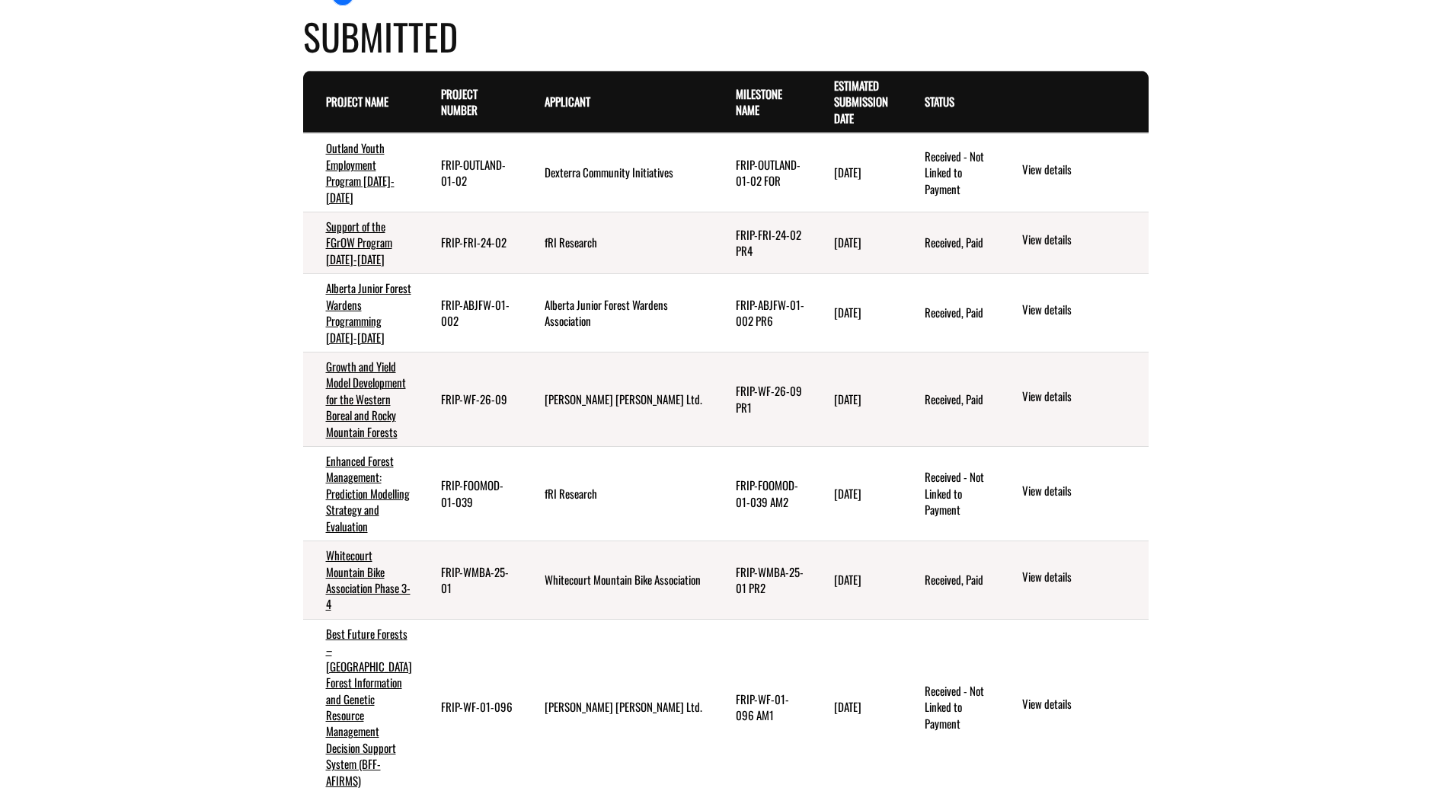
scroll to position [1929, 0]
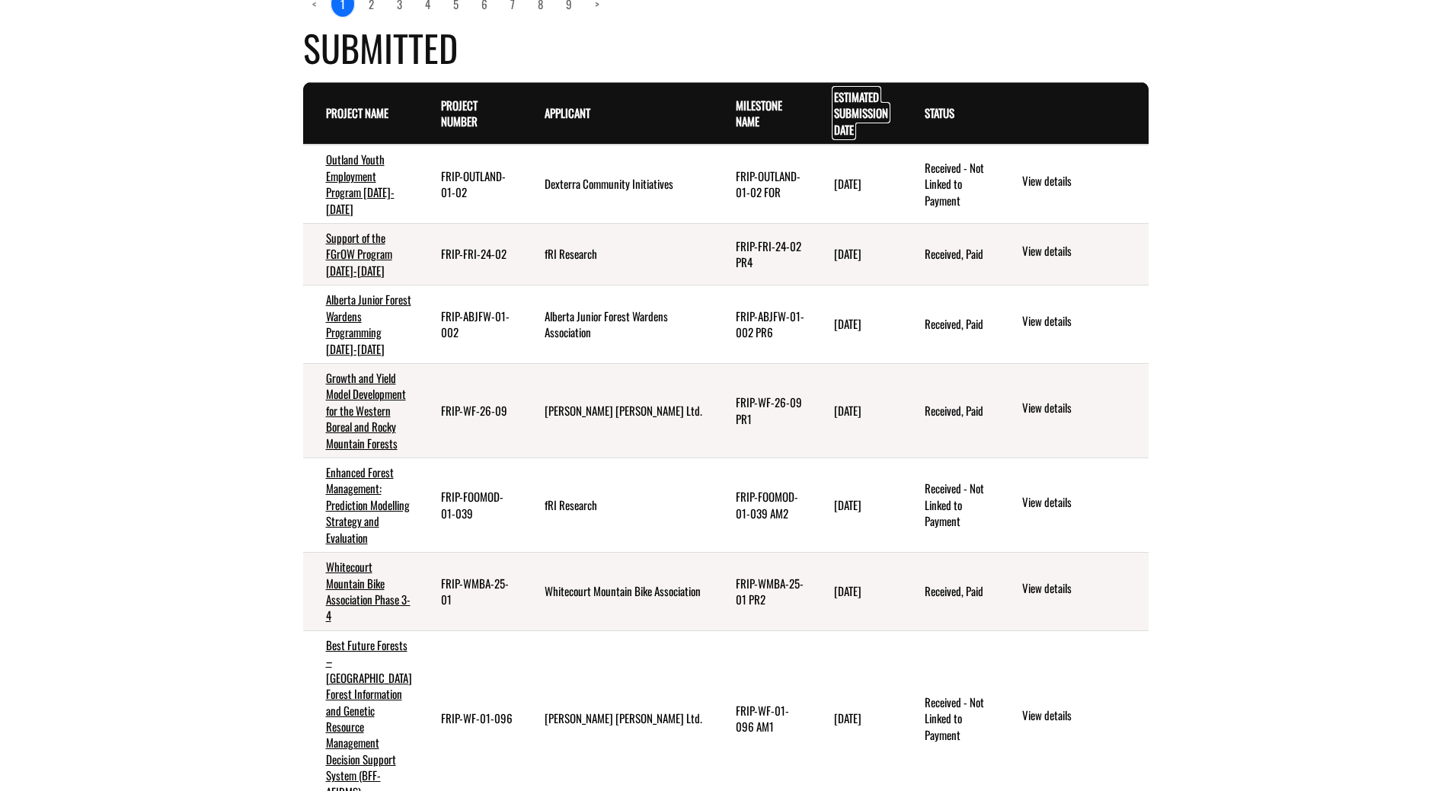
click at [866, 138] on link "Estimated Submission Date . sort descending" at bounding box center [861, 113] width 54 height 50
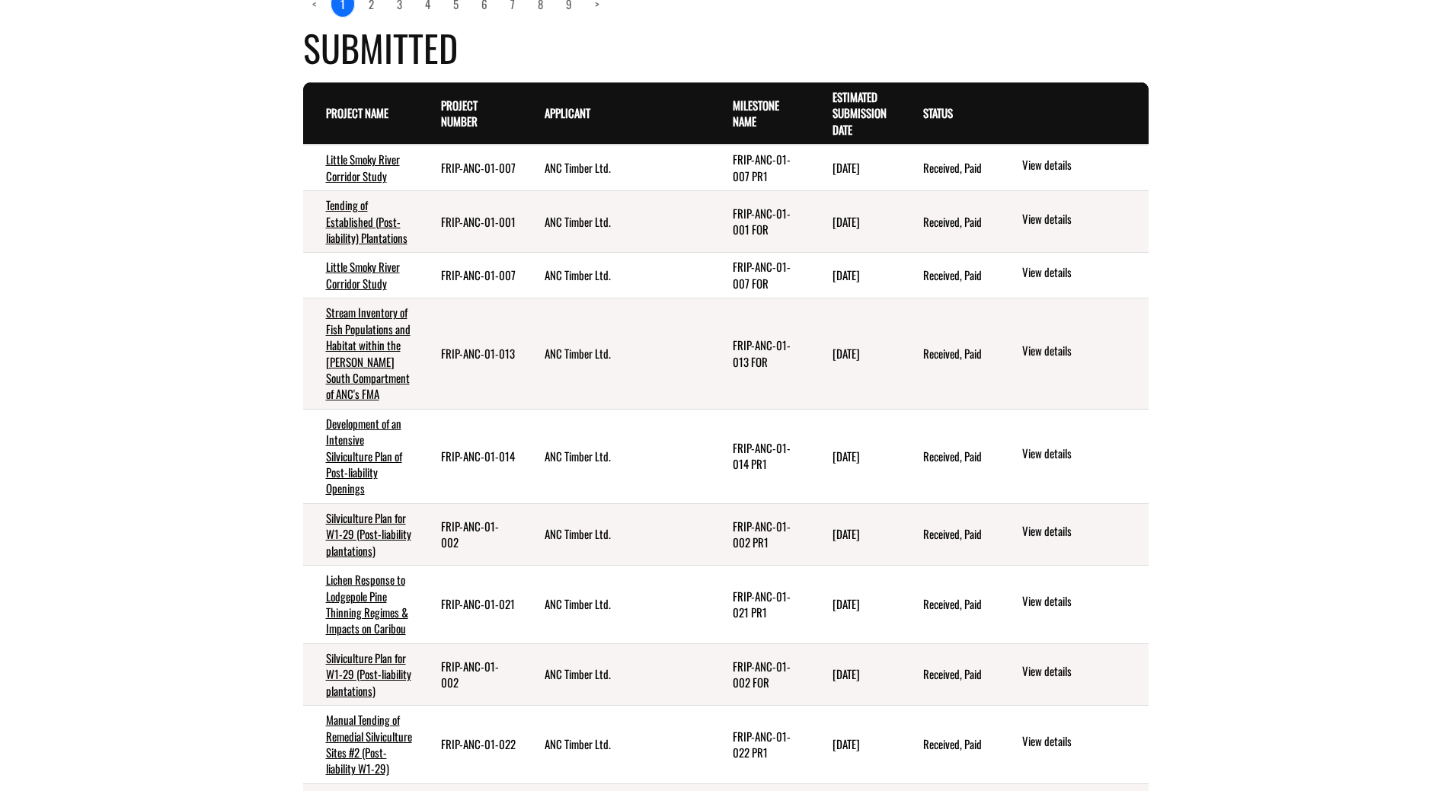
click at [853, 145] on th "Estimated Submission Date . sort descending" at bounding box center [855, 114] width 91 height 62
click at [854, 138] on link "Estimated Submission Date . sort descending" at bounding box center [859, 113] width 54 height 50
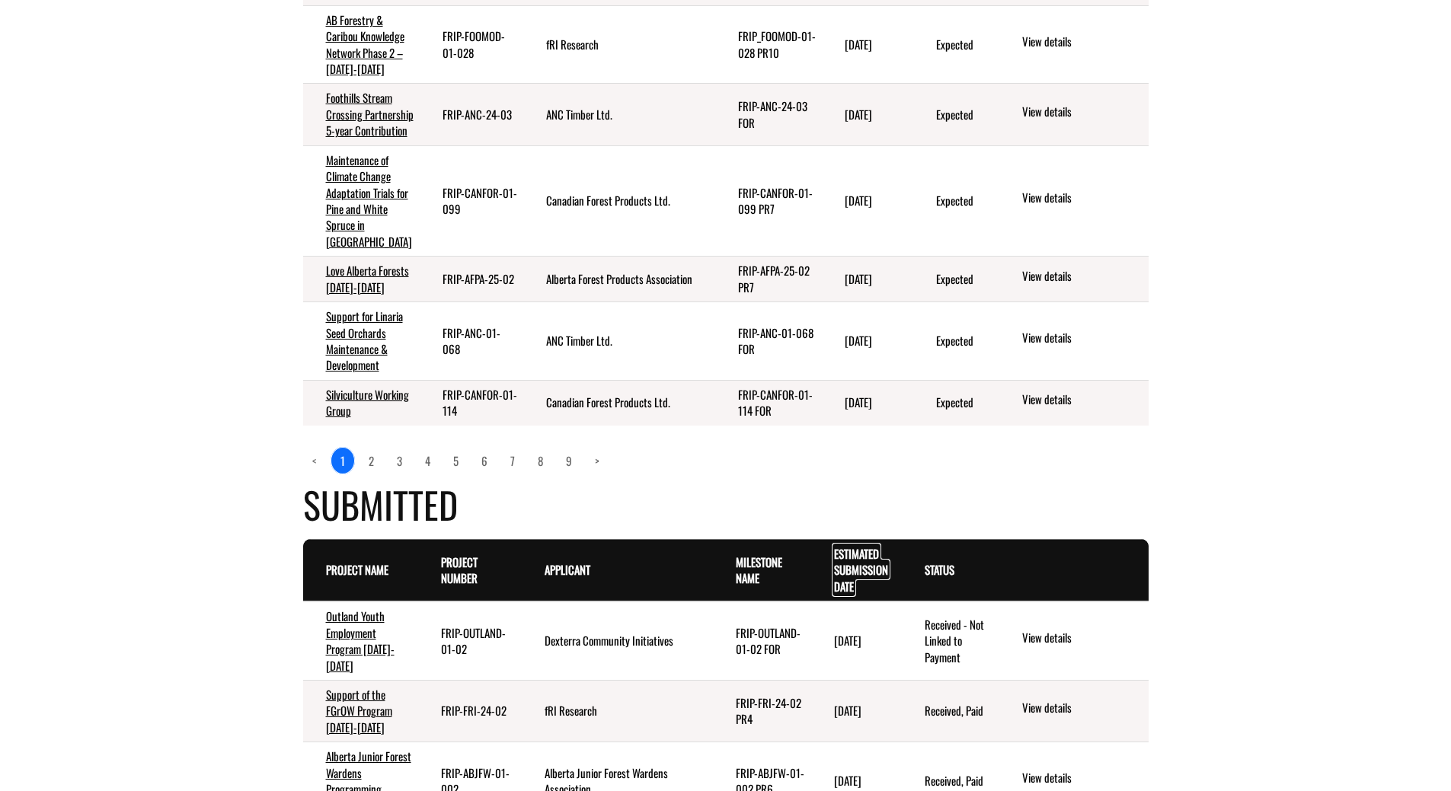
scroll to position [1396, 0]
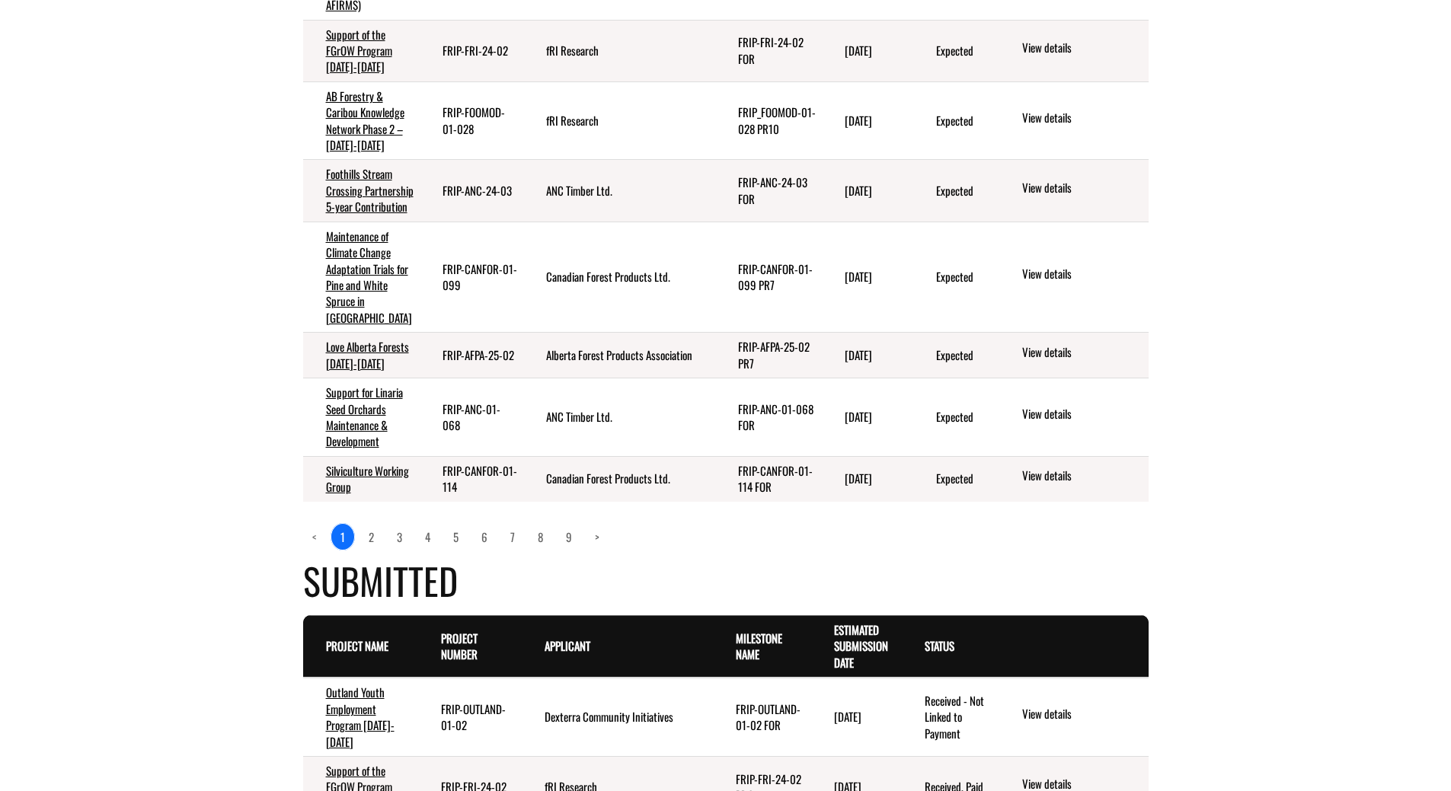
click at [511, 379] on td "FRIP-AFPA-25-02" at bounding box center [472, 356] width 104 height 46
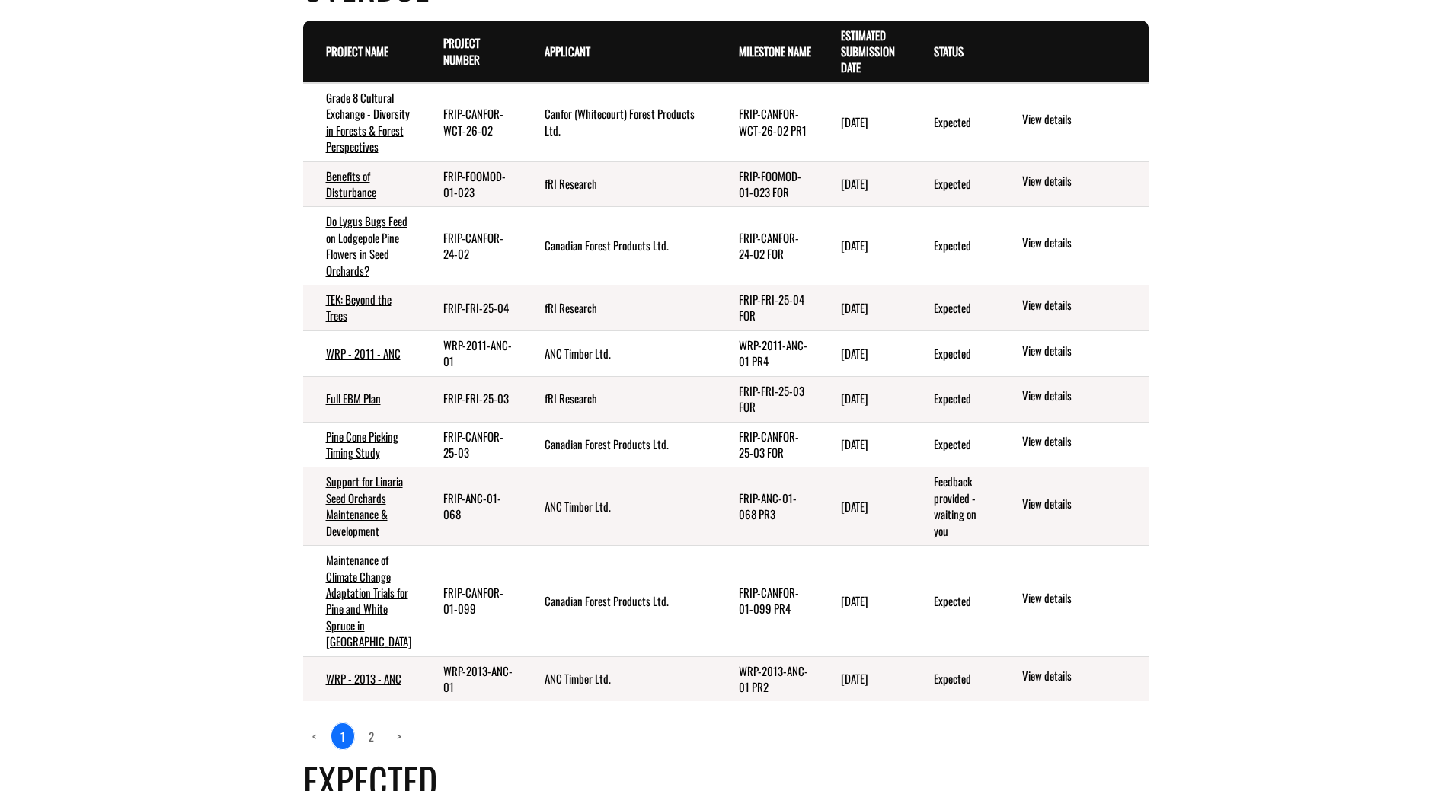
scroll to position [177, 0]
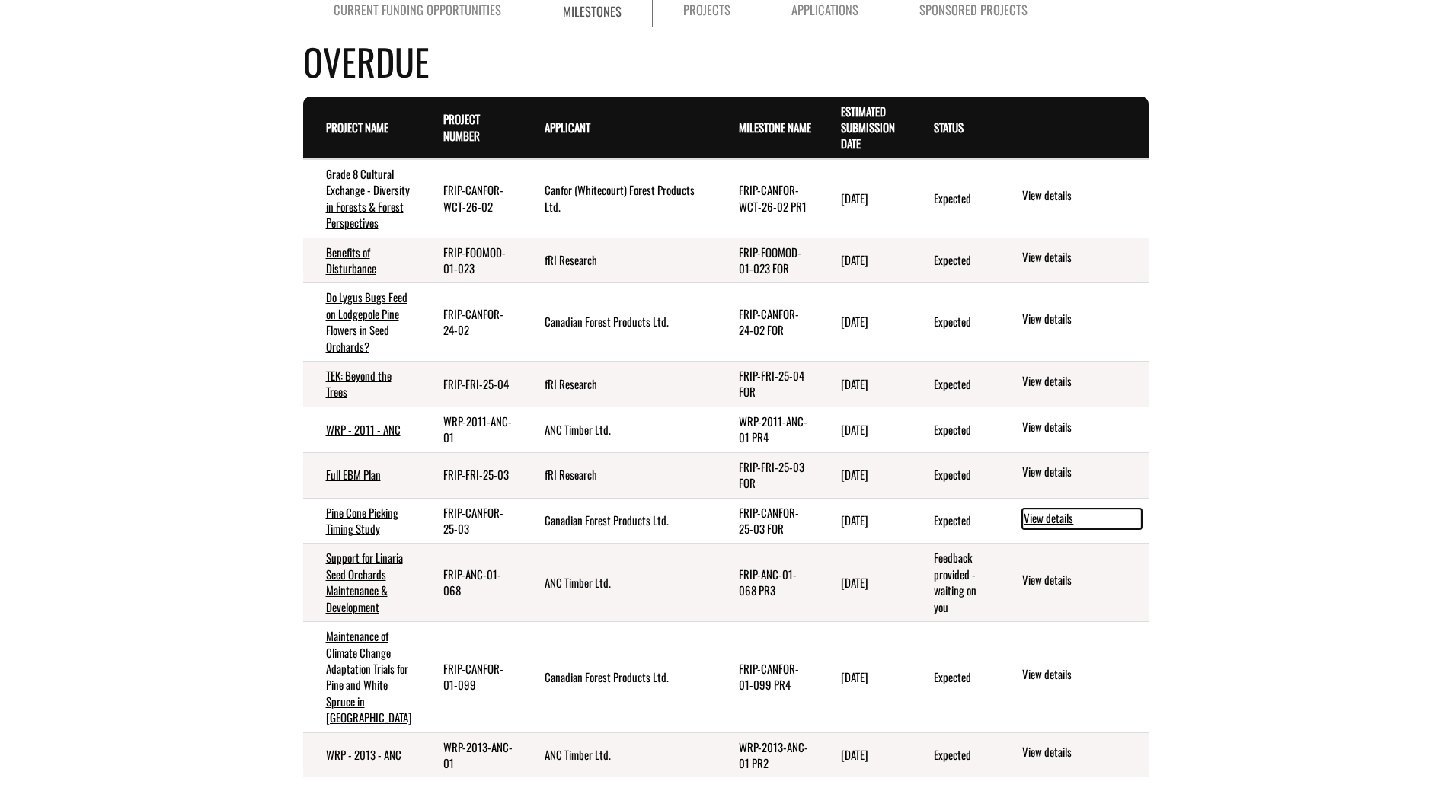
click at [1065, 529] on link "View details" at bounding box center [1082, 519] width 120 height 20
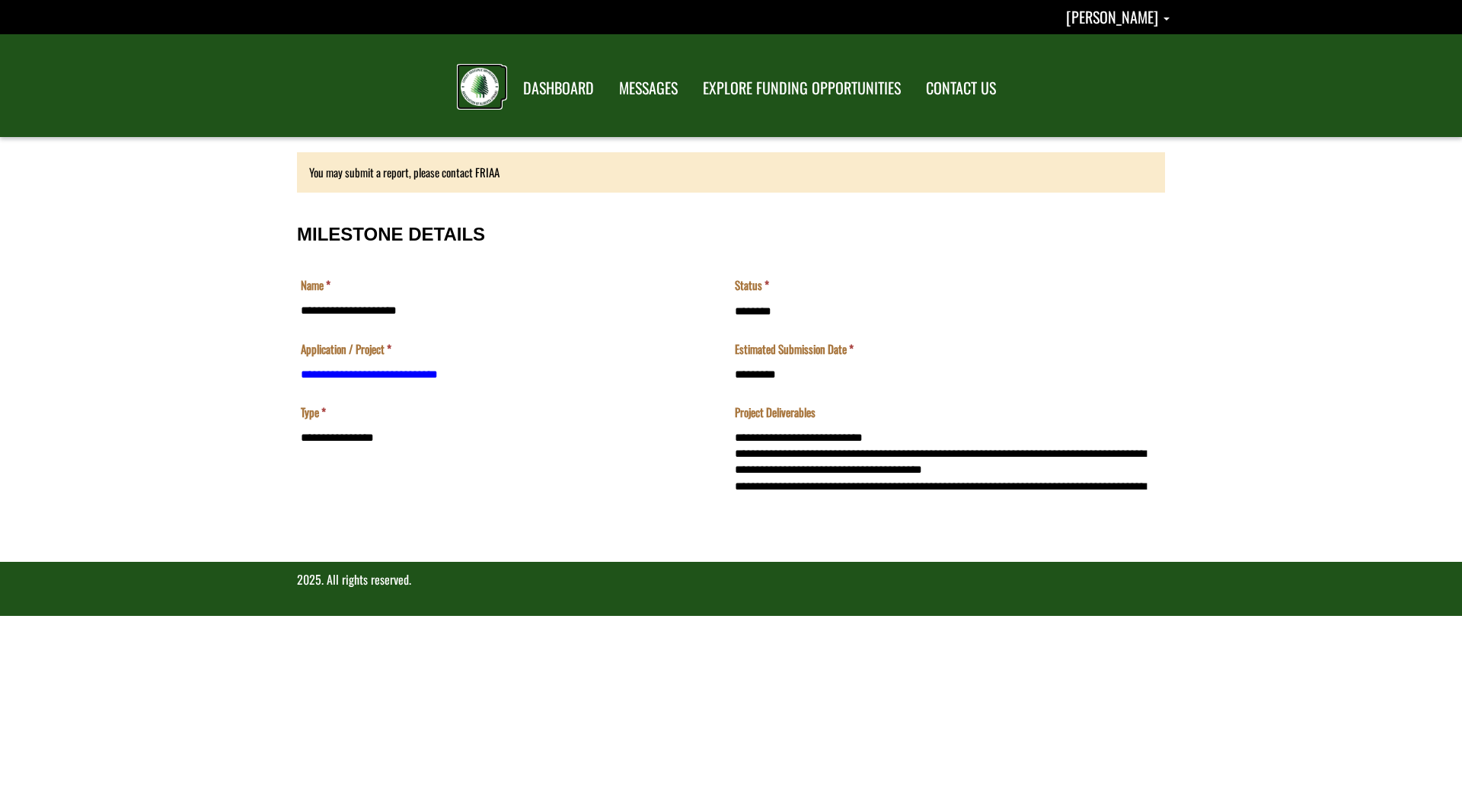
click at [497, 90] on img at bounding box center [480, 87] width 38 height 38
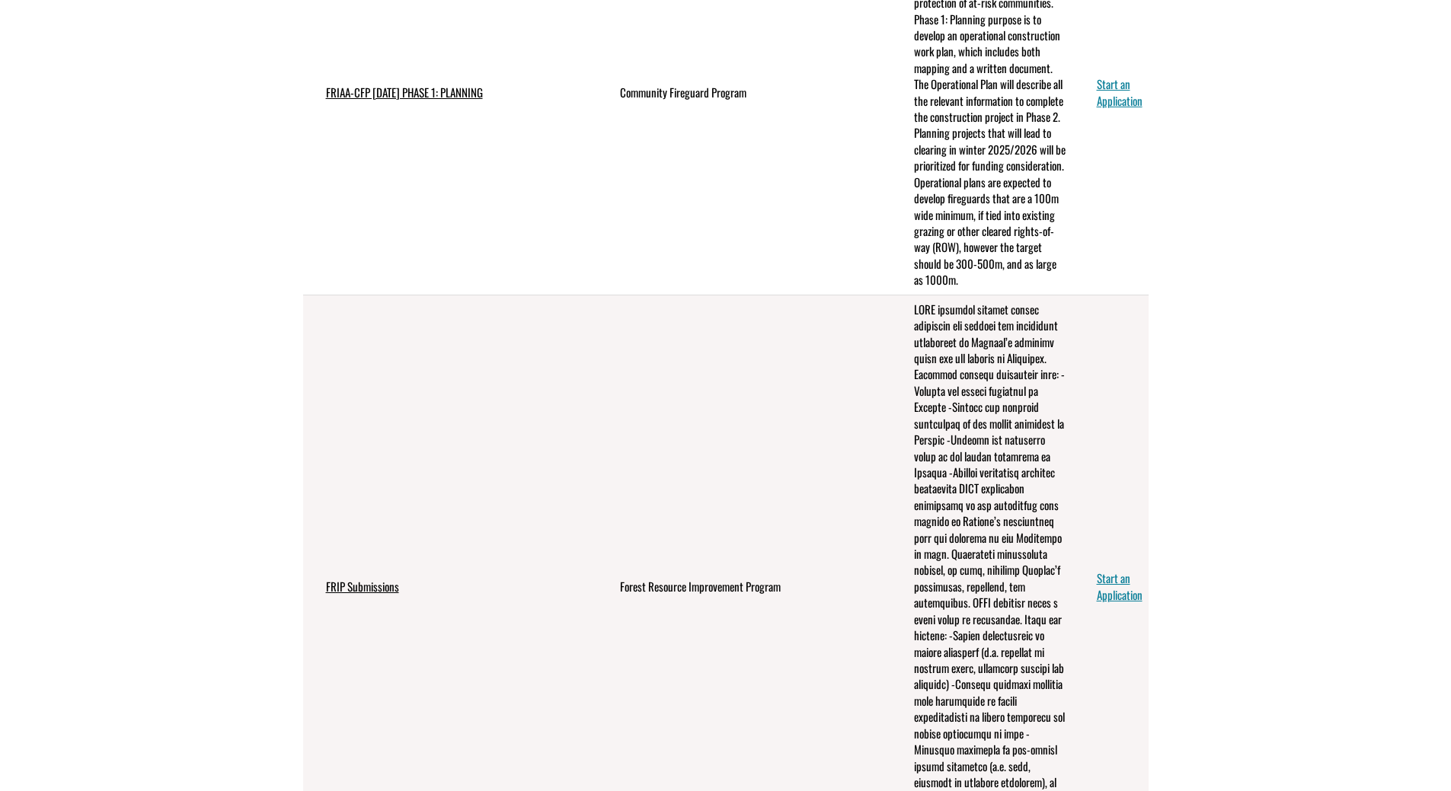
scroll to position [965, 0]
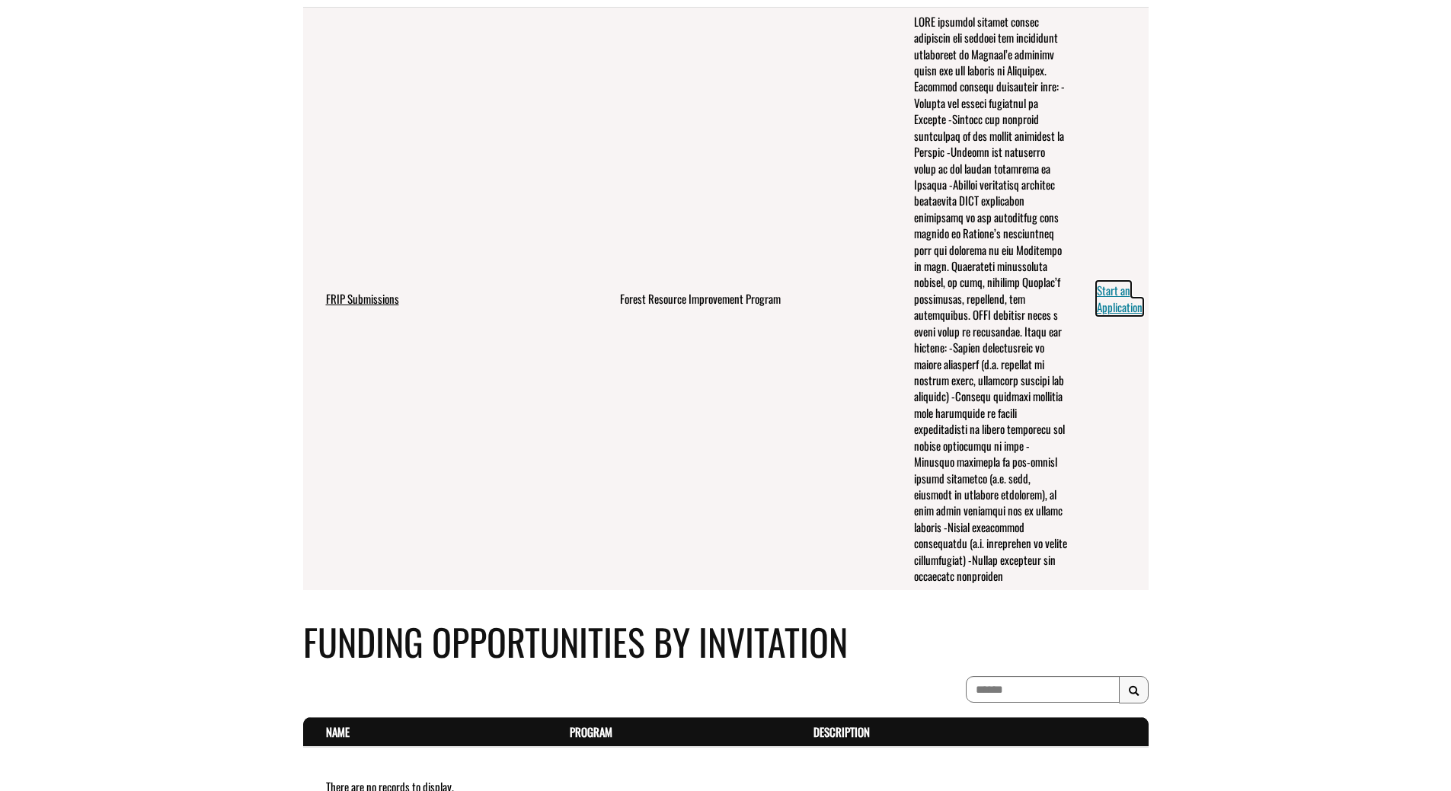
click at [1132, 315] on link "Start an Application" at bounding box center [1120, 298] width 46 height 33
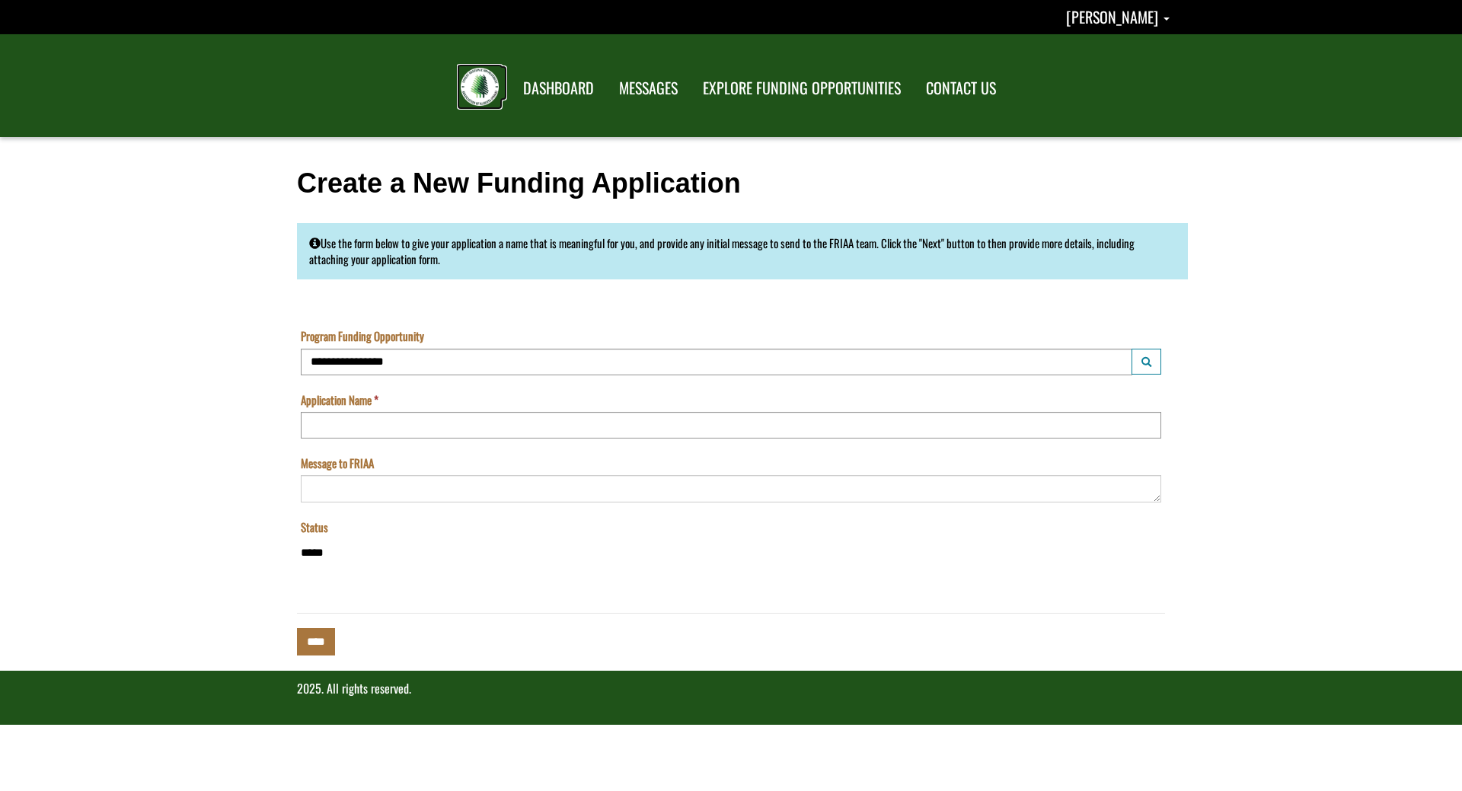
click at [471, 93] on img at bounding box center [480, 87] width 38 height 38
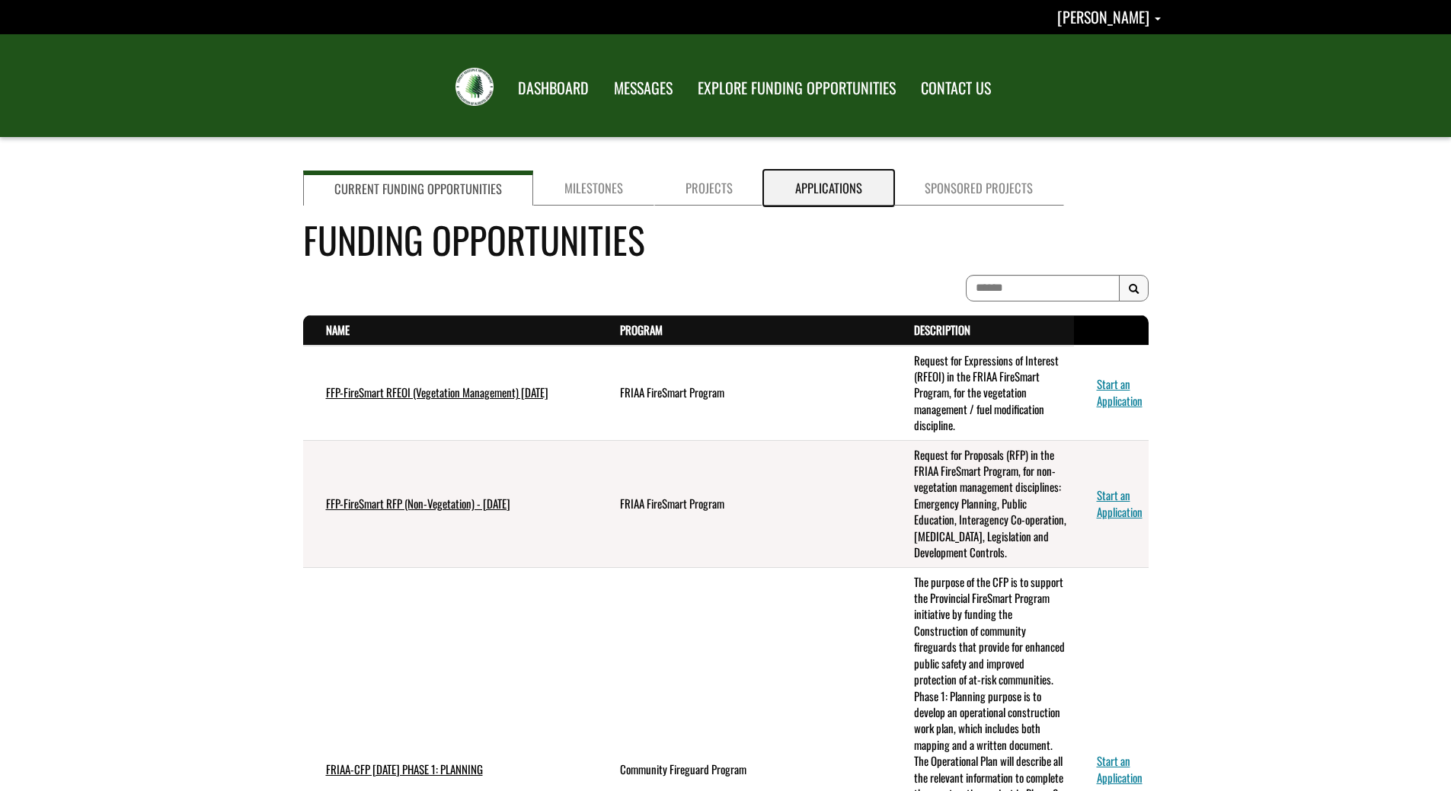
click at [865, 199] on link "Applications" at bounding box center [828, 188] width 129 height 35
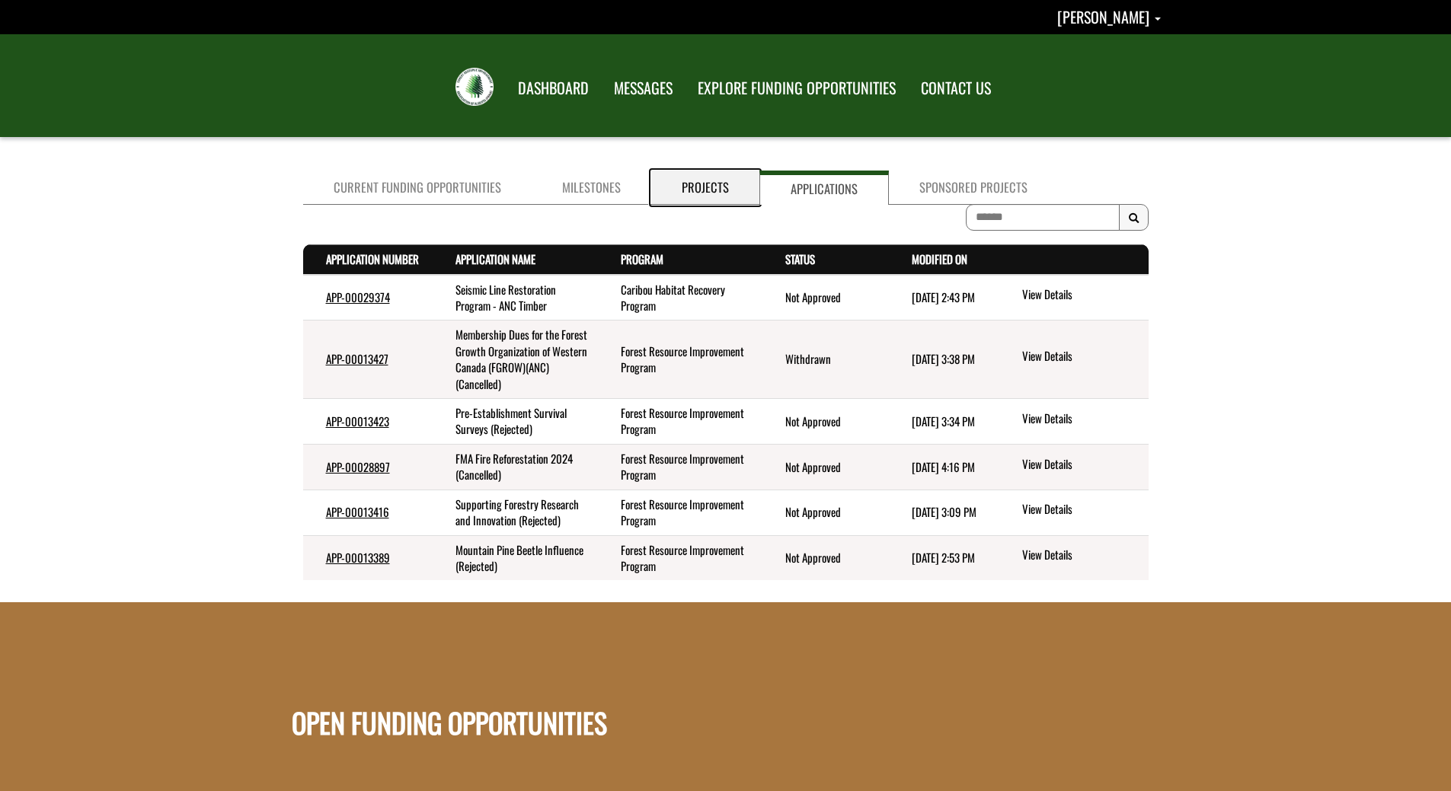
click at [714, 191] on link "Projects" at bounding box center [705, 188] width 108 height 34
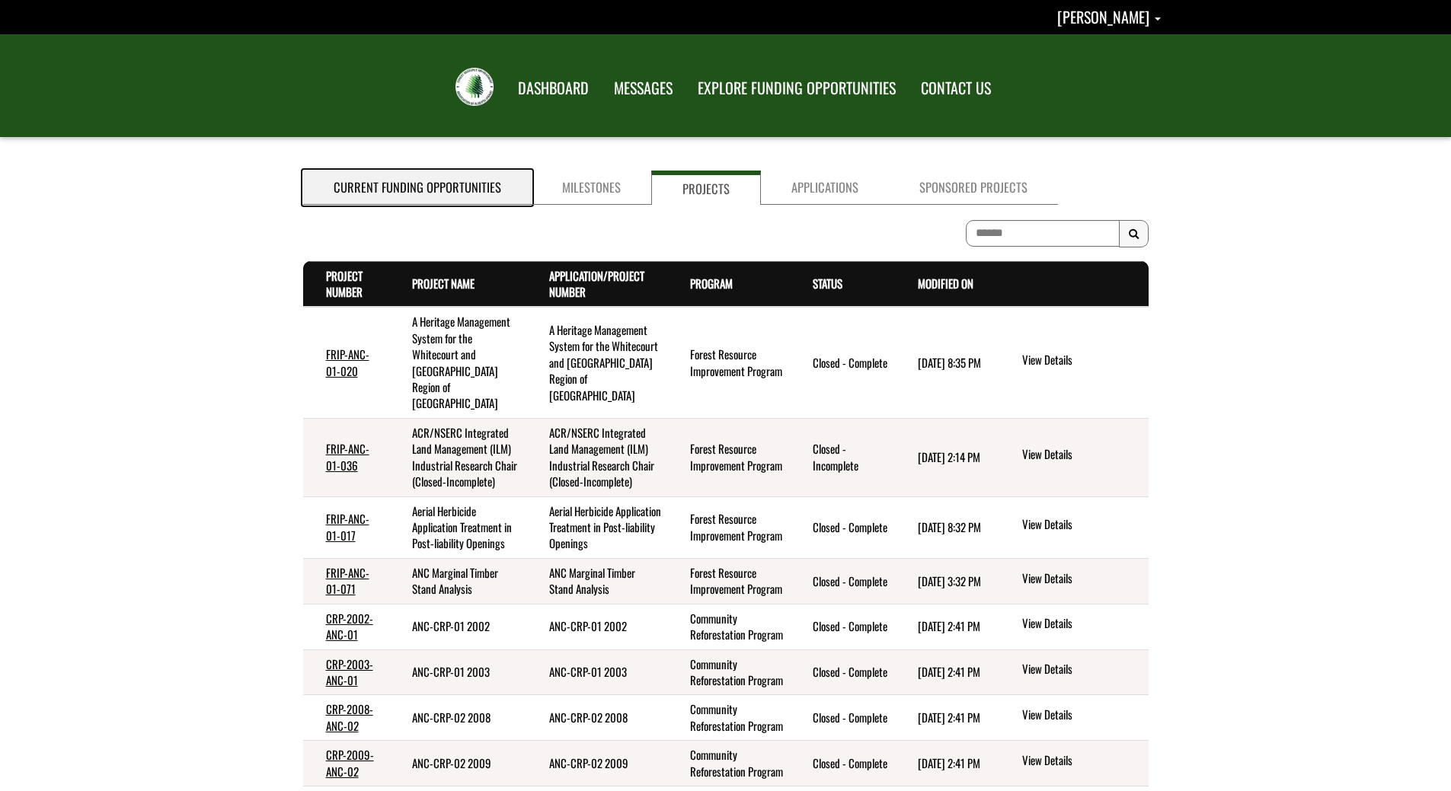
click at [466, 197] on link "Current Funding Opportunities" at bounding box center [417, 188] width 228 height 34
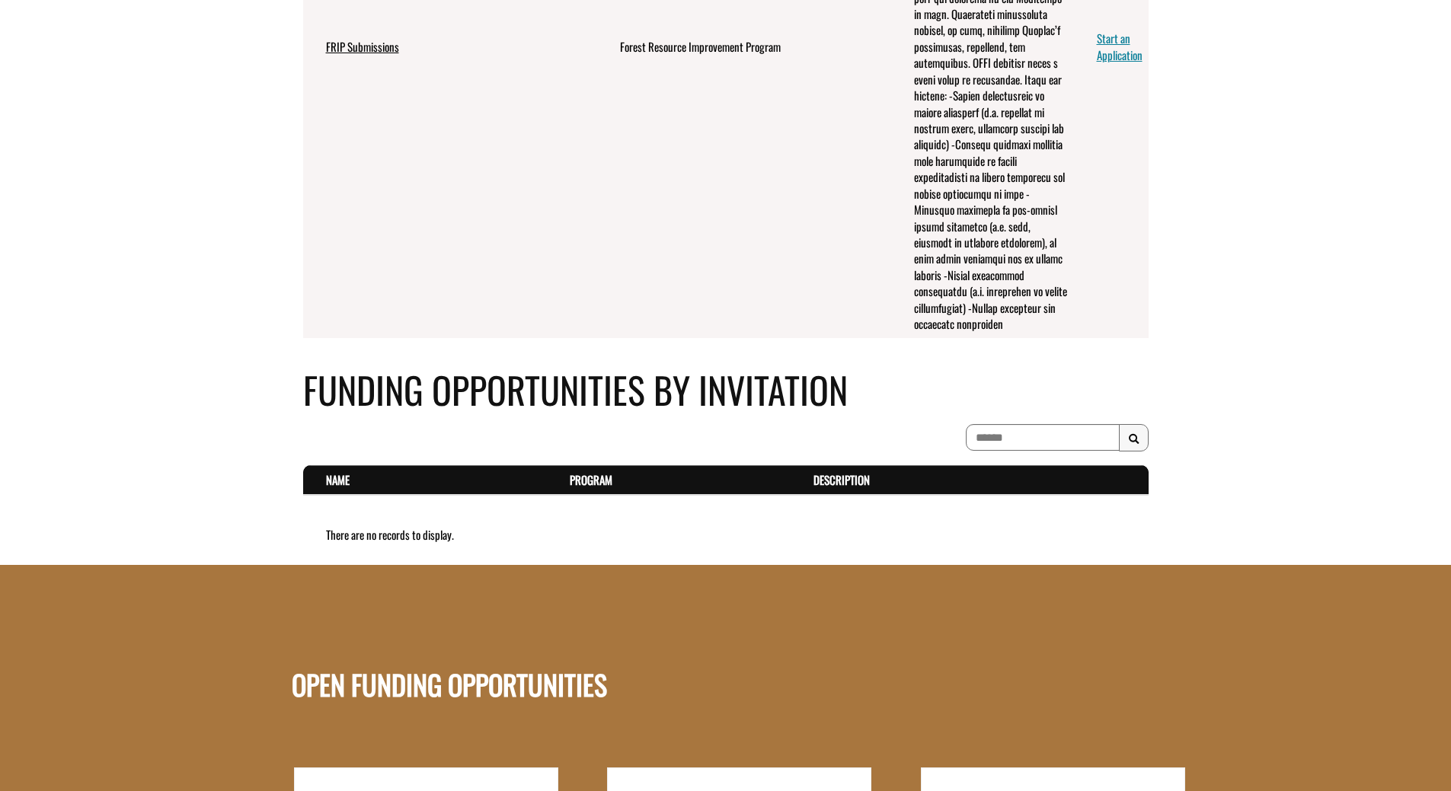
scroll to position [1219, 0]
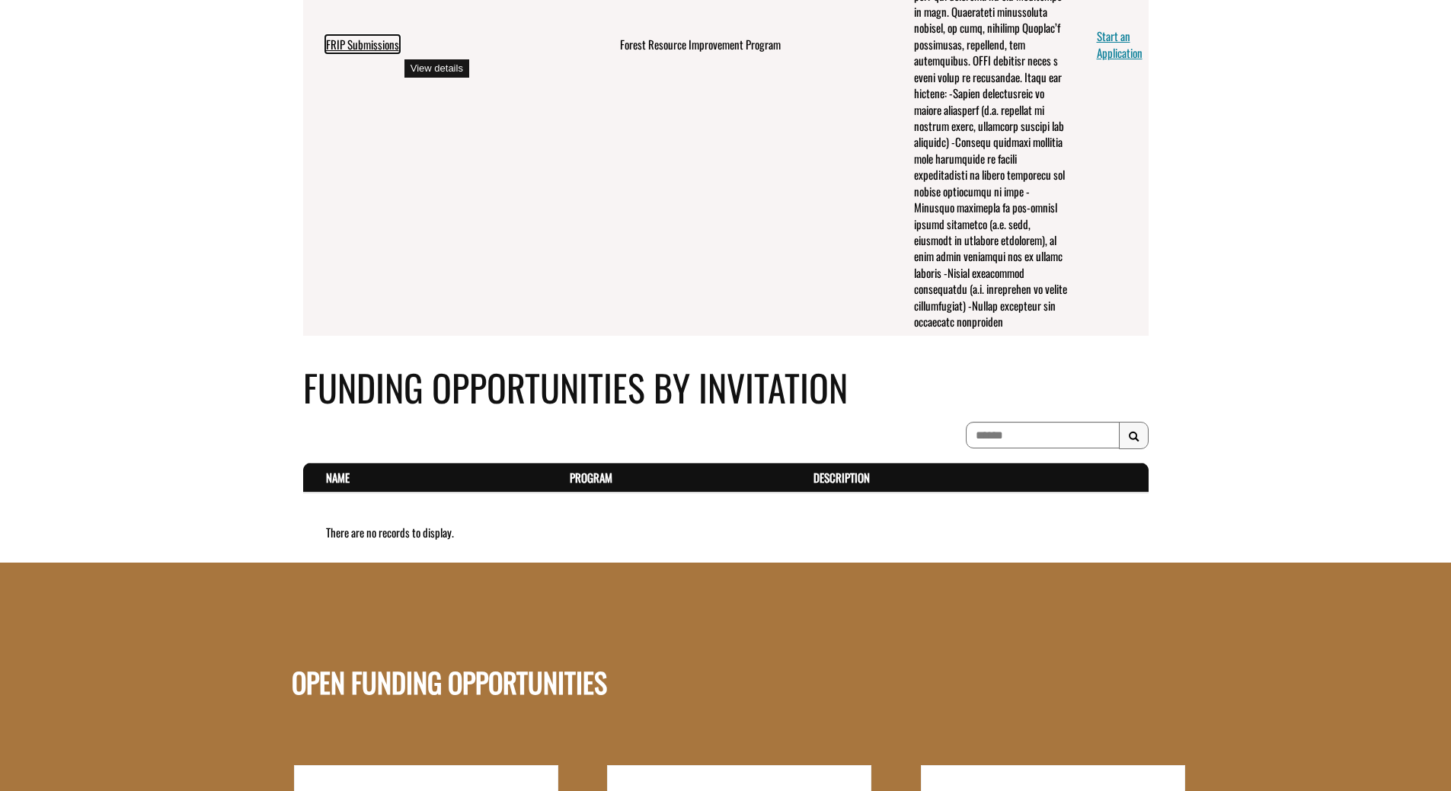
click at [356, 53] on link "FRIP Submissions" at bounding box center [362, 44] width 73 height 17
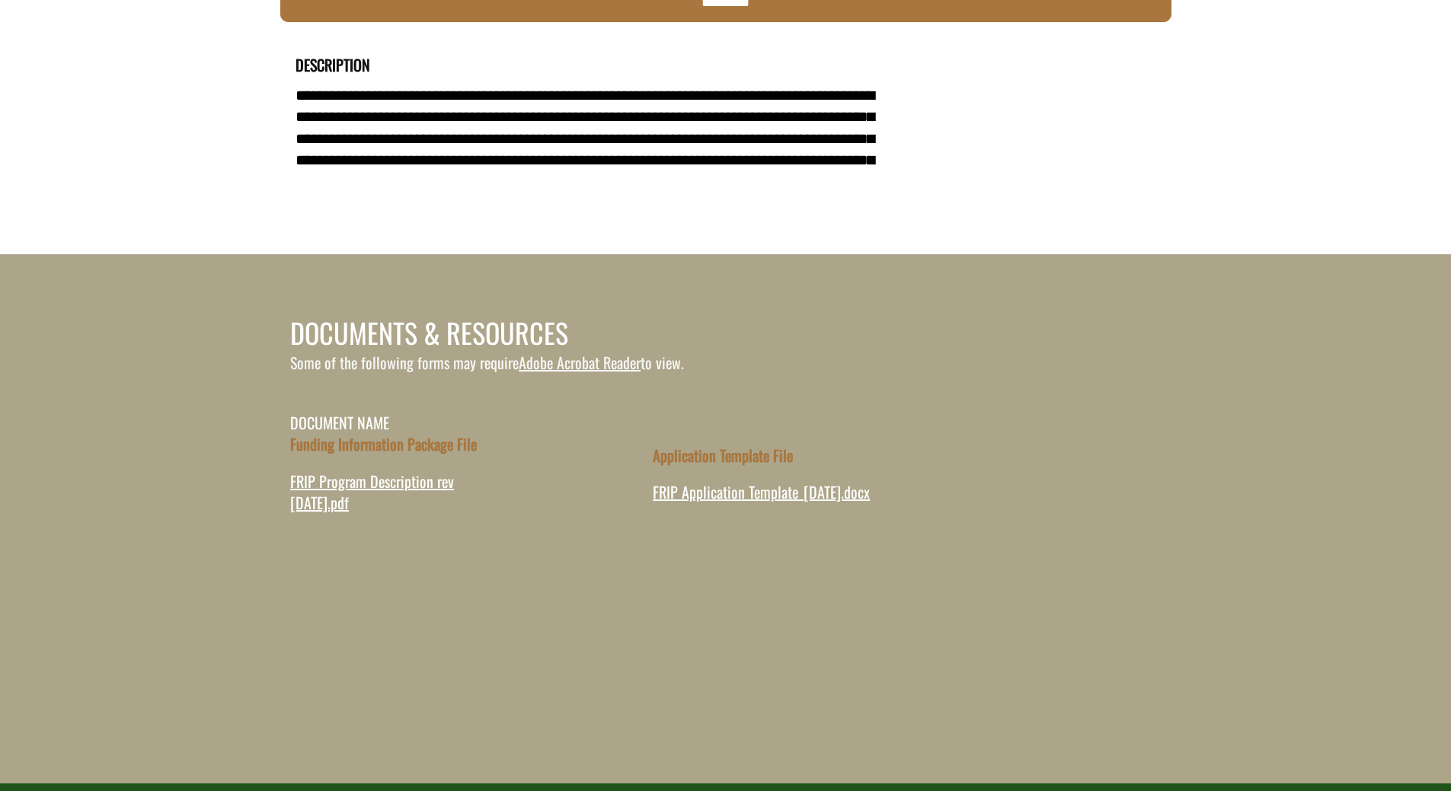
scroll to position [381, 0]
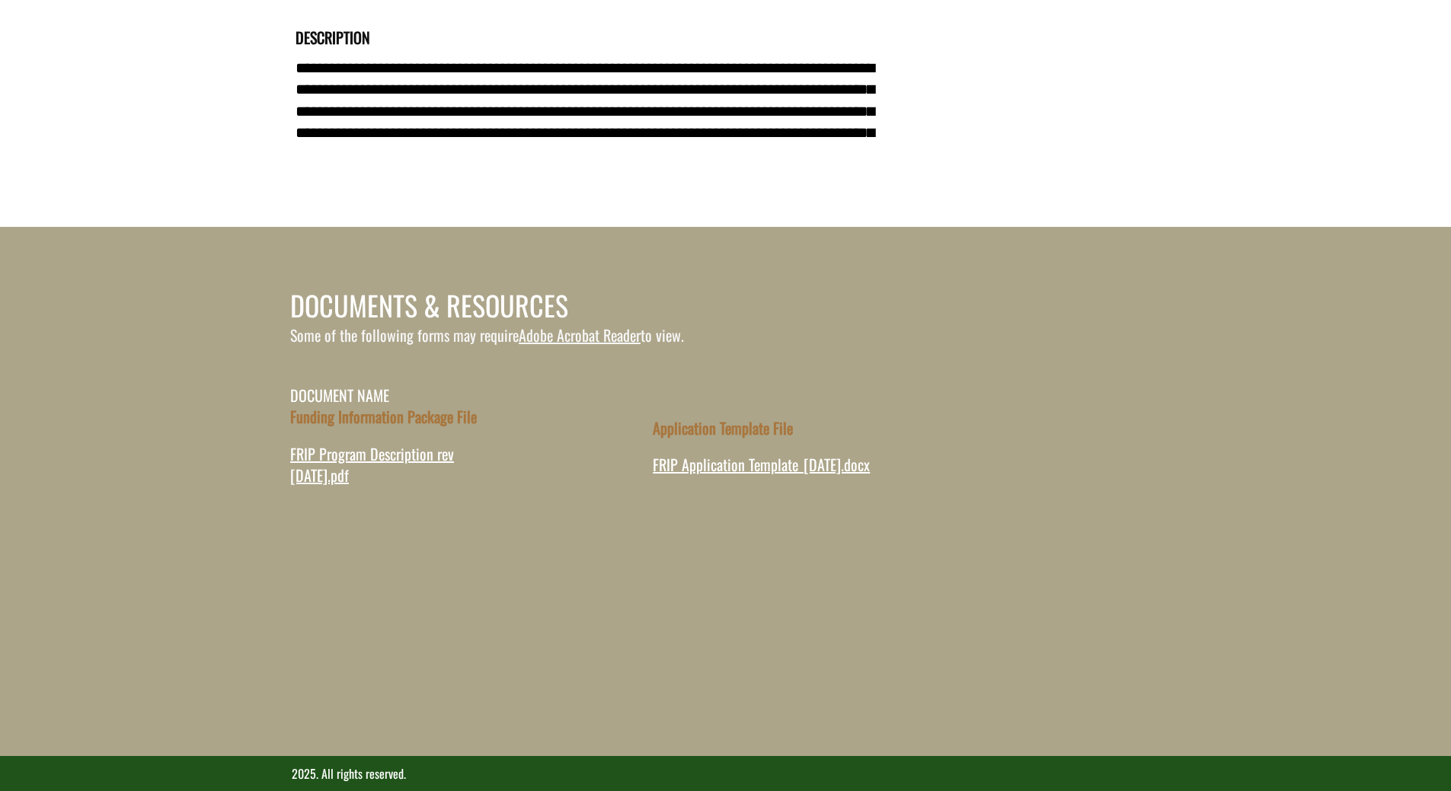
click at [454, 303] on div "documents & resources" at bounding box center [725, 275] width 1451 height 97
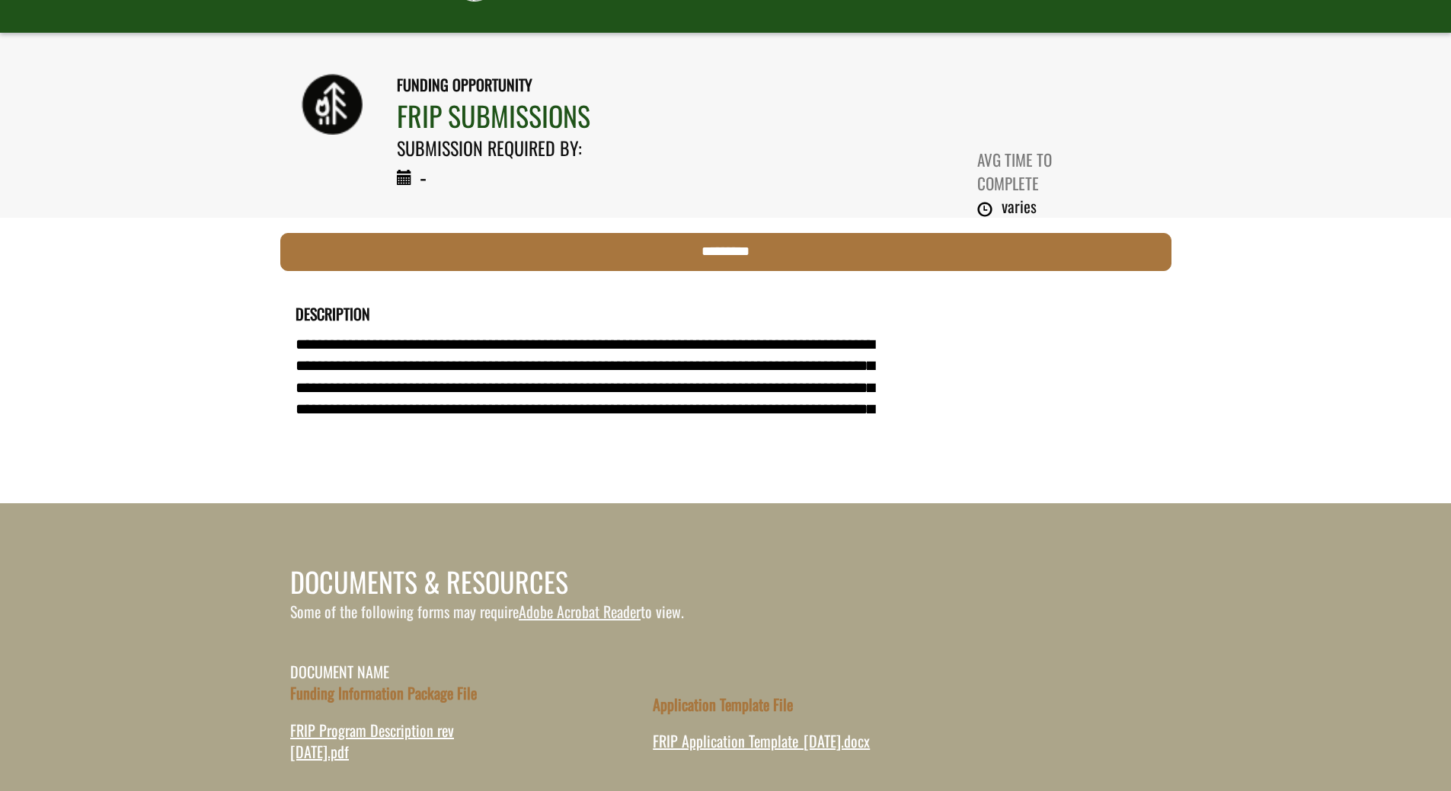
scroll to position [0, 0]
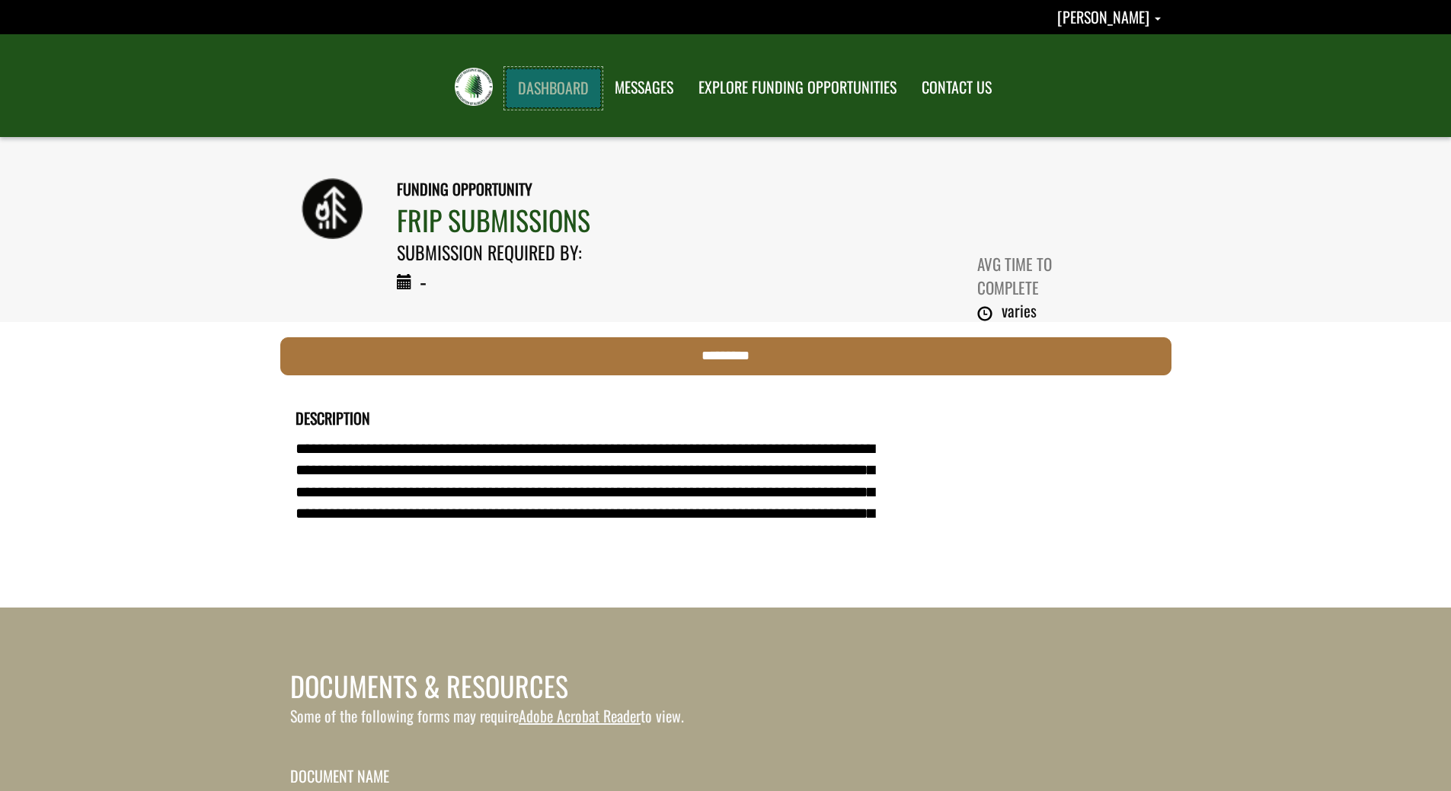
click at [568, 87] on link "DASHBOARD" at bounding box center [553, 89] width 95 height 40
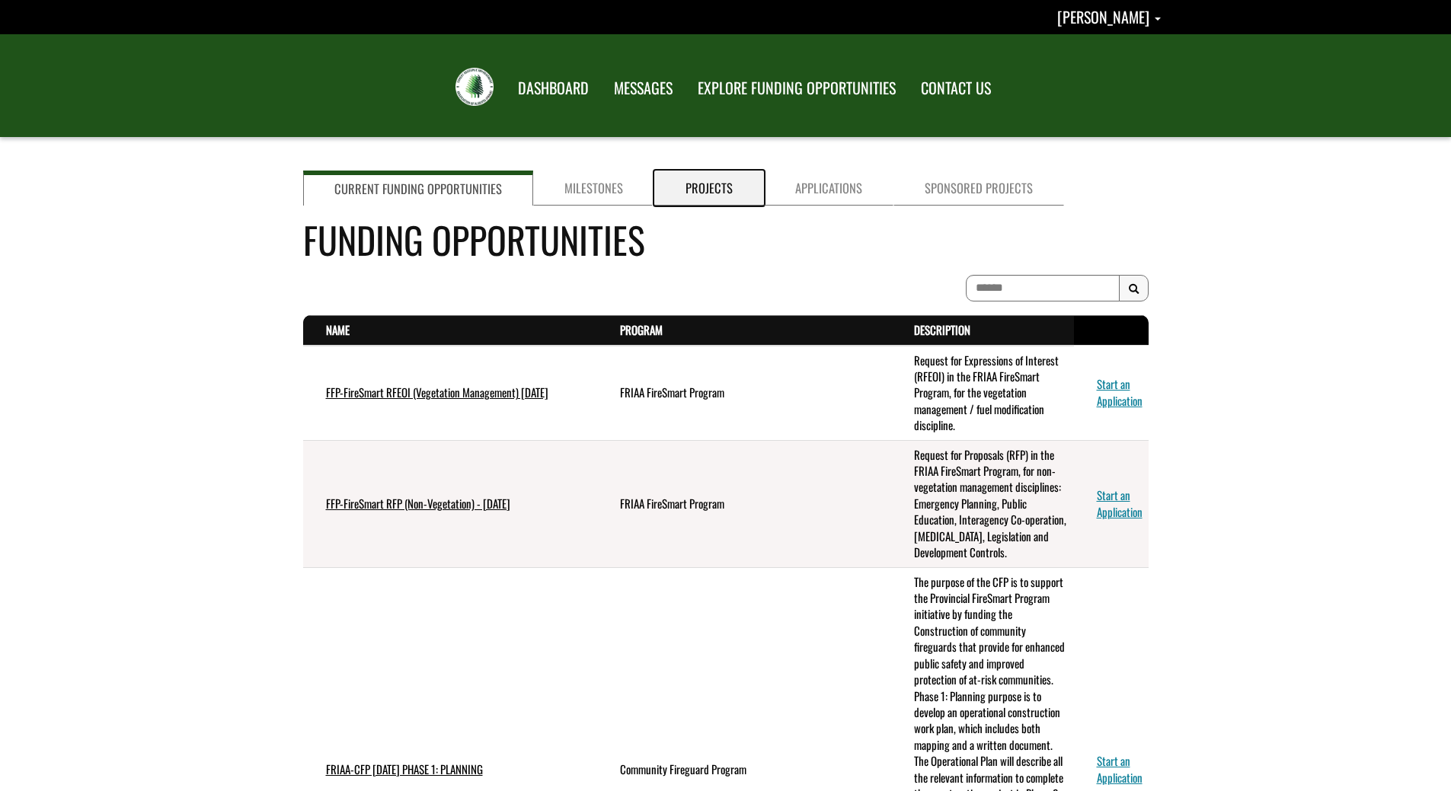
click at [672, 184] on link "Projects" at bounding box center [709, 188] width 110 height 35
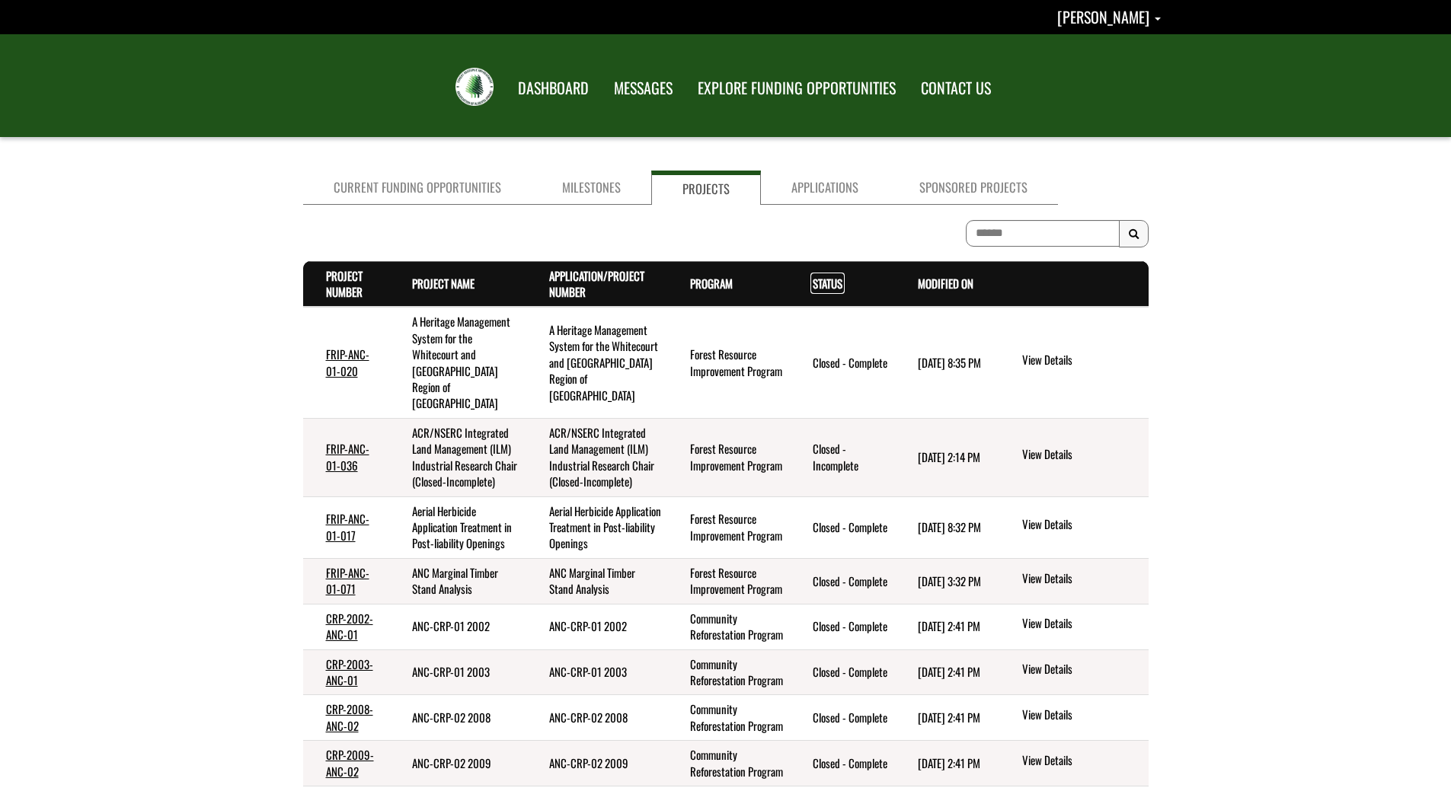
click at [813, 283] on link "Status . sort descending" at bounding box center [828, 283] width 30 height 17
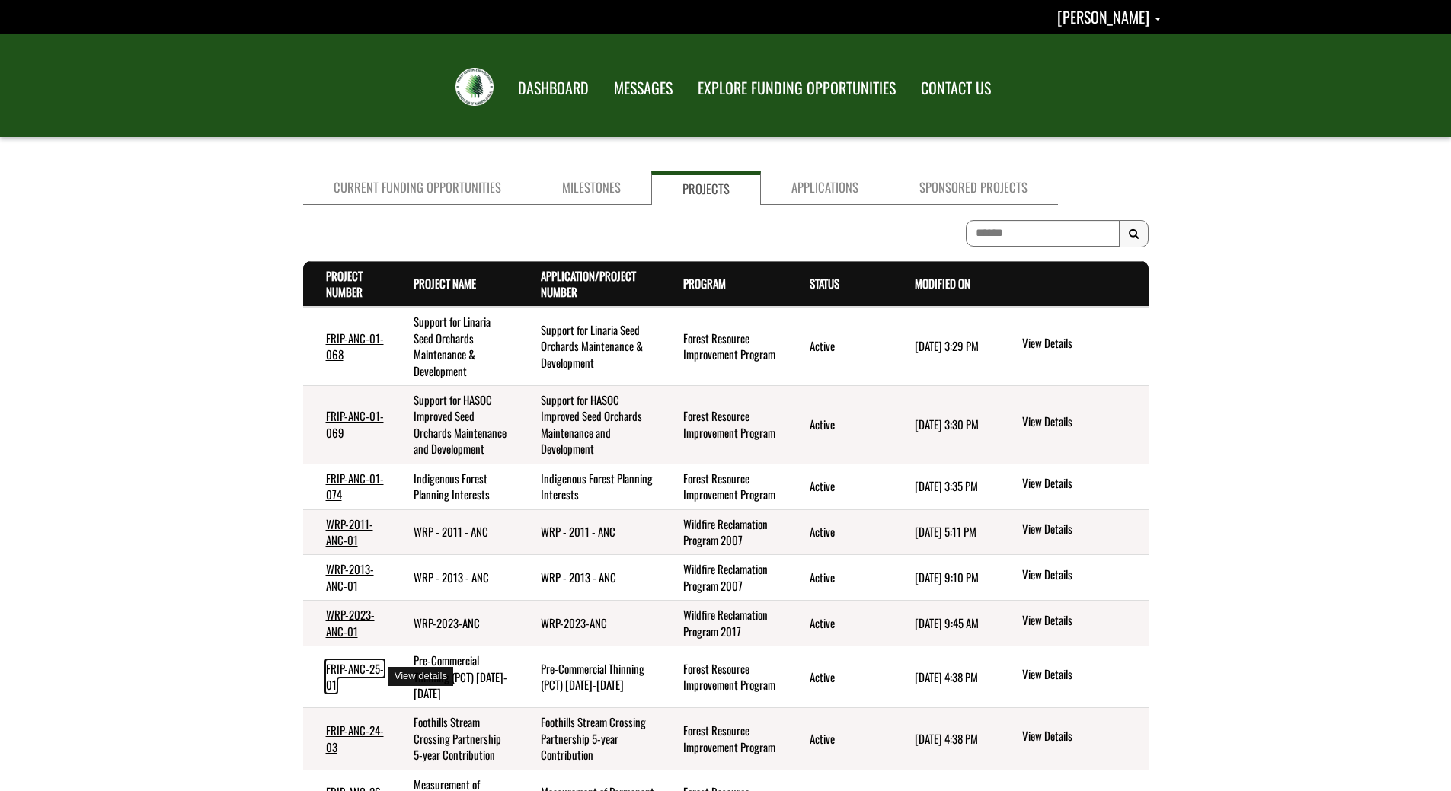
click at [343, 669] on link "FRIP-ANC-25-01" at bounding box center [355, 676] width 58 height 33
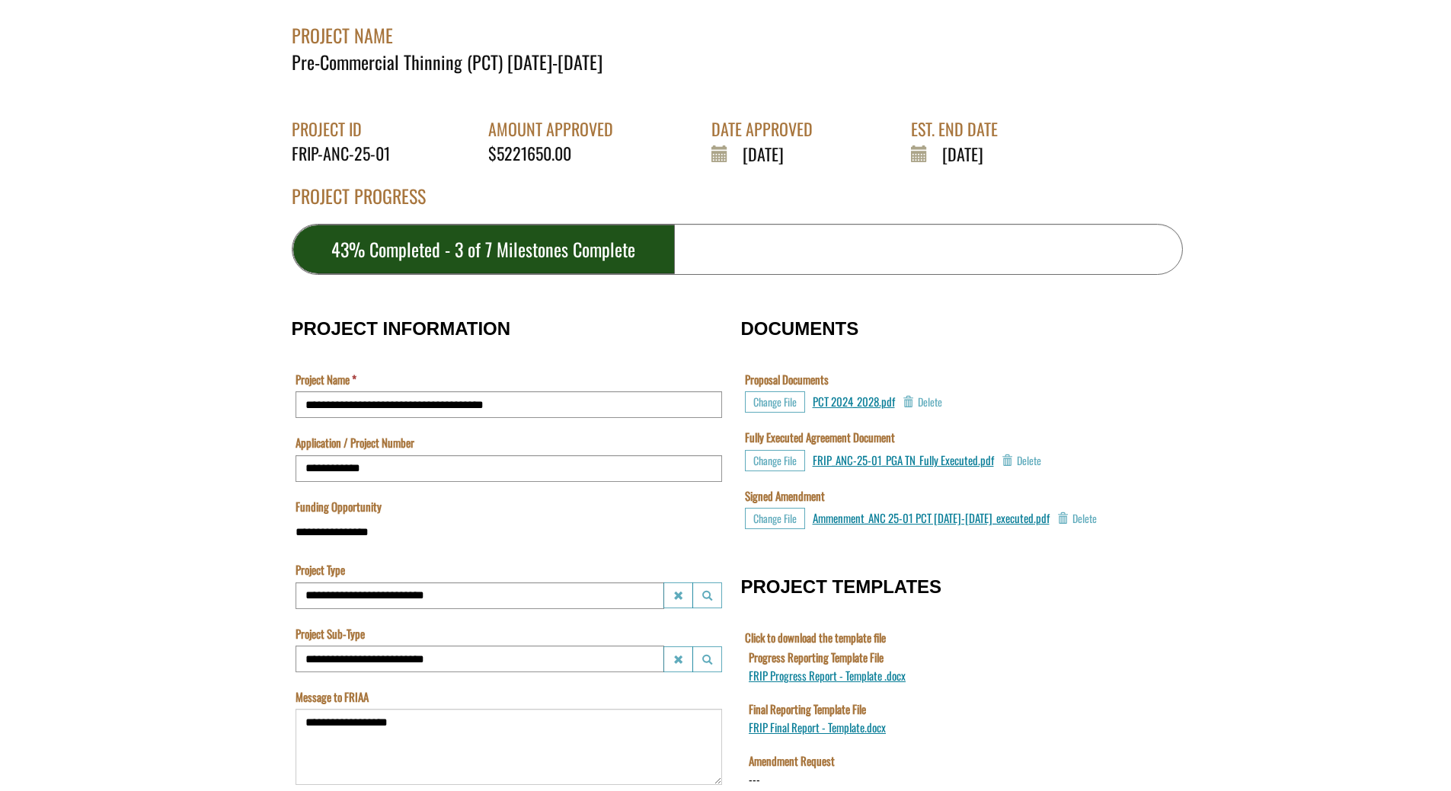
scroll to position [305, 0]
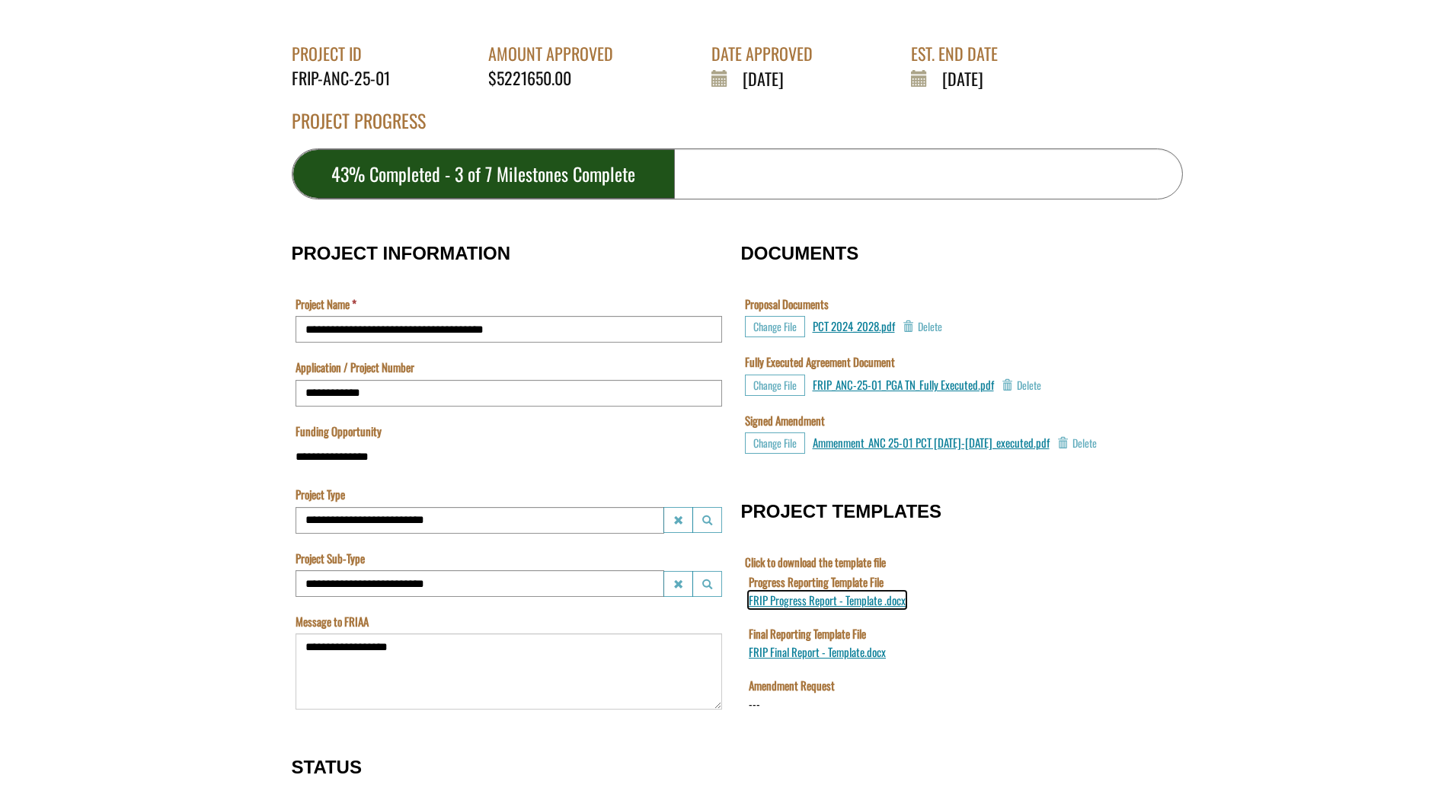
click at [816, 603] on span "FRIP Progress Report - Template .docx" at bounding box center [826, 600] width 157 height 17
